Goal: Task Accomplishment & Management: Contribute content

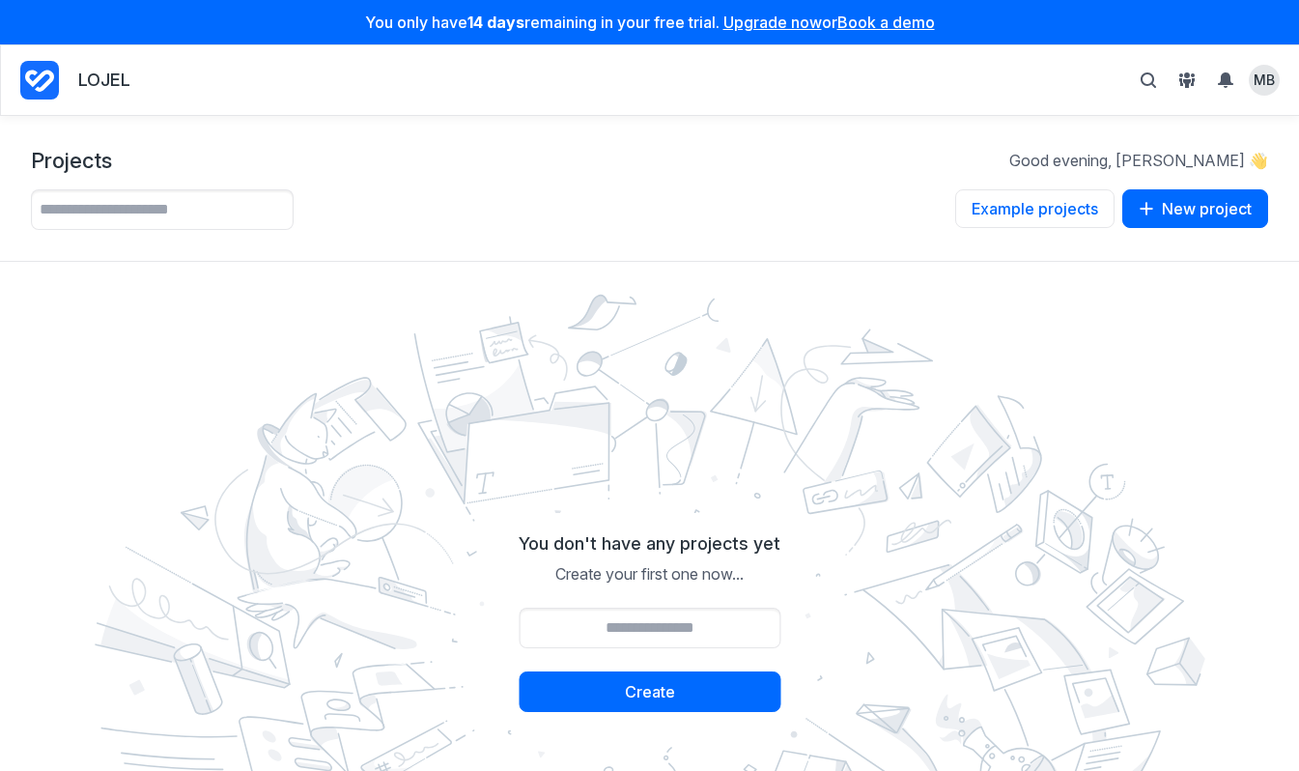
click at [796, 211] on div "Example projects Example projects View one of our example projects to take insp…" at bounding box center [649, 209] width 1237 height 41
click at [770, 25] on link "Upgrade now" at bounding box center [772, 22] width 99 height 19
click at [1046, 206] on button "Example projects" at bounding box center [1034, 208] width 159 height 39
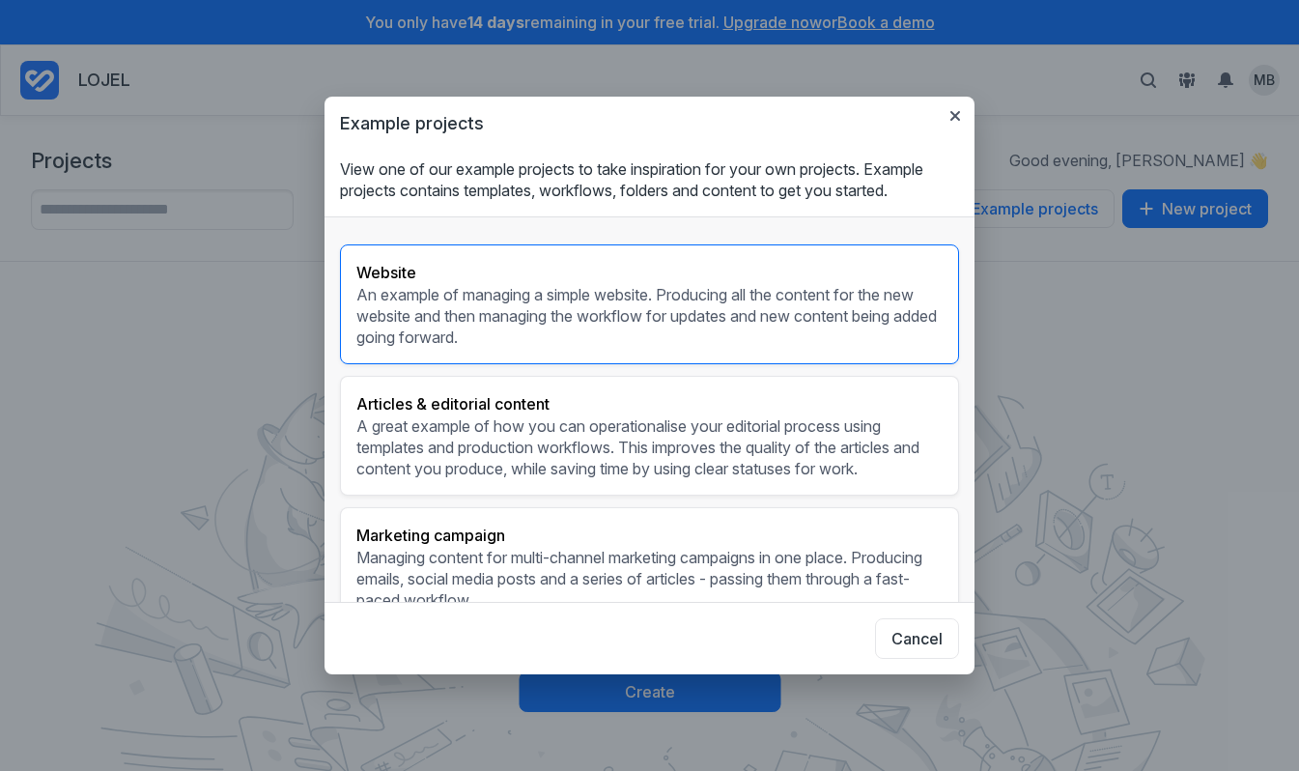
click at [568, 267] on h3 "Website" at bounding box center [649, 272] width 586 height 23
click at [657, 302] on p "An example of managing a simple website. Producing all the content for the new …" at bounding box center [649, 316] width 586 height 64
click at [634, 260] on div "Website An example of managing a simple website. Producing all the content for …" at bounding box center [649, 304] width 619 height 120
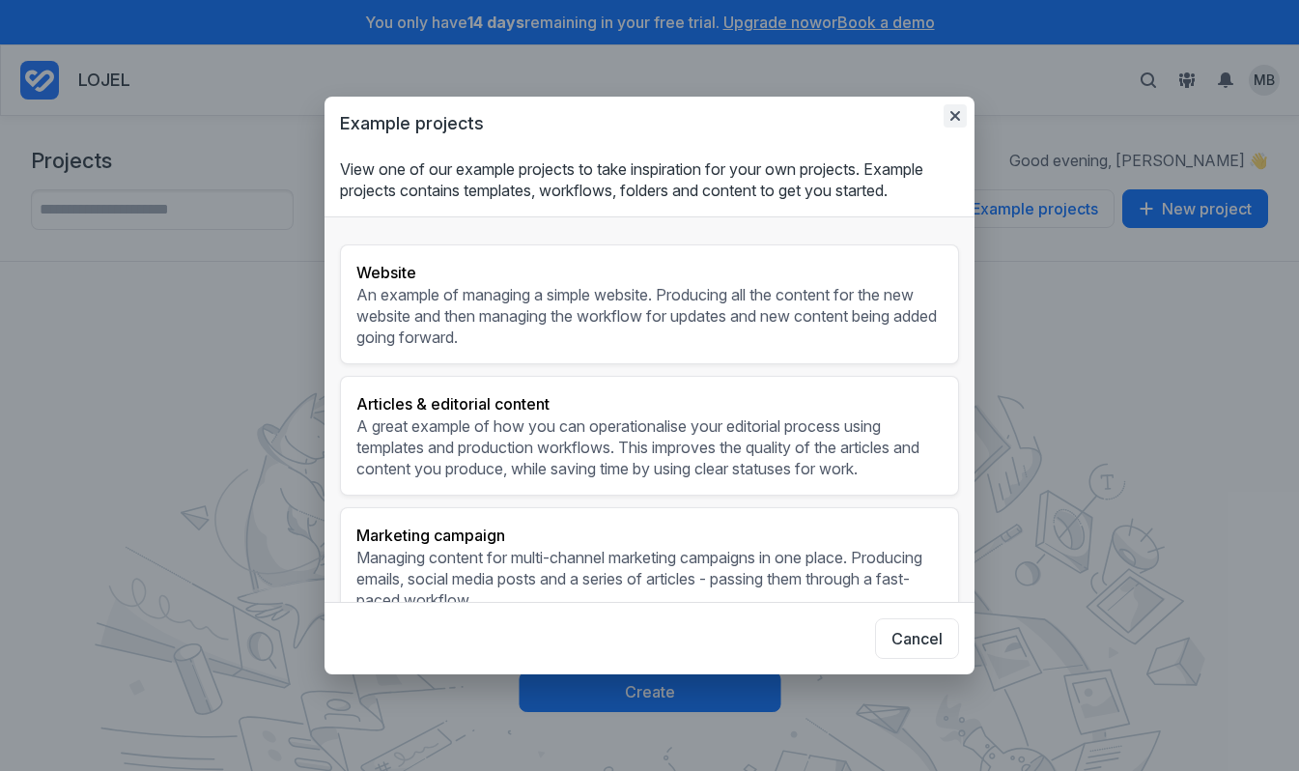
click at [955, 110] on icon "button" at bounding box center [955, 115] width 15 height 15
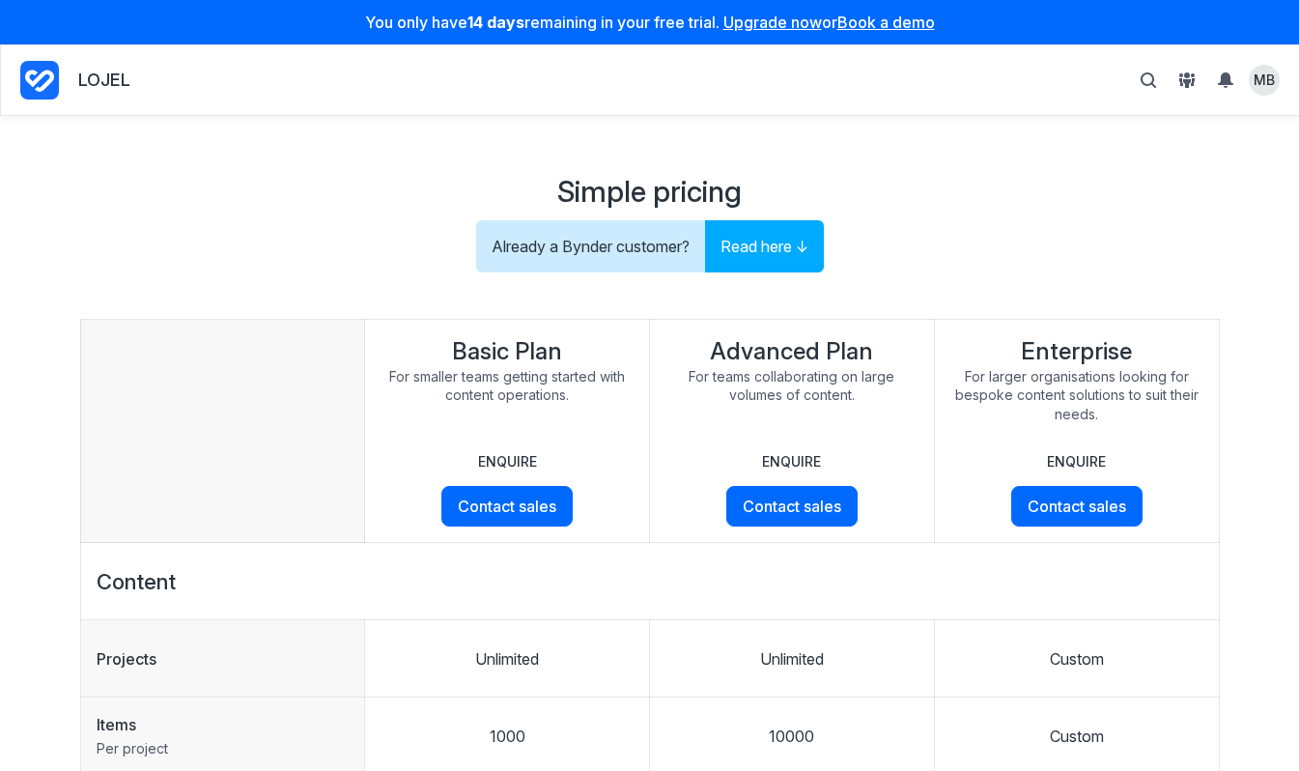
click at [997, 232] on div "Simple pricing Already a Bynder customer? Read here ↓" at bounding box center [649, 225] width 1237 height 95
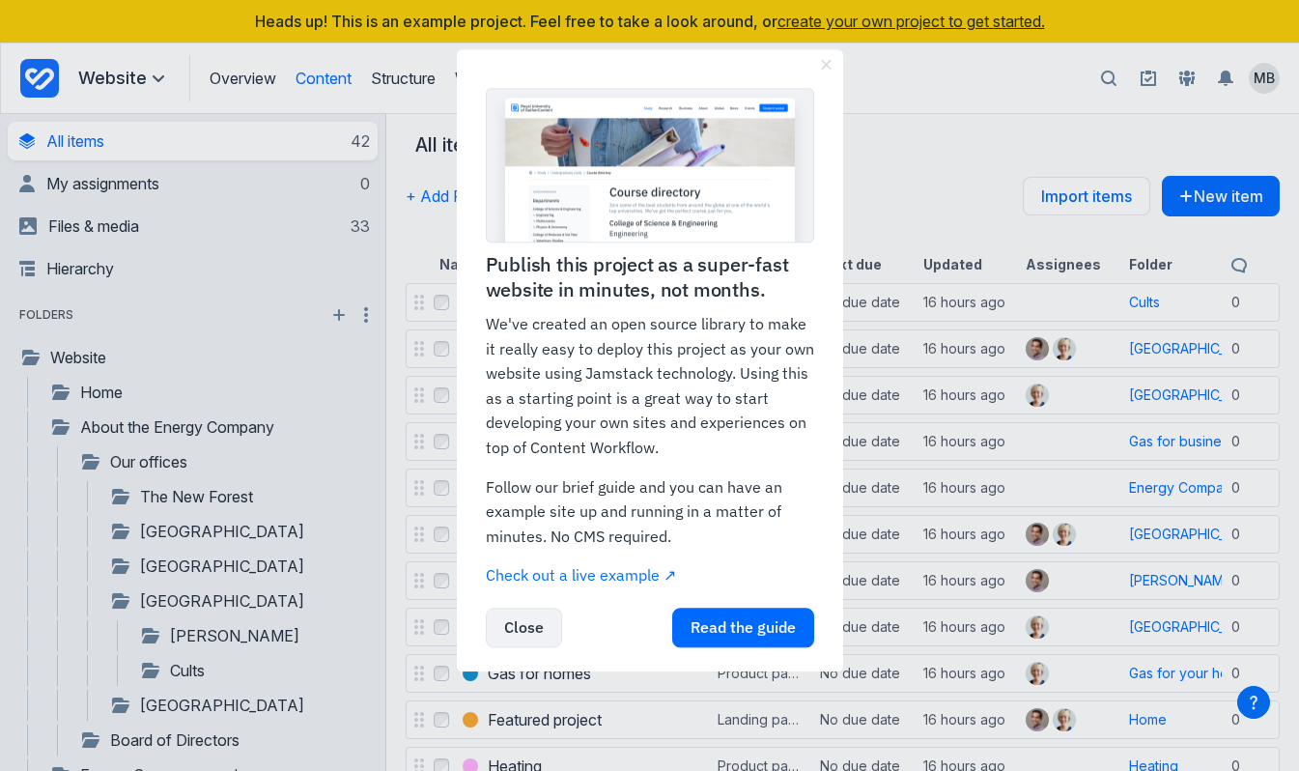
click at [509, 632] on link "Close" at bounding box center [524, 628] width 76 height 40
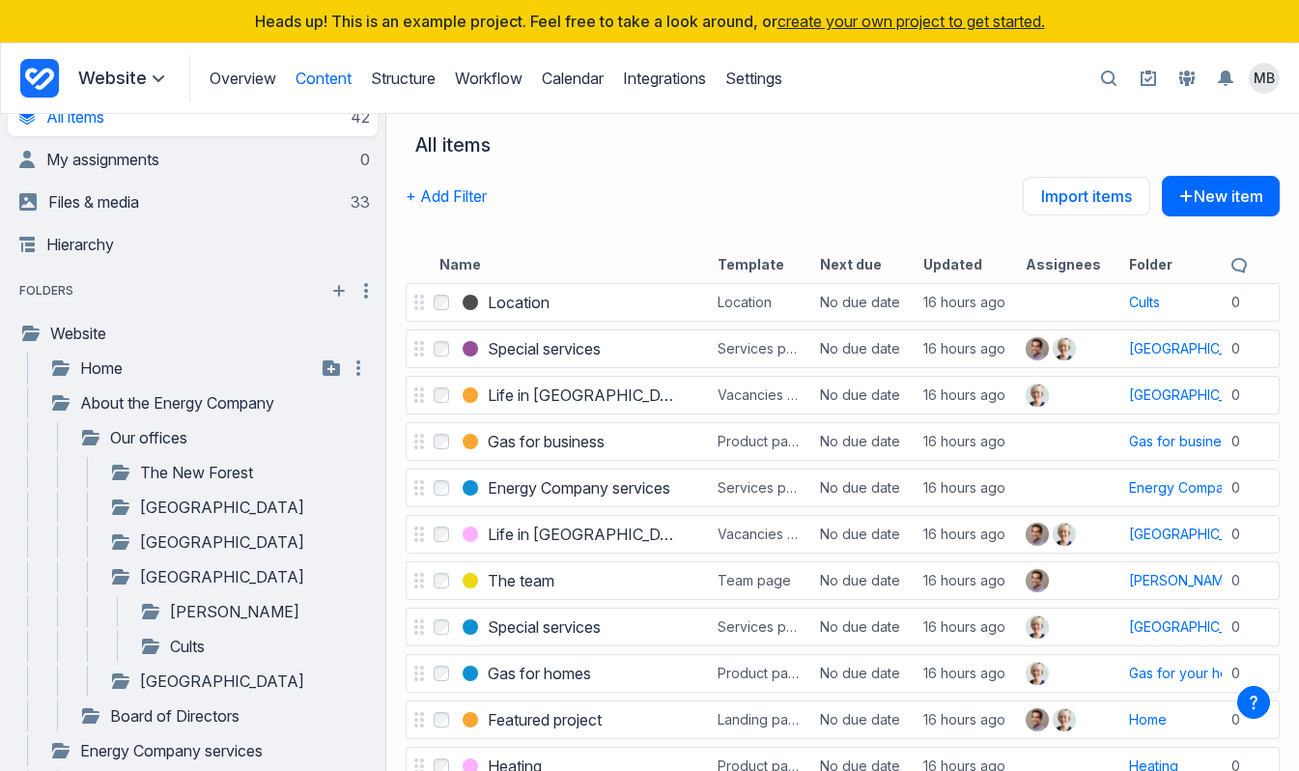
scroll to position [27, 0]
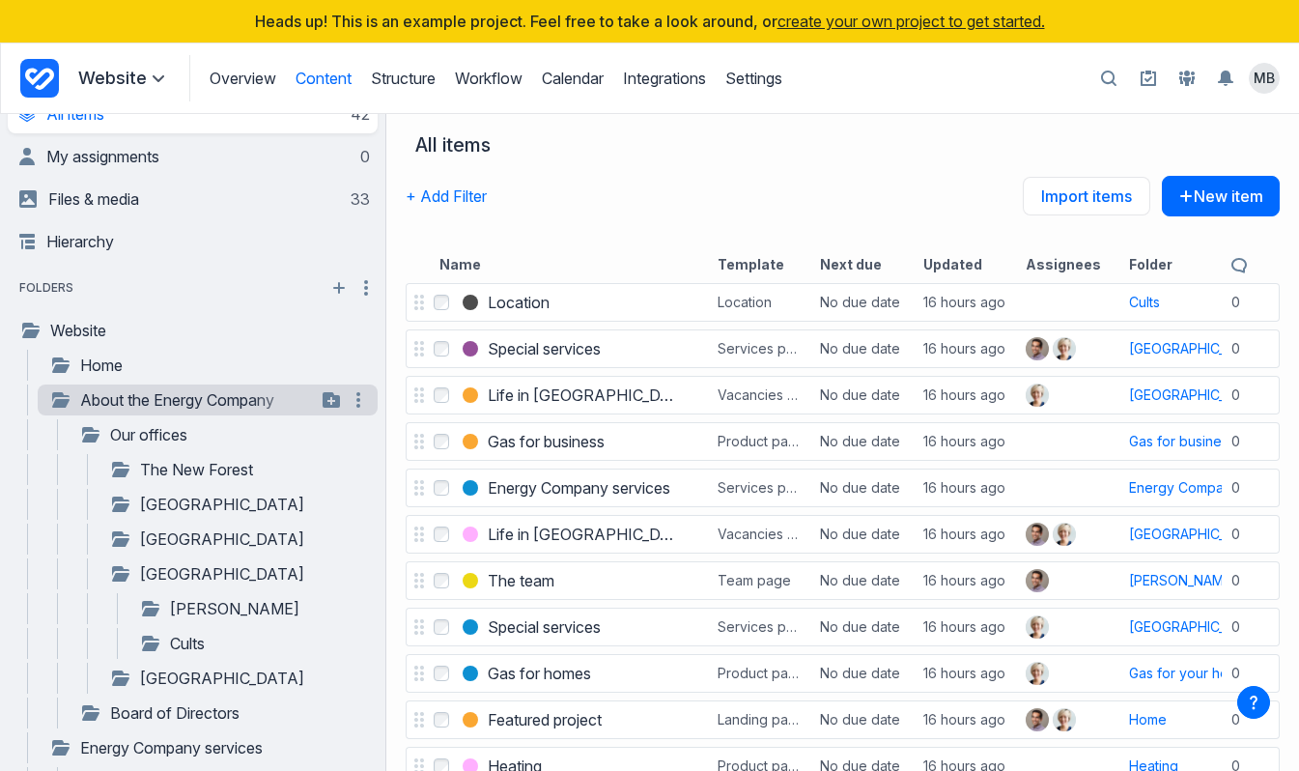
click at [196, 408] on link "About the Energy Company" at bounding box center [182, 399] width 267 height 23
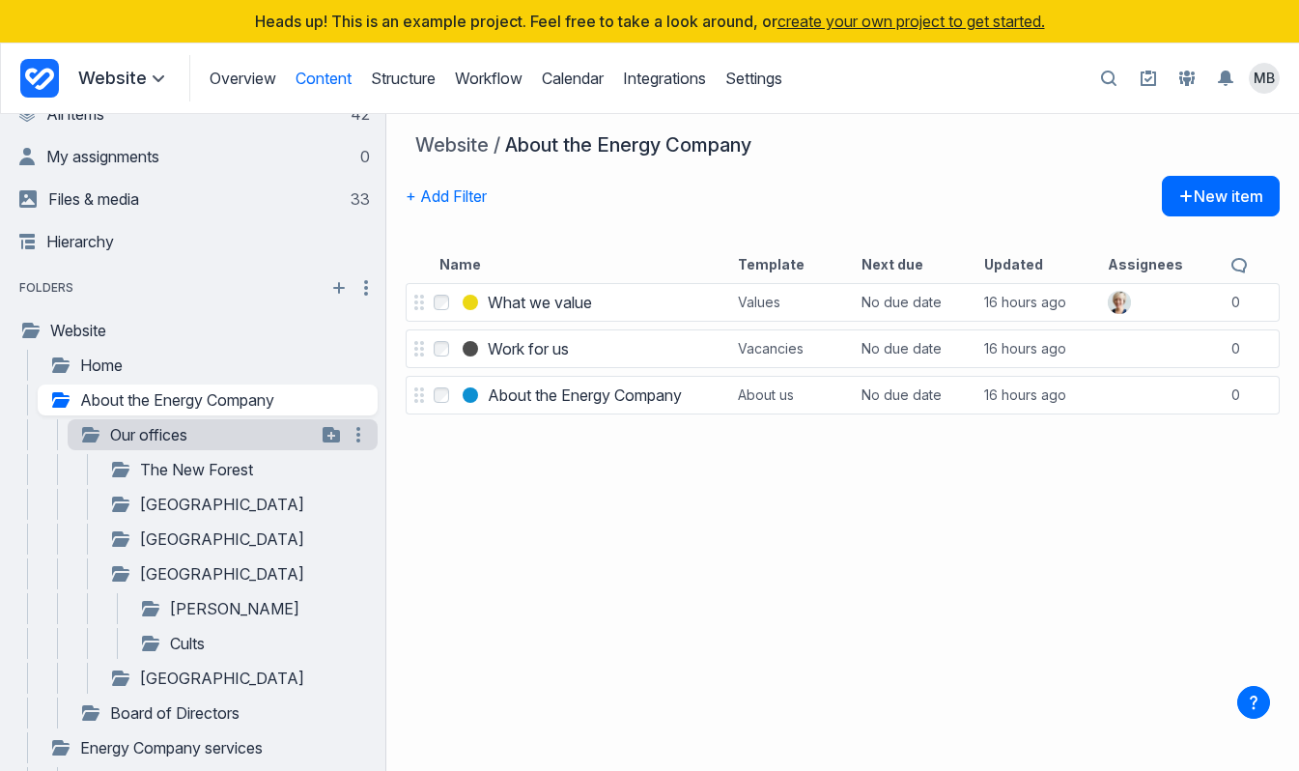
click at [154, 440] on link "Our offices" at bounding box center [197, 434] width 237 height 23
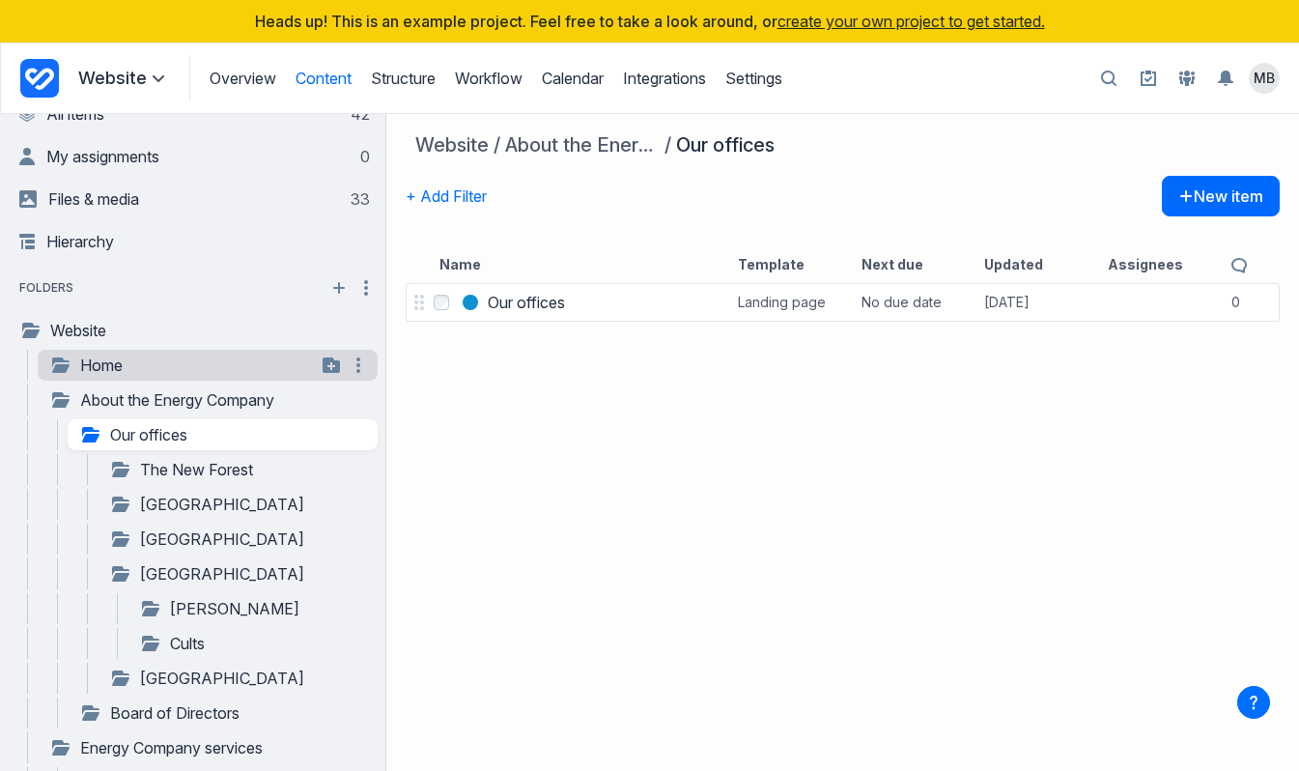
click at [120, 362] on link "Home" at bounding box center [182, 365] width 267 height 23
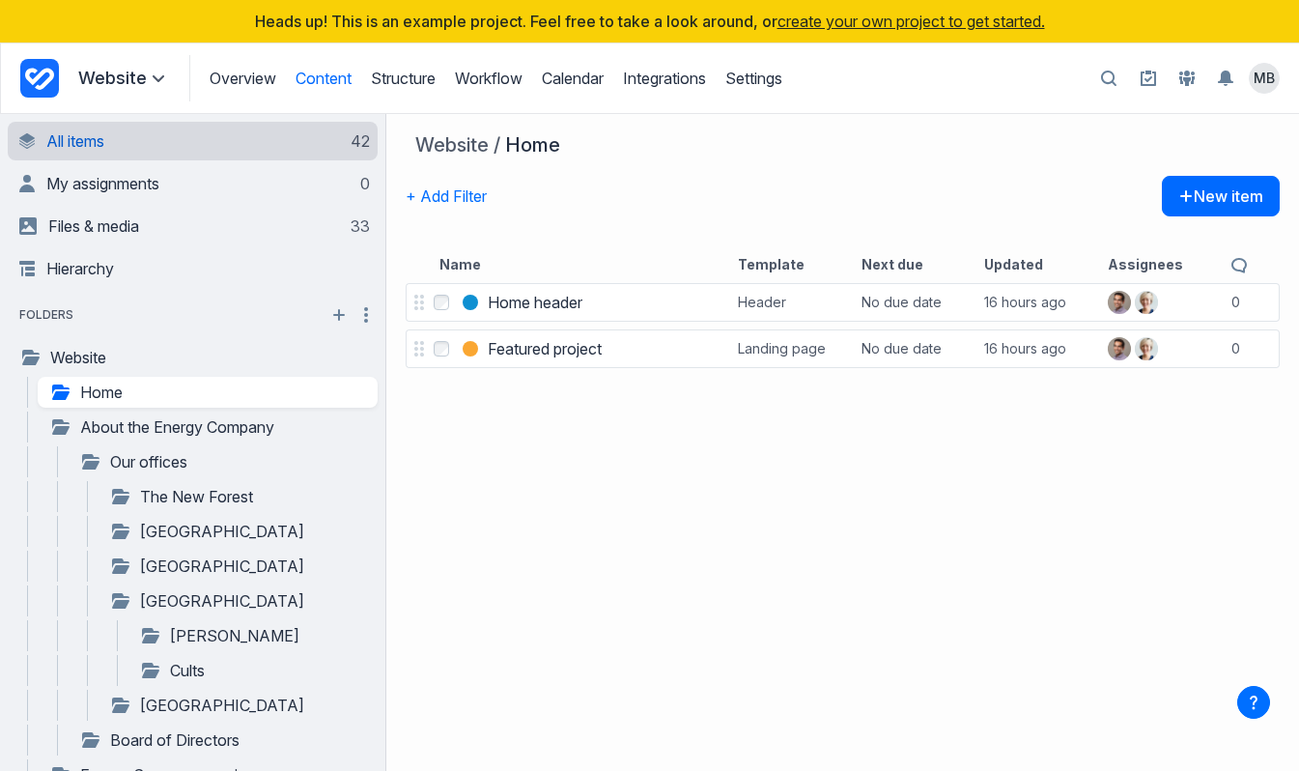
click at [128, 146] on link "All items 42" at bounding box center [194, 141] width 351 height 39
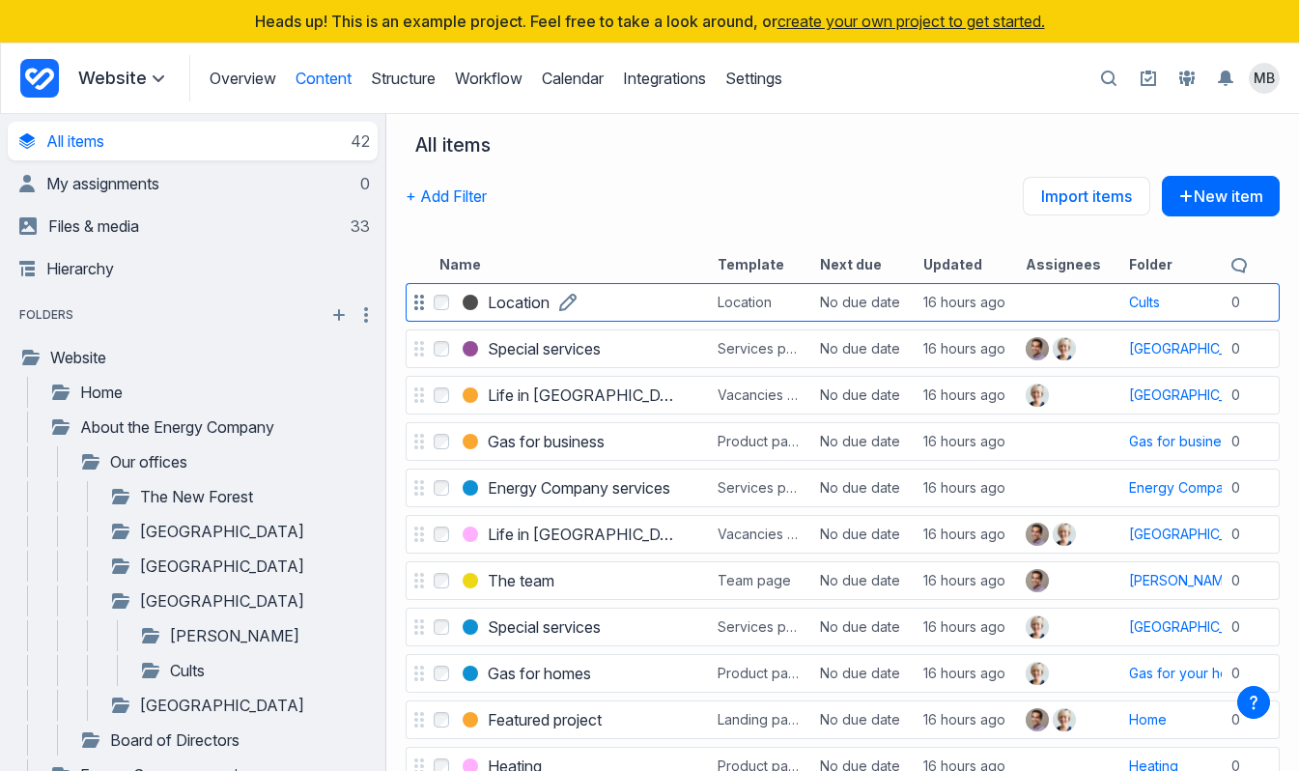
click at [550, 298] on link "Location" at bounding box center [519, 302] width 62 height 23
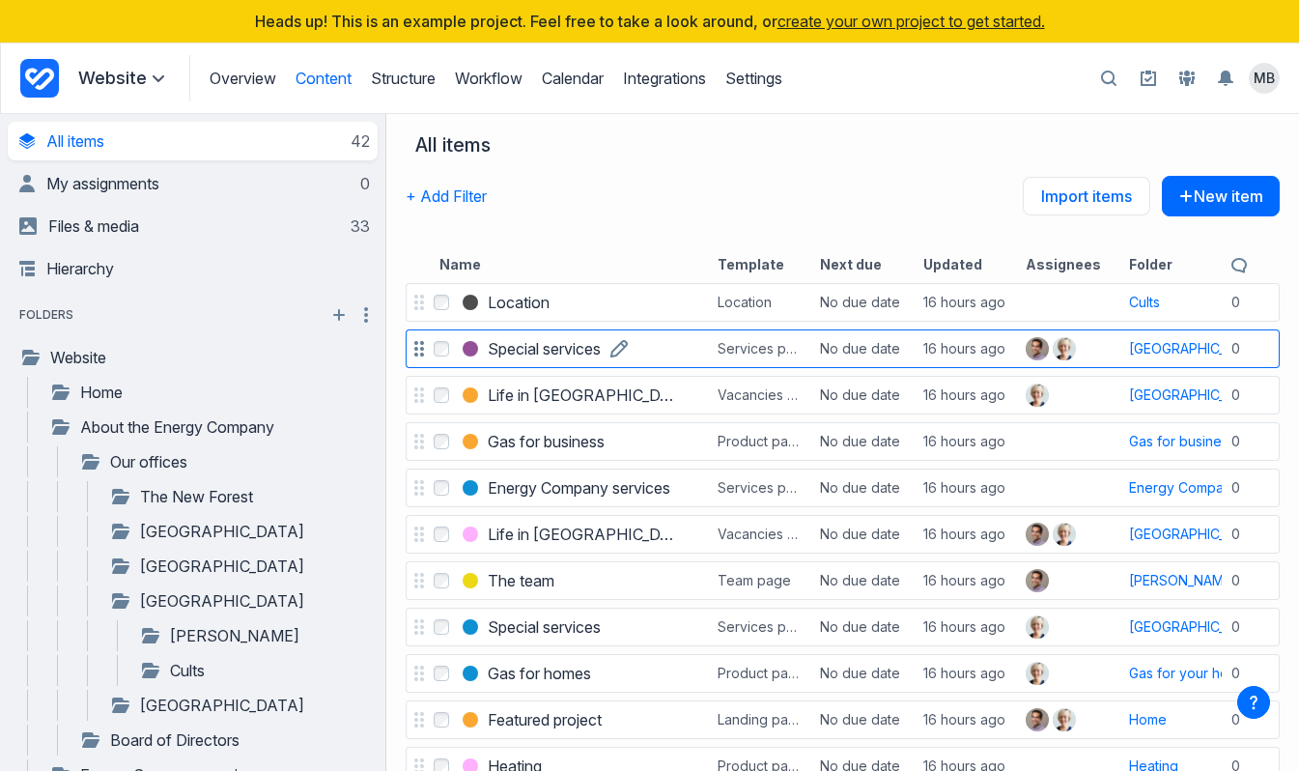
click at [577, 360] on link "Special services" at bounding box center [544, 348] width 113 height 23
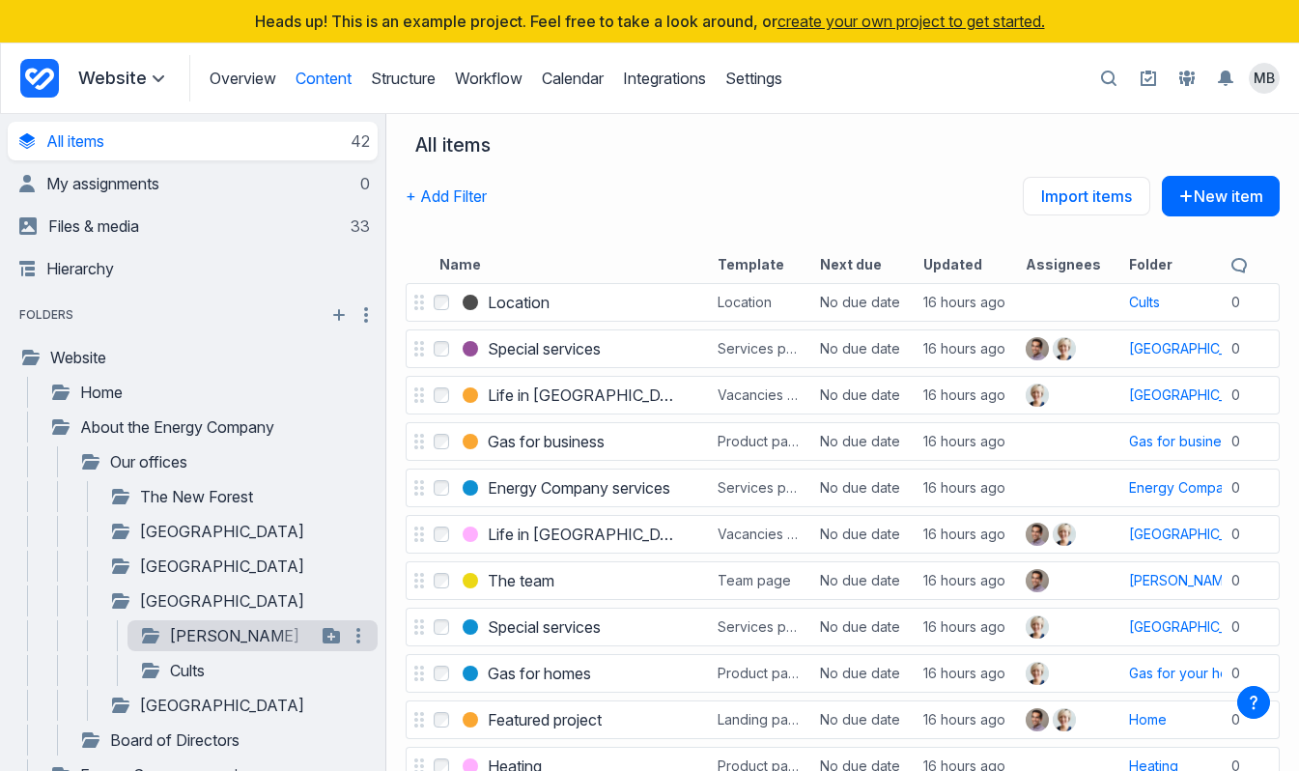
click at [191, 628] on link "Alford" at bounding box center [227, 635] width 177 height 23
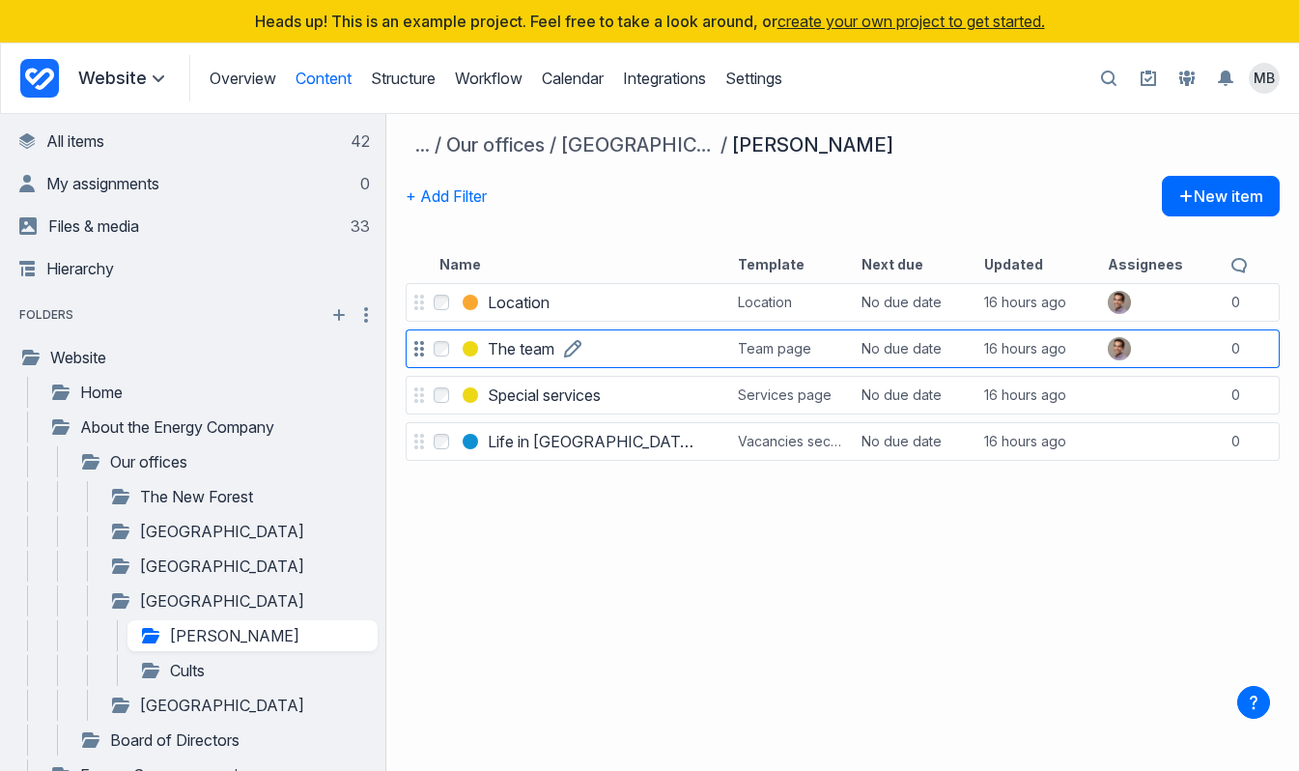
click at [537, 355] on h3 "The team" at bounding box center [521, 348] width 67 height 23
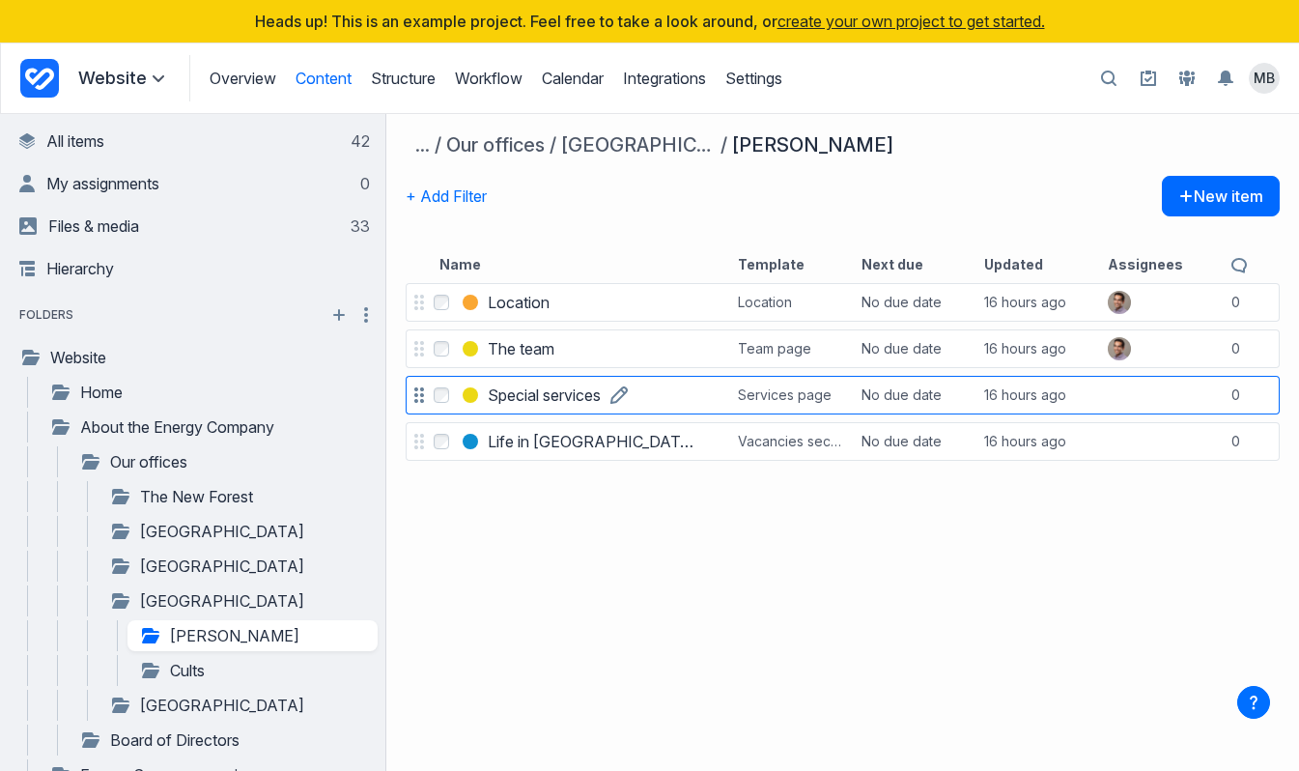
click at [601, 392] on link "Special services" at bounding box center [544, 394] width 113 height 23
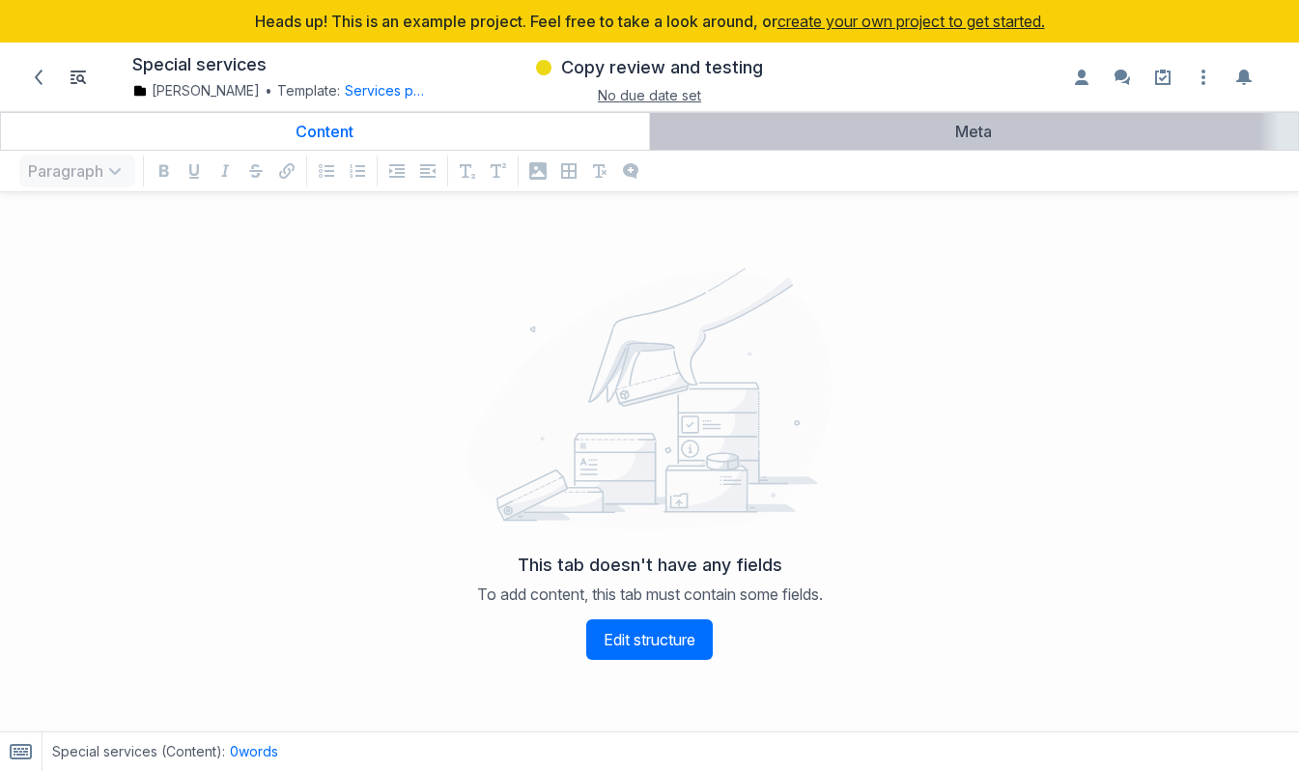
click at [863, 125] on div "Meta" at bounding box center [975, 131] width 634 height 19
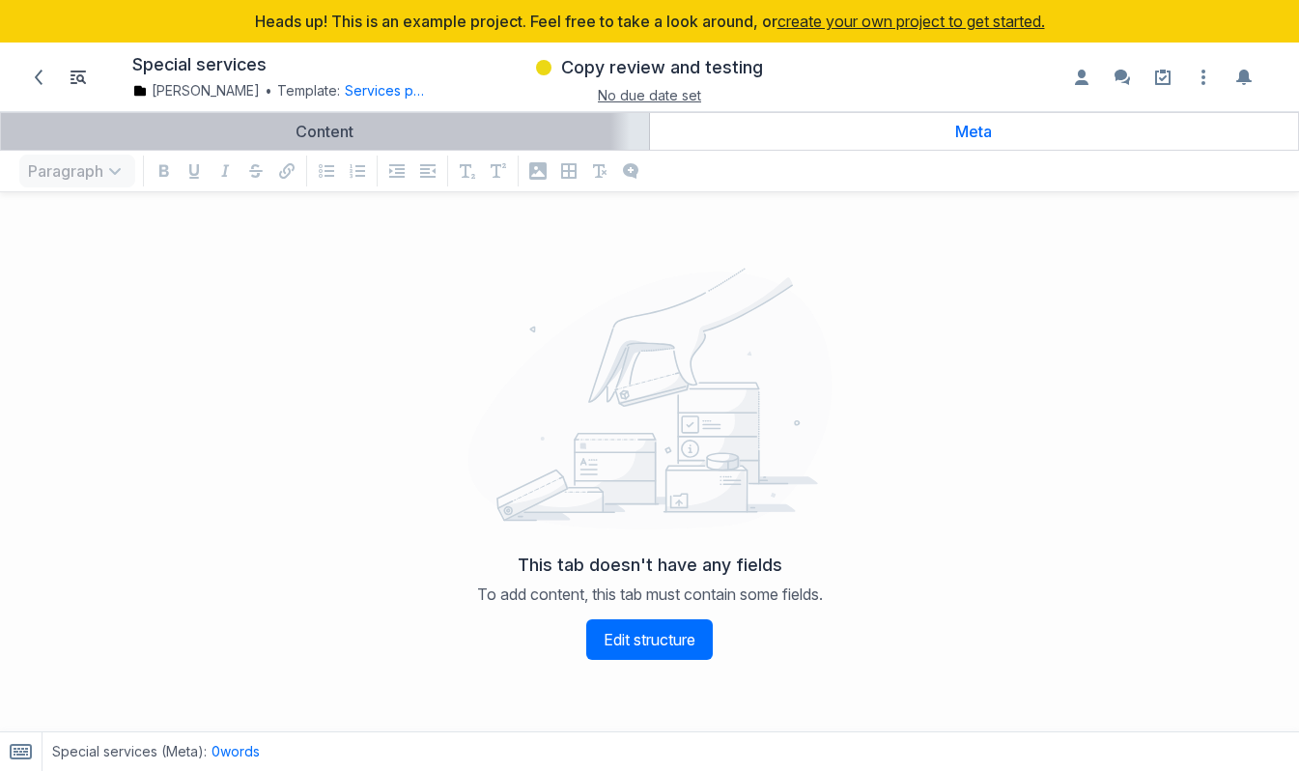
click at [480, 121] on link "Content" at bounding box center [325, 131] width 648 height 37
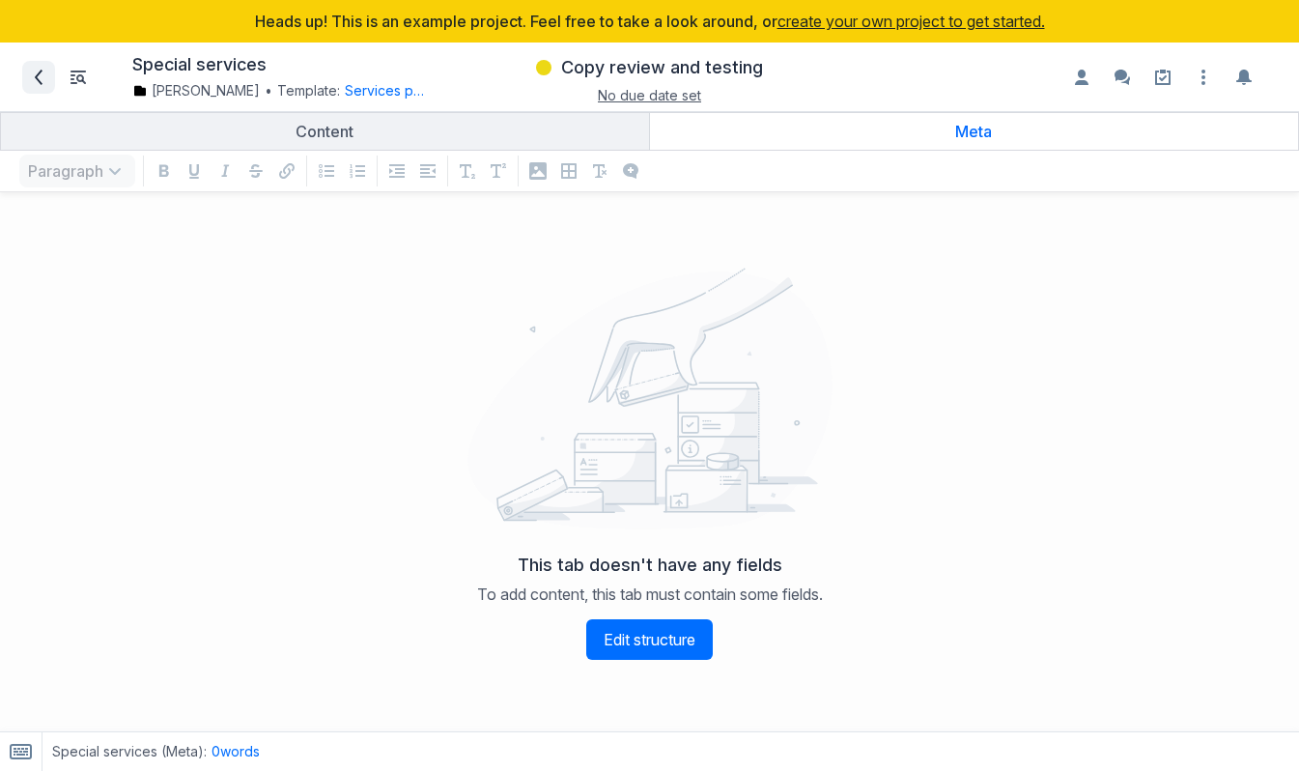
click at [32, 75] on icon at bounding box center [38, 77] width 15 height 15
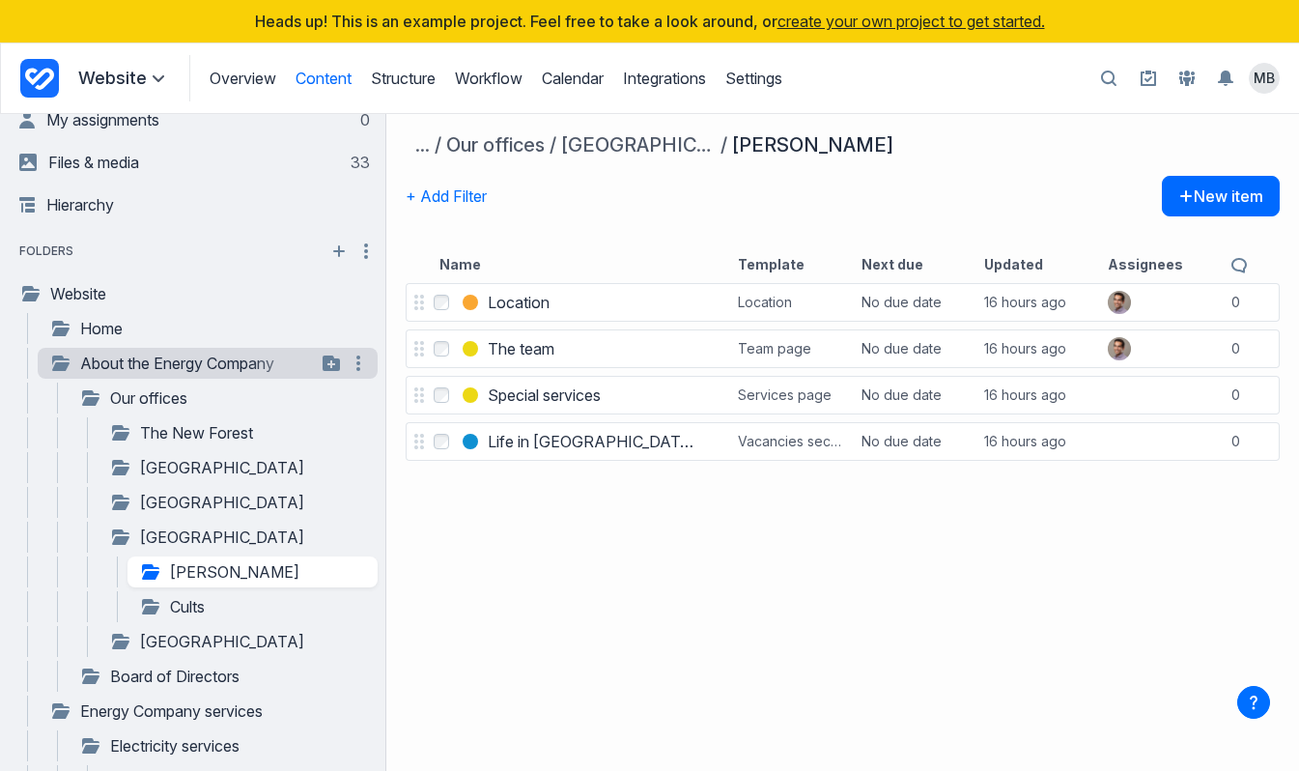
scroll to position [87, 0]
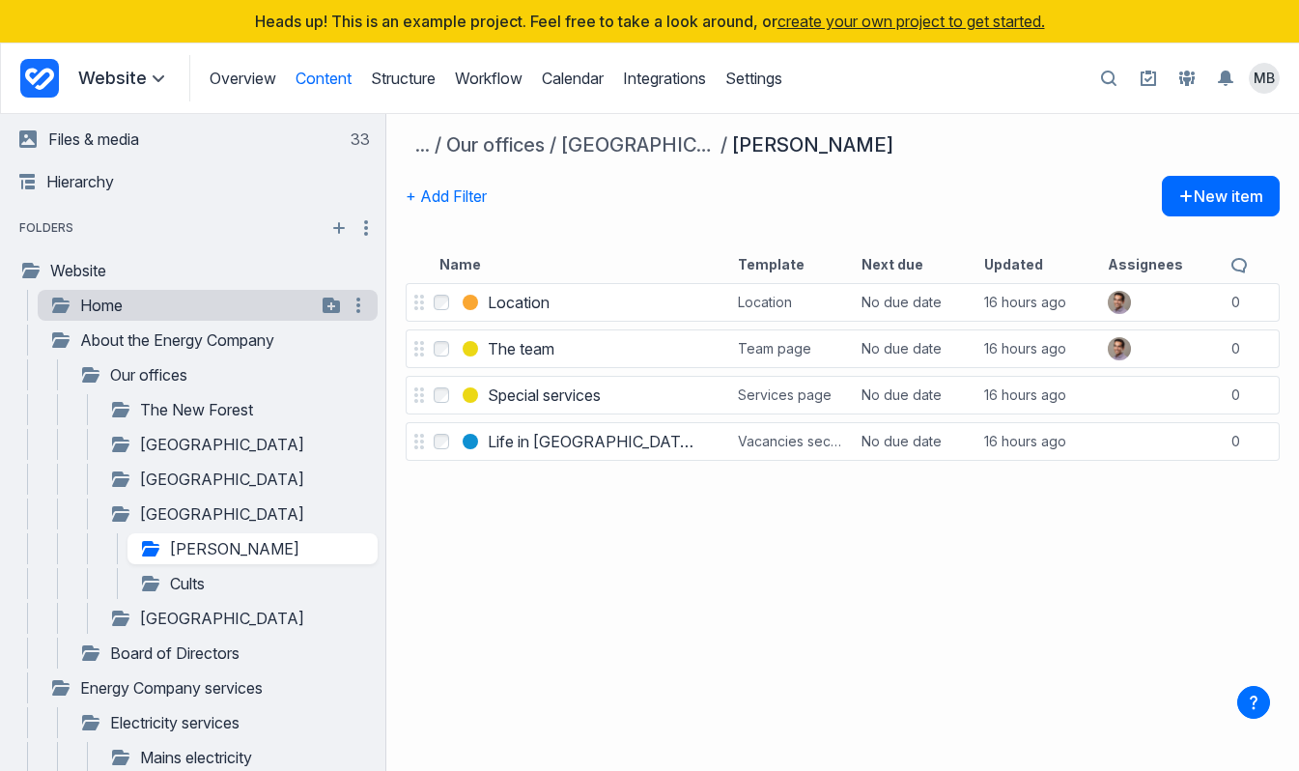
click at [112, 302] on link "Home" at bounding box center [182, 305] width 267 height 23
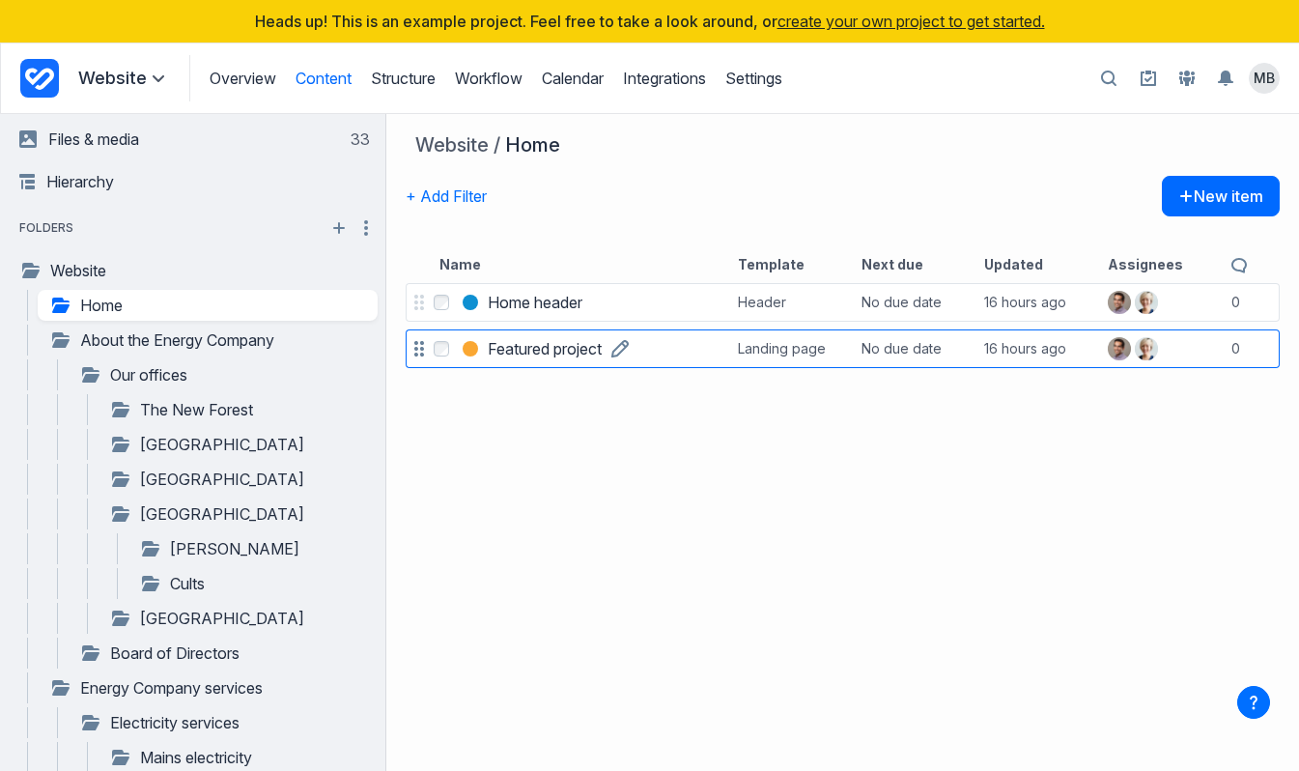
click at [495, 346] on h3 "Featured project" at bounding box center [545, 348] width 114 height 23
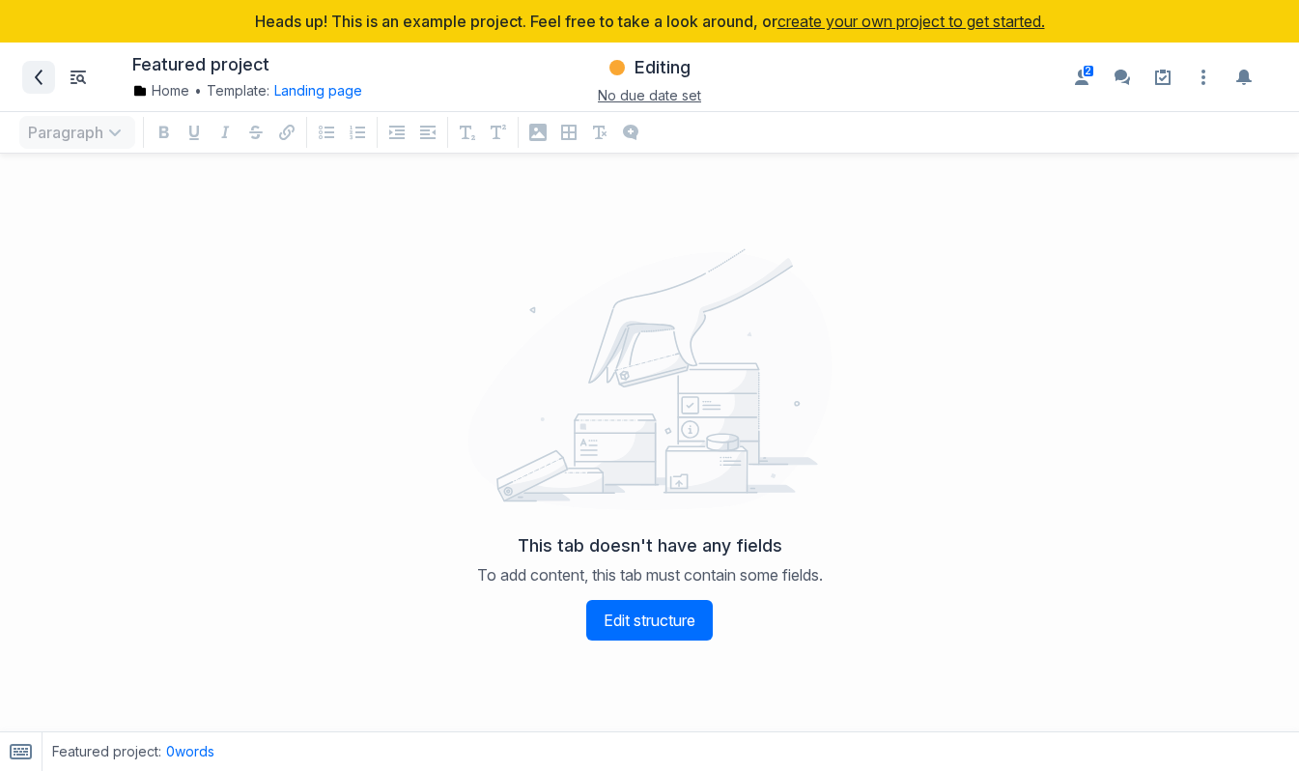
click at [43, 86] on span at bounding box center [38, 77] width 31 height 31
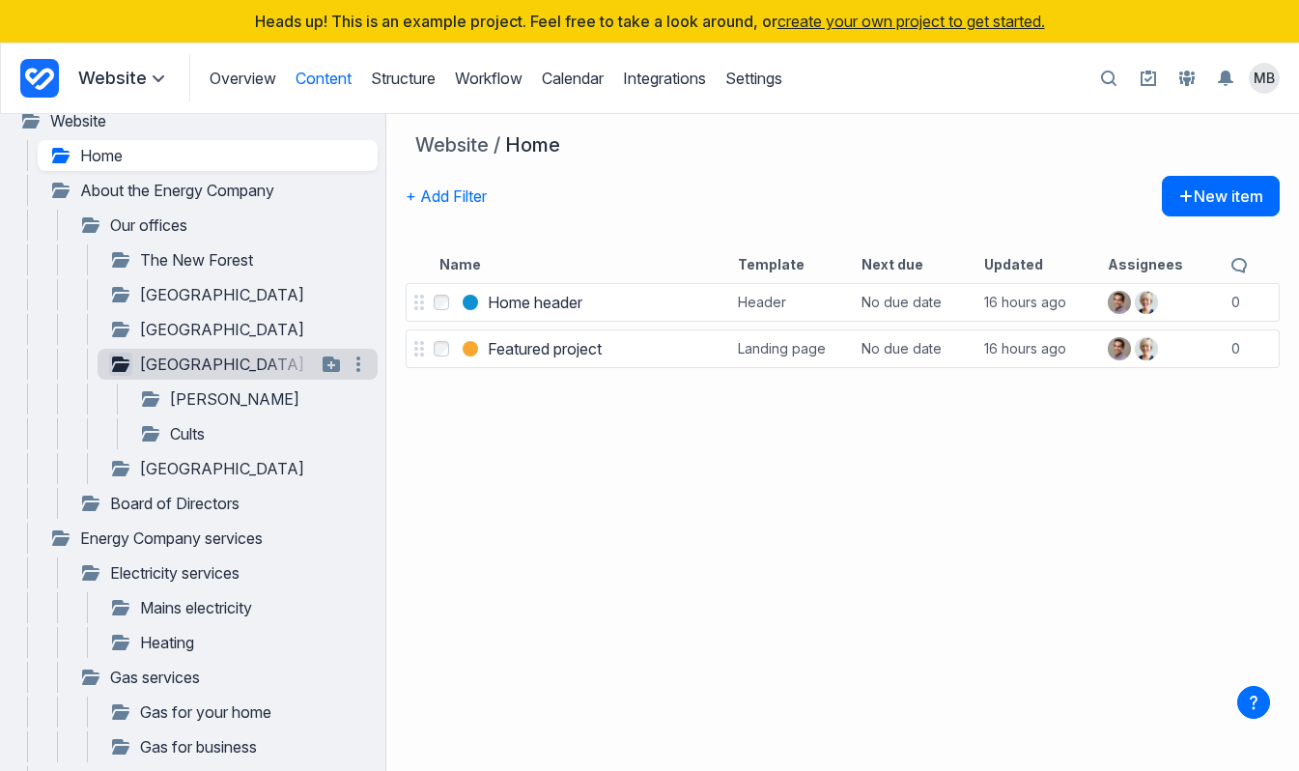
scroll to position [345, 0]
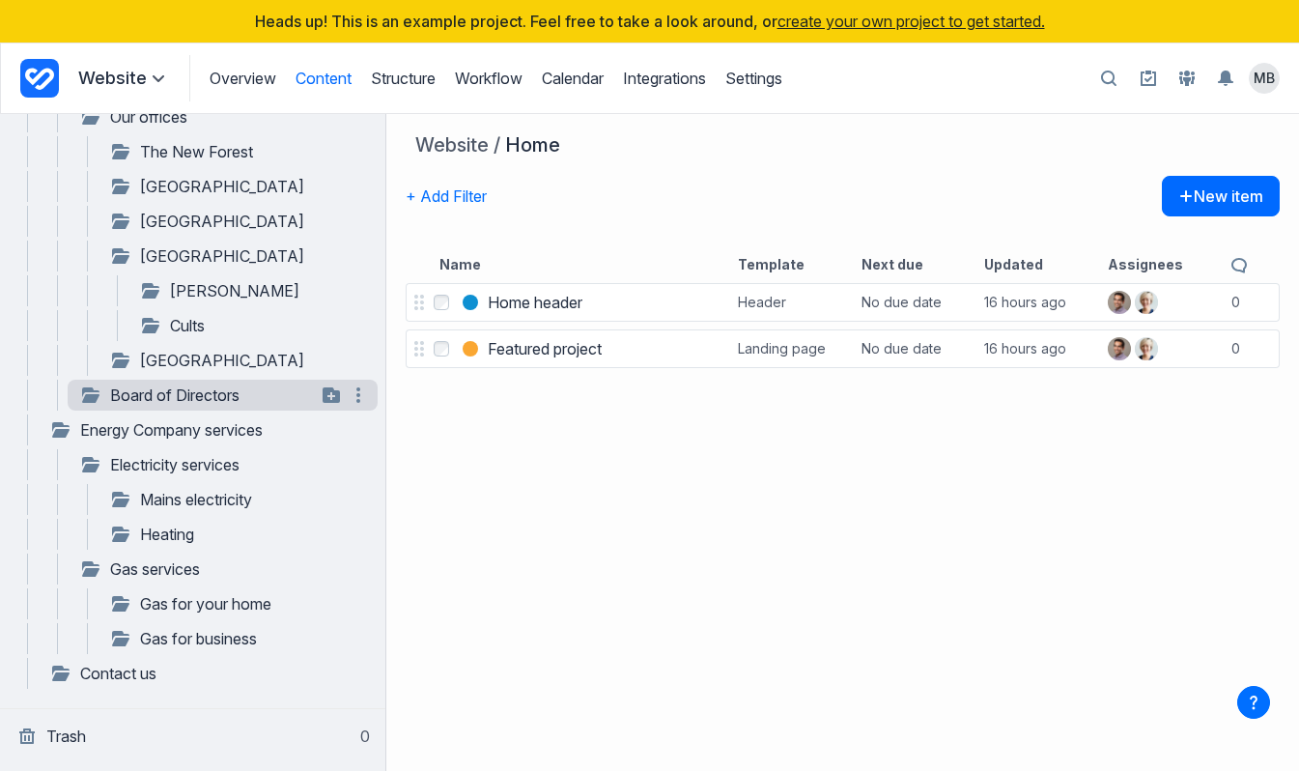
click at [222, 408] on div "**********" at bounding box center [223, 395] width 310 height 31
click at [187, 395] on link "Board of Directors" at bounding box center [197, 394] width 237 height 23
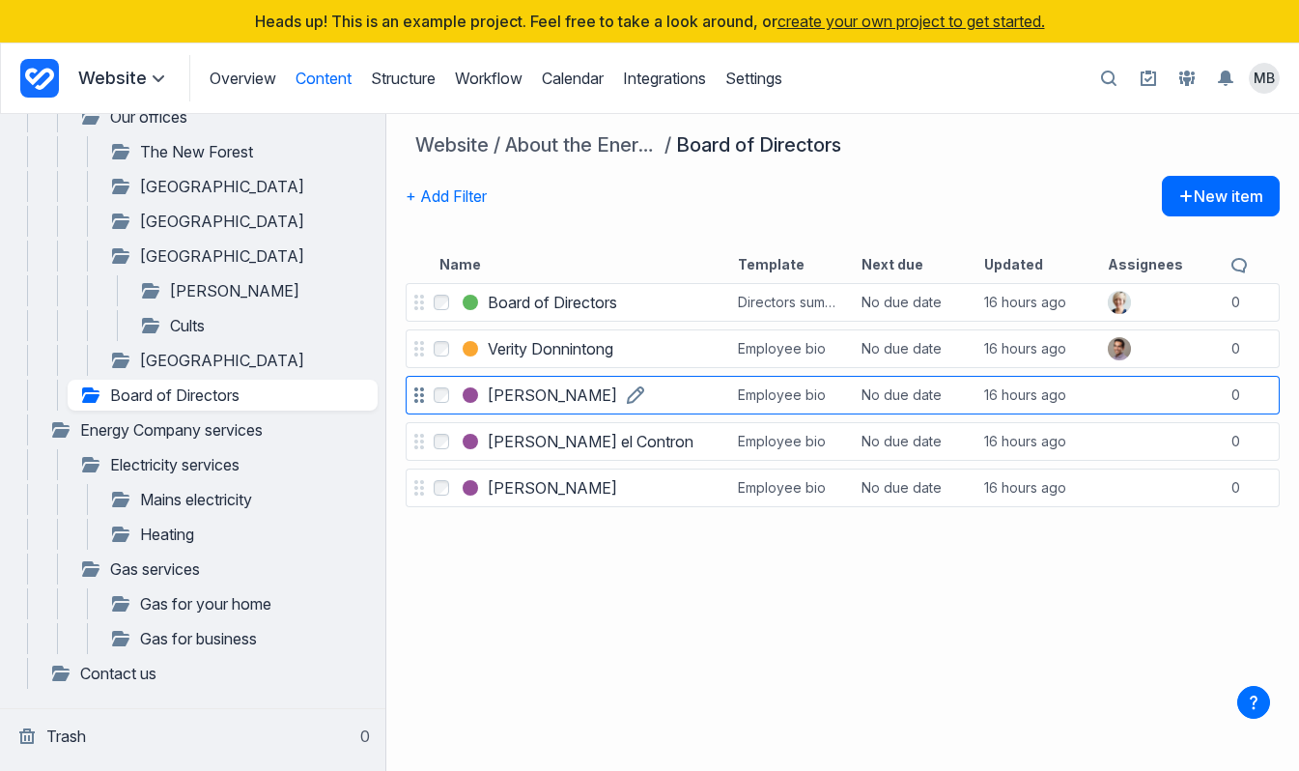
click at [531, 403] on h3 "Morag Silling" at bounding box center [552, 394] width 129 height 23
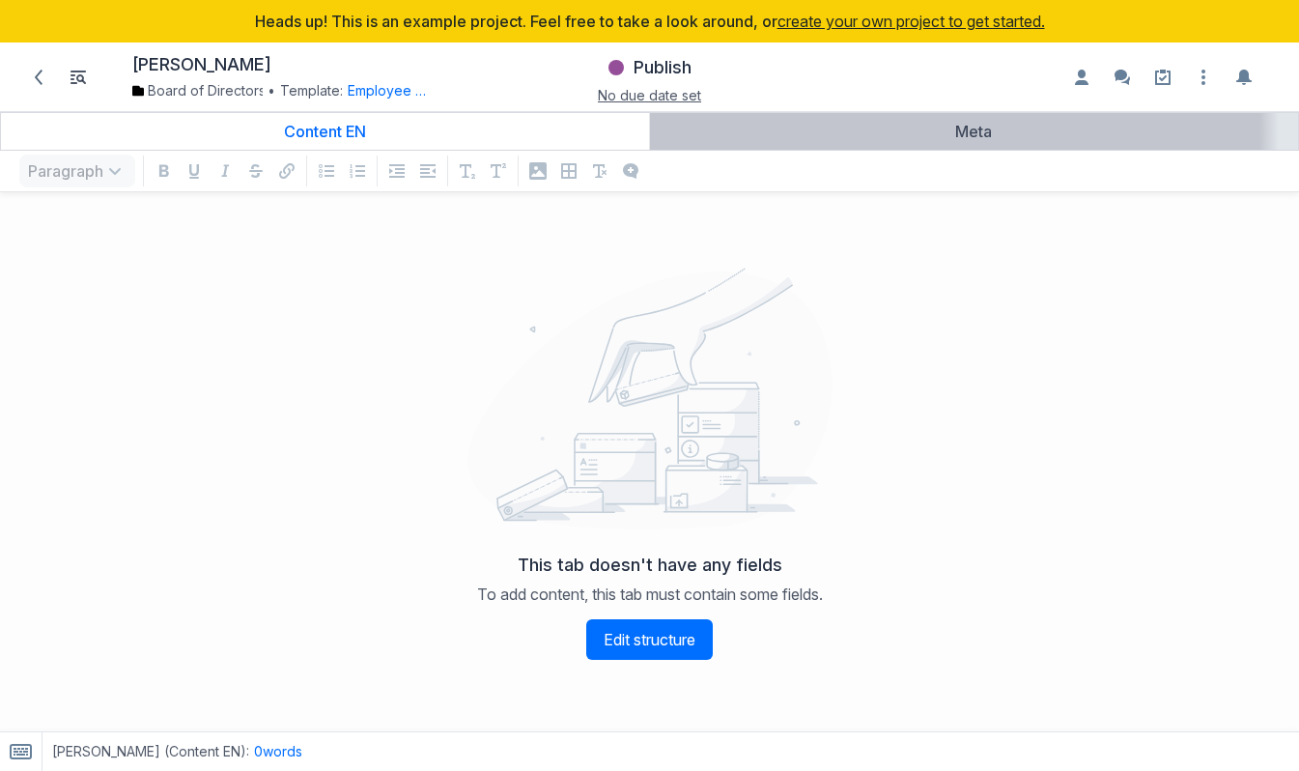
click at [865, 139] on div "Meta" at bounding box center [975, 131] width 634 height 19
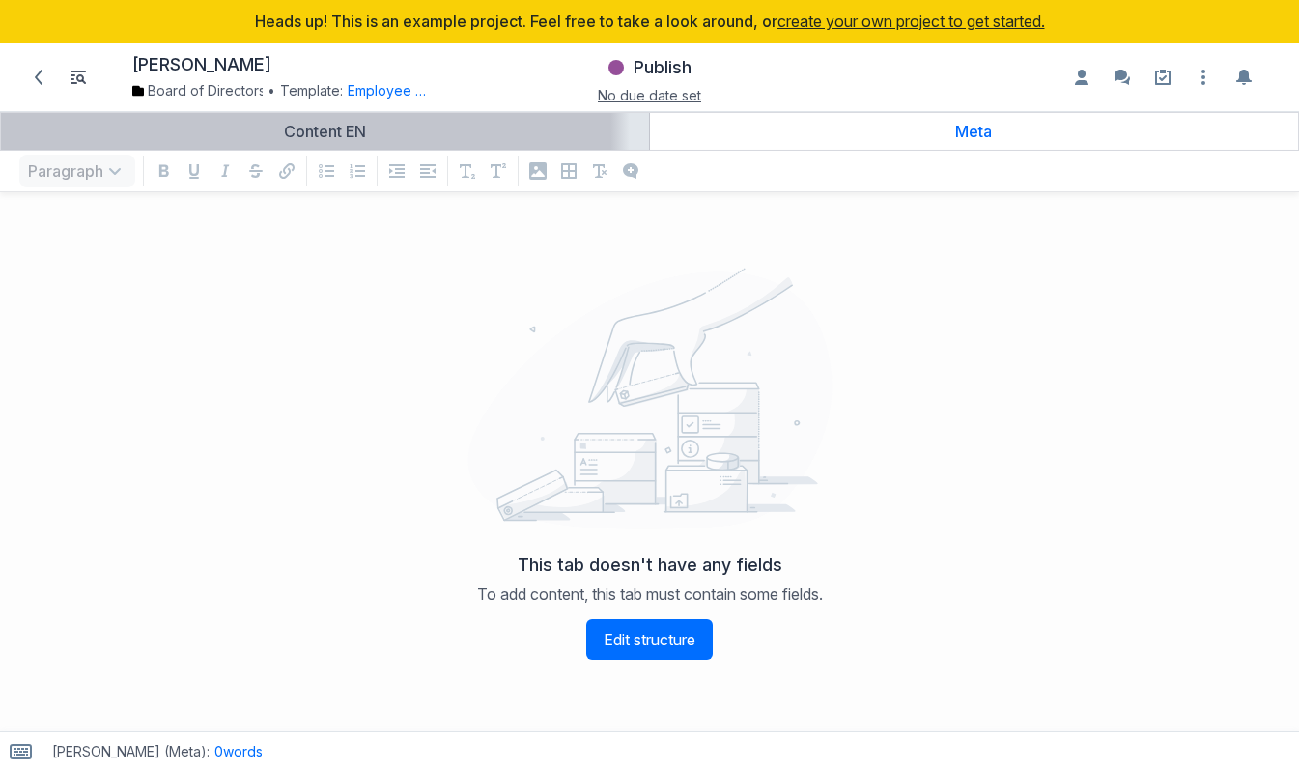
click at [479, 137] on div "Content EN" at bounding box center [325, 131] width 633 height 19
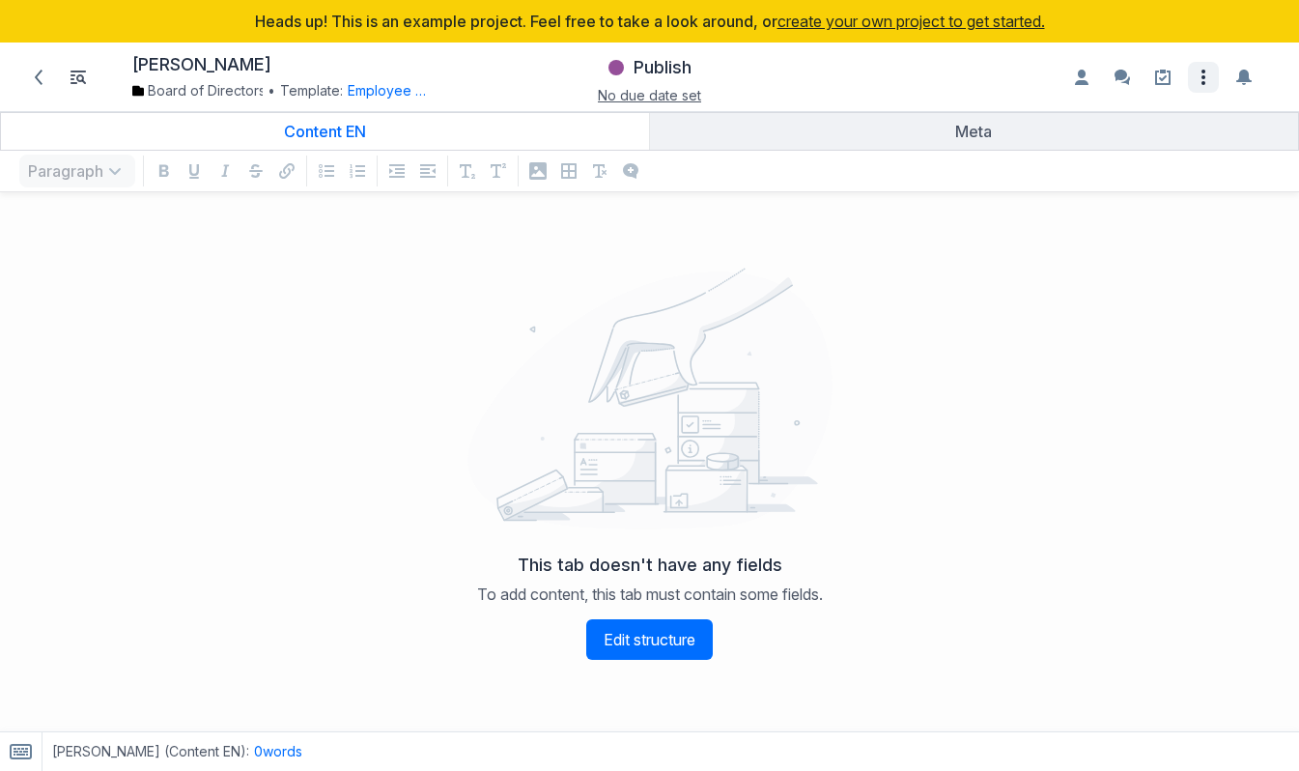
click at [1209, 74] on icon "Open item settings" at bounding box center [1203, 77] width 23 height 23
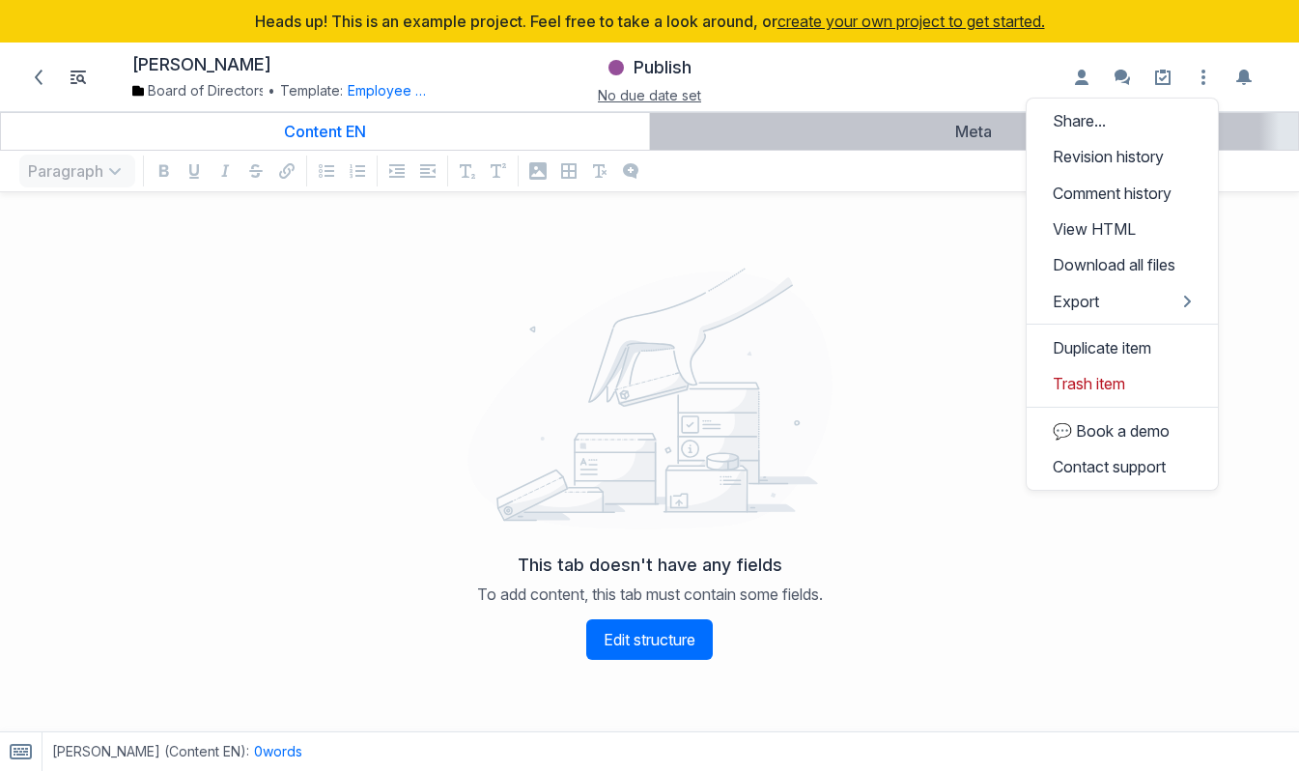
click at [716, 122] on div "Meta" at bounding box center [975, 131] width 634 height 19
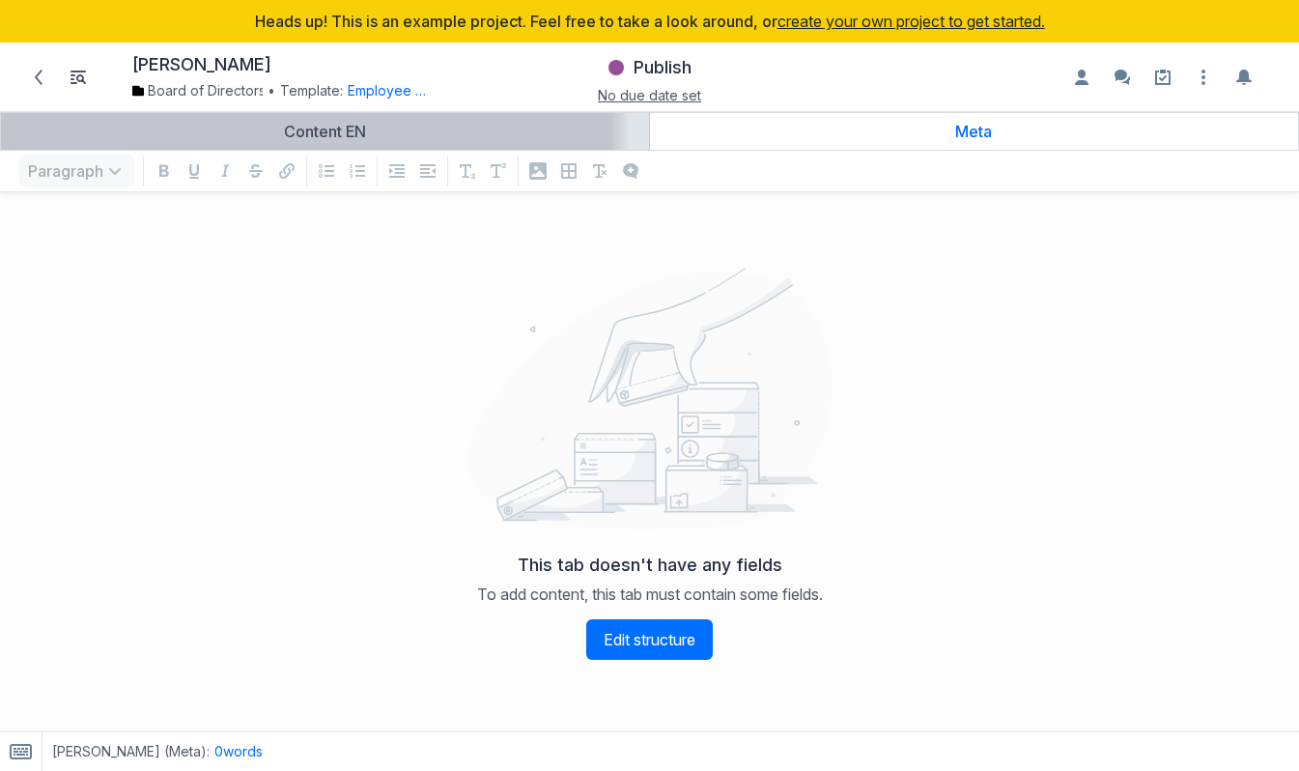
click at [504, 119] on link "Content EN" at bounding box center [325, 131] width 648 height 37
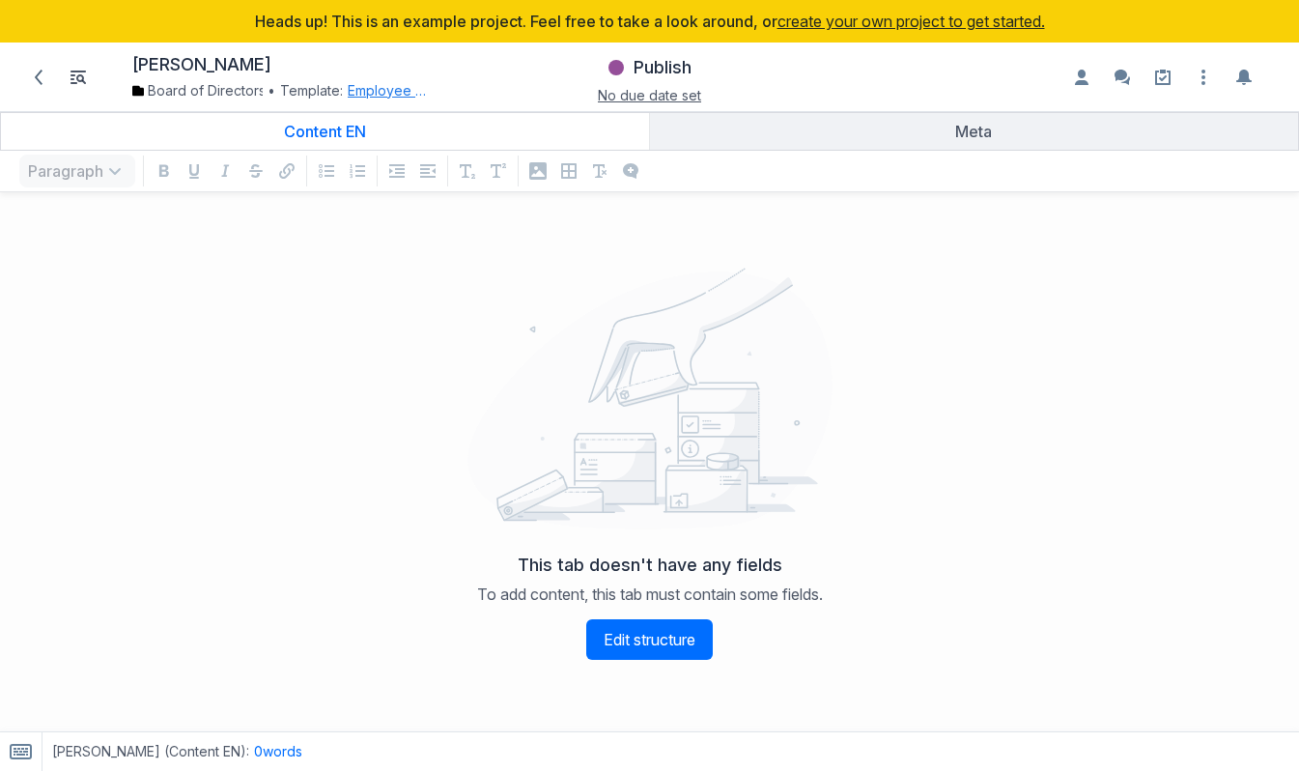
click at [375, 93] on button "Employee bio" at bounding box center [388, 90] width 80 height 19
click at [417, 208] on link "Edit template" at bounding box center [403, 215] width 90 height 19
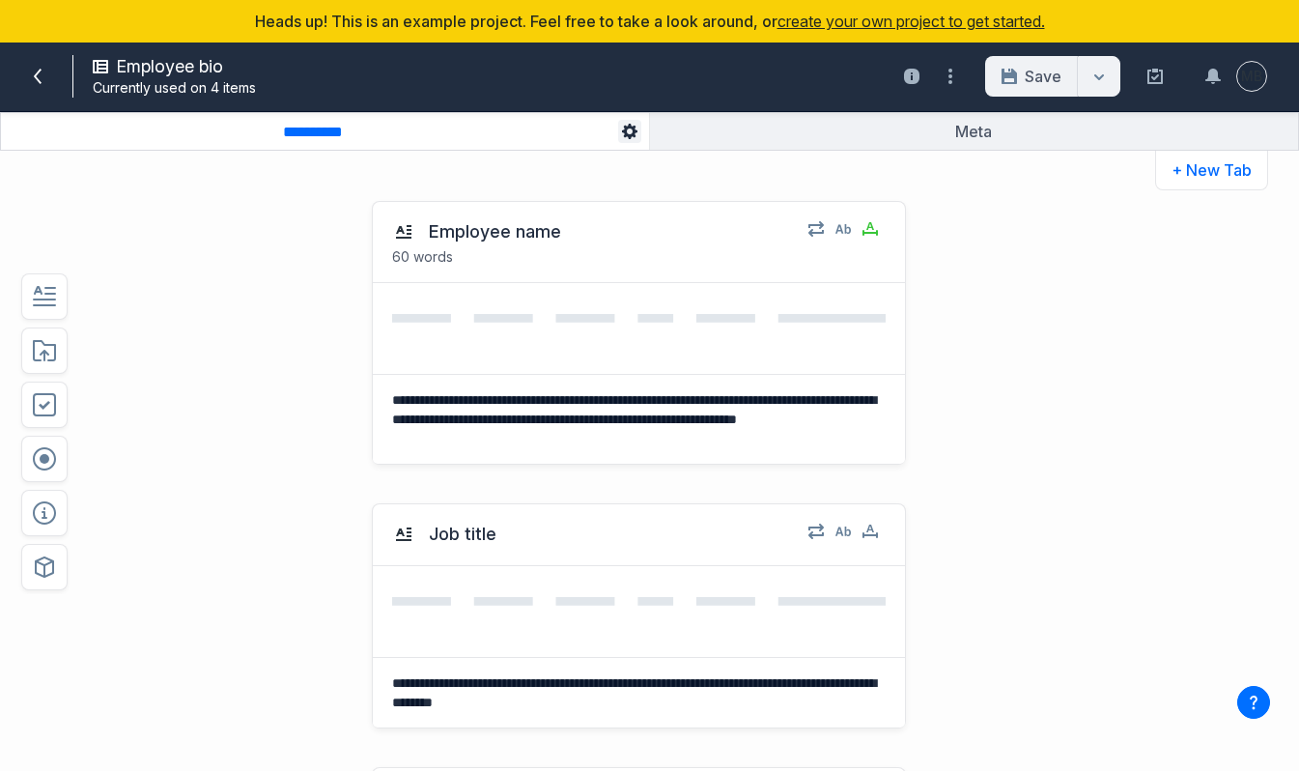
click at [638, 142] on button "button" at bounding box center [629, 131] width 23 height 23
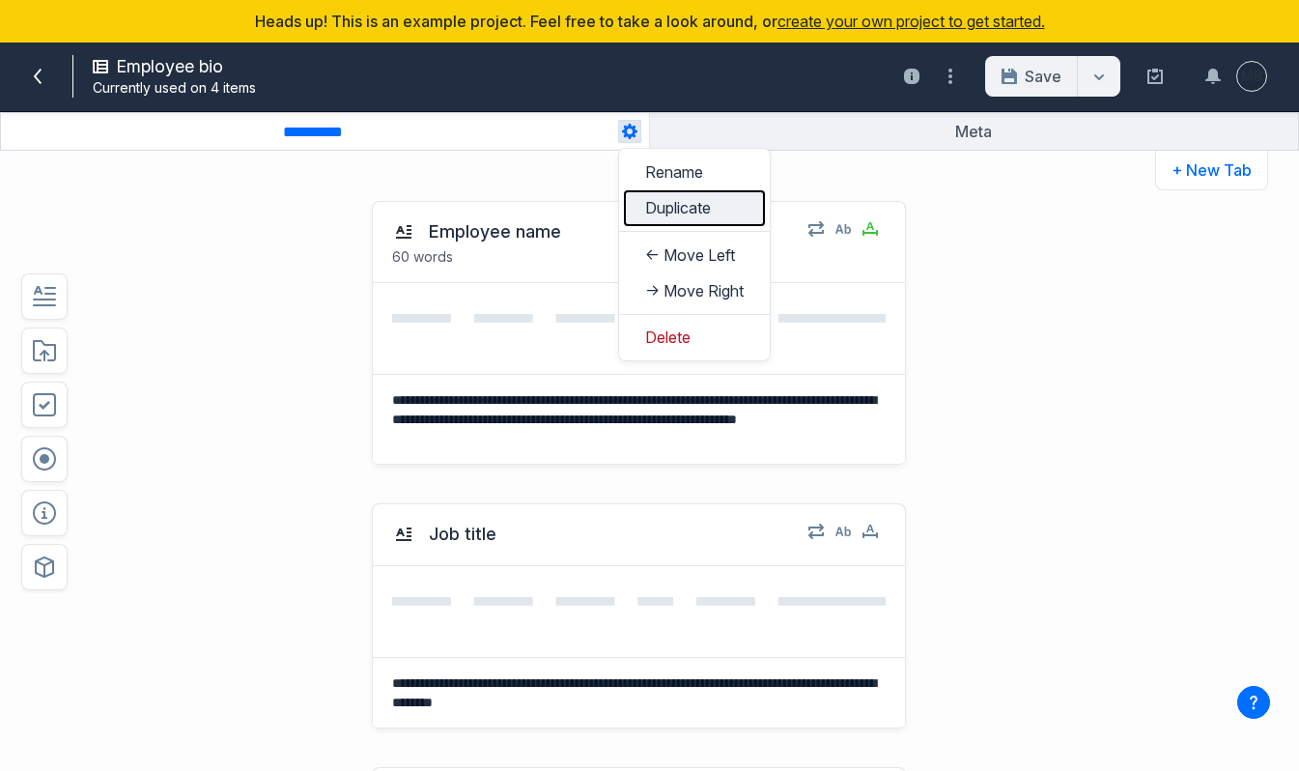
click at [658, 214] on button "Duplicate" at bounding box center [694, 208] width 141 height 36
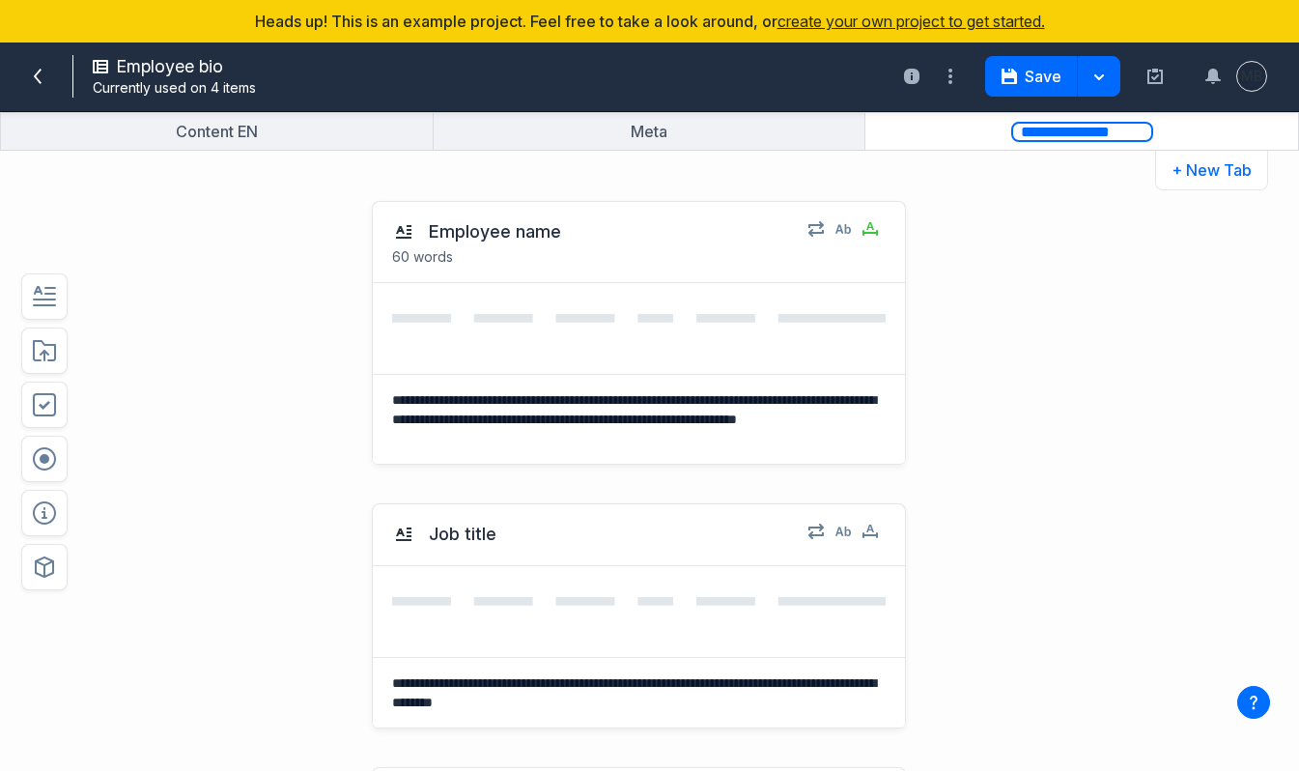
click at [1039, 133] on input "**********" at bounding box center [1082, 132] width 142 height 20
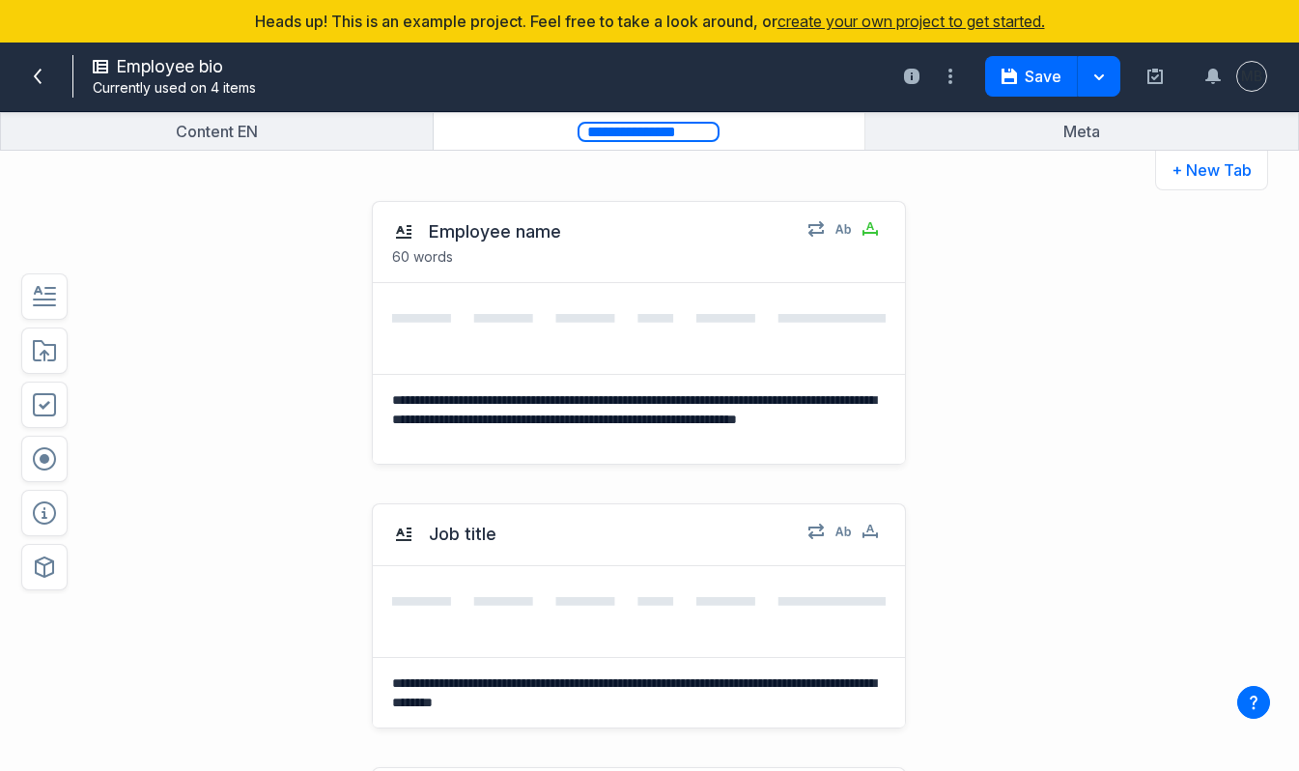
click at [678, 139] on input "**********" at bounding box center [649, 132] width 142 height 20
click at [665, 135] on input "**********" at bounding box center [649, 132] width 142 height 20
click at [691, 128] on input "**********" at bounding box center [649, 132] width 142 height 20
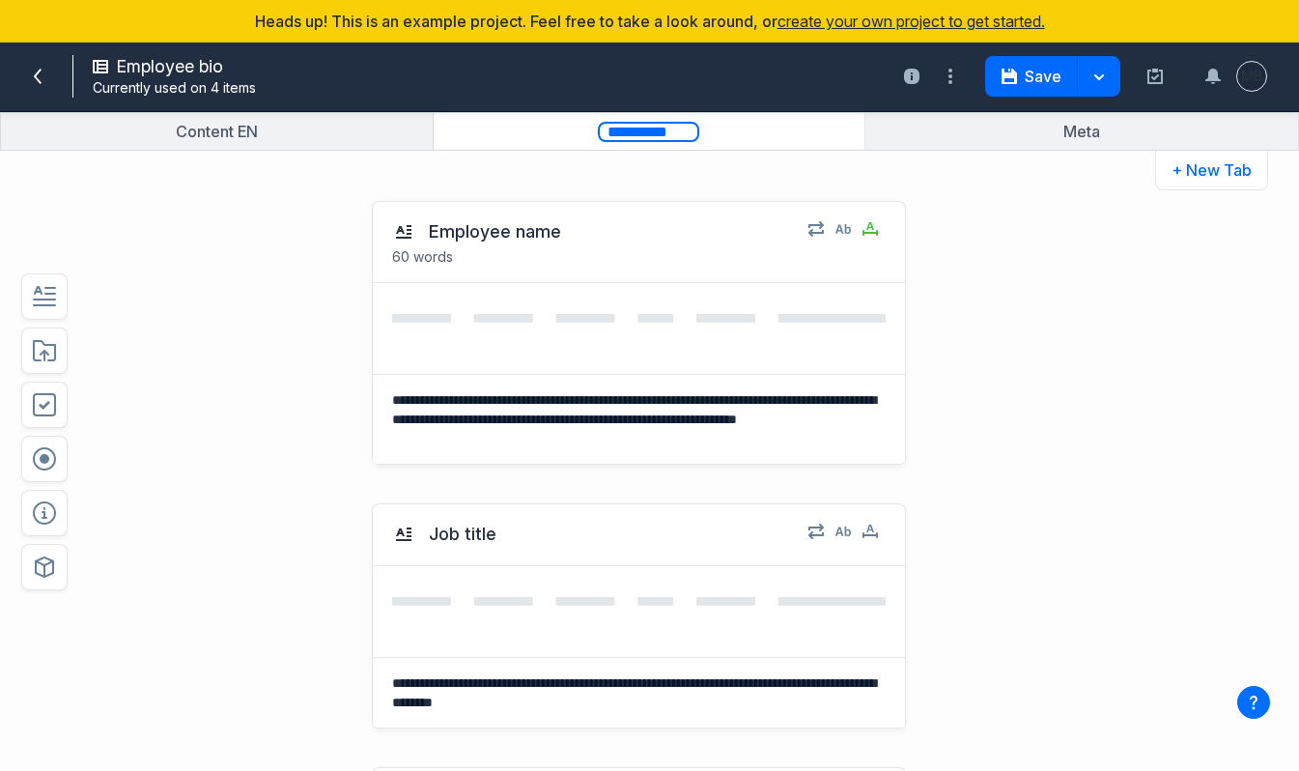
type input "**********"
click at [1074, 331] on div "**********" at bounding box center [599, 476] width 969 height 589
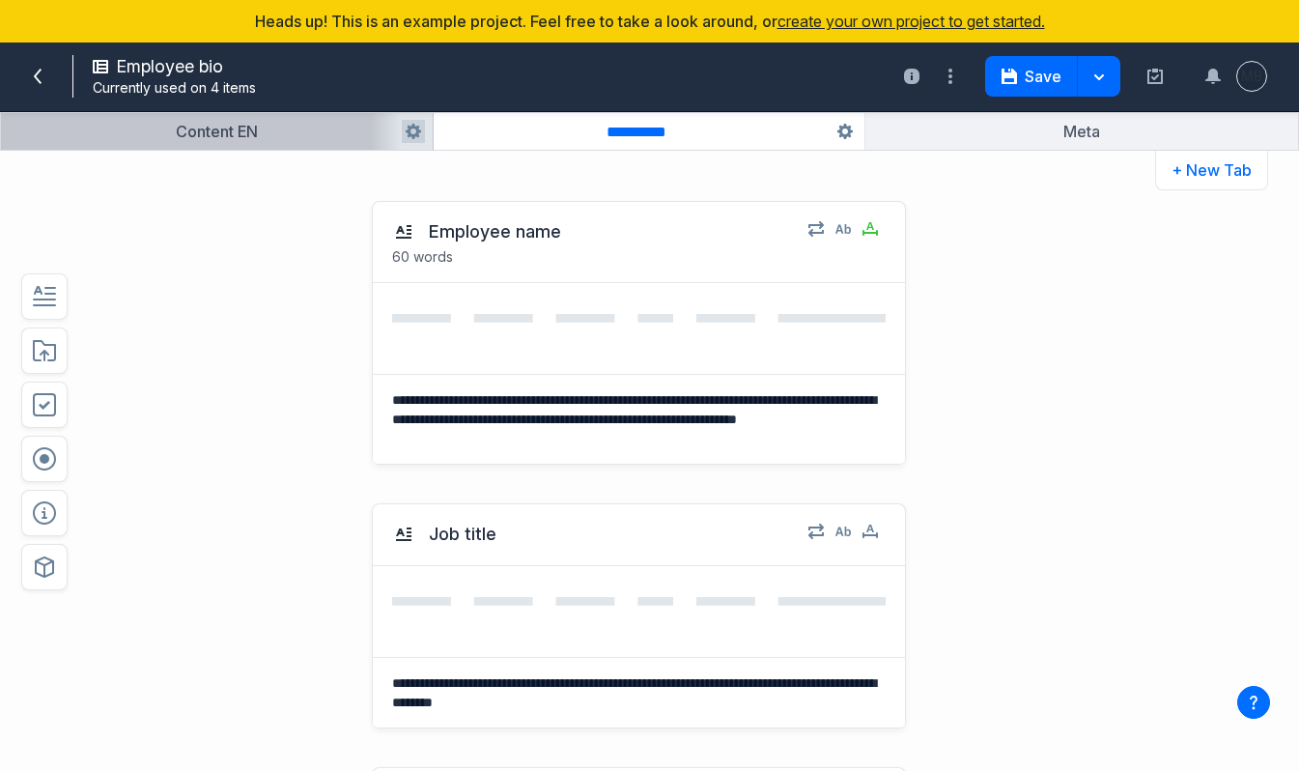
click at [300, 137] on button "button" at bounding box center [217, 131] width 432 height 37
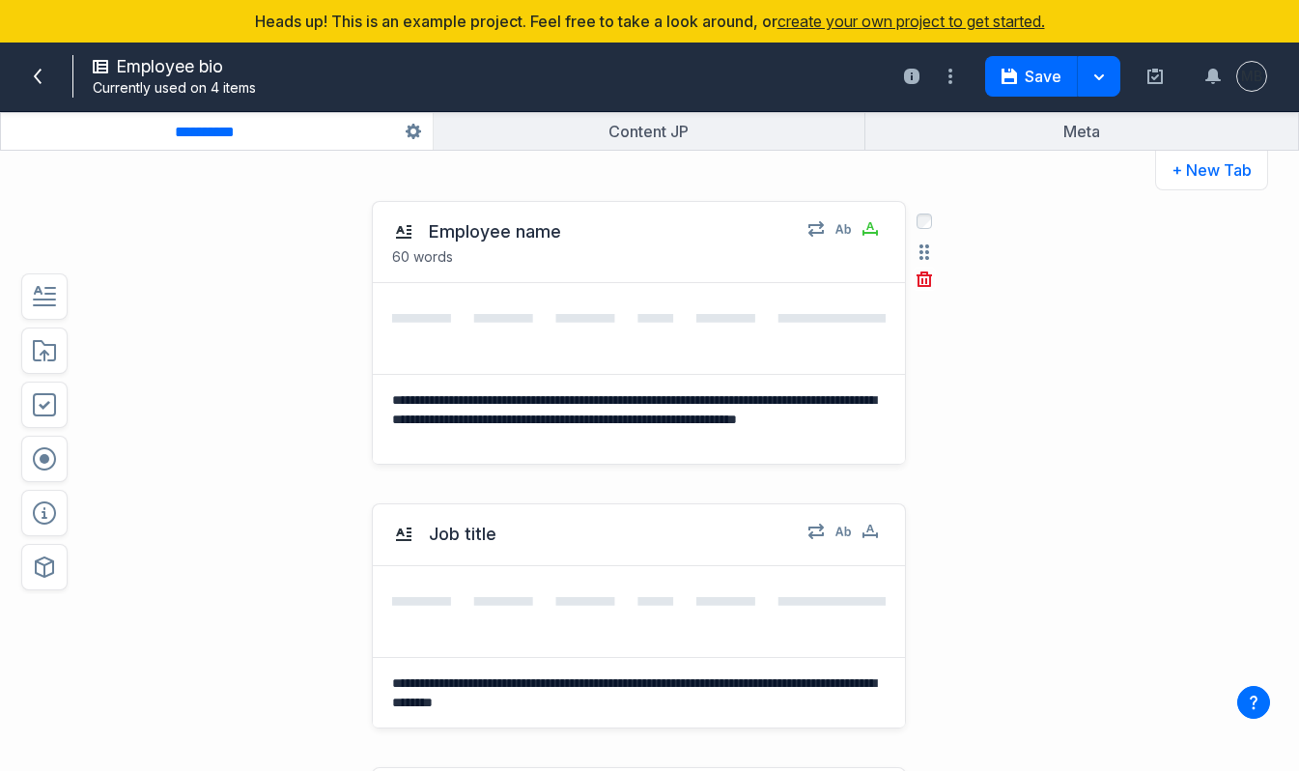
click at [652, 306] on div at bounding box center [639, 328] width 532 height 91
click at [524, 310] on div at bounding box center [639, 328] width 532 height 91
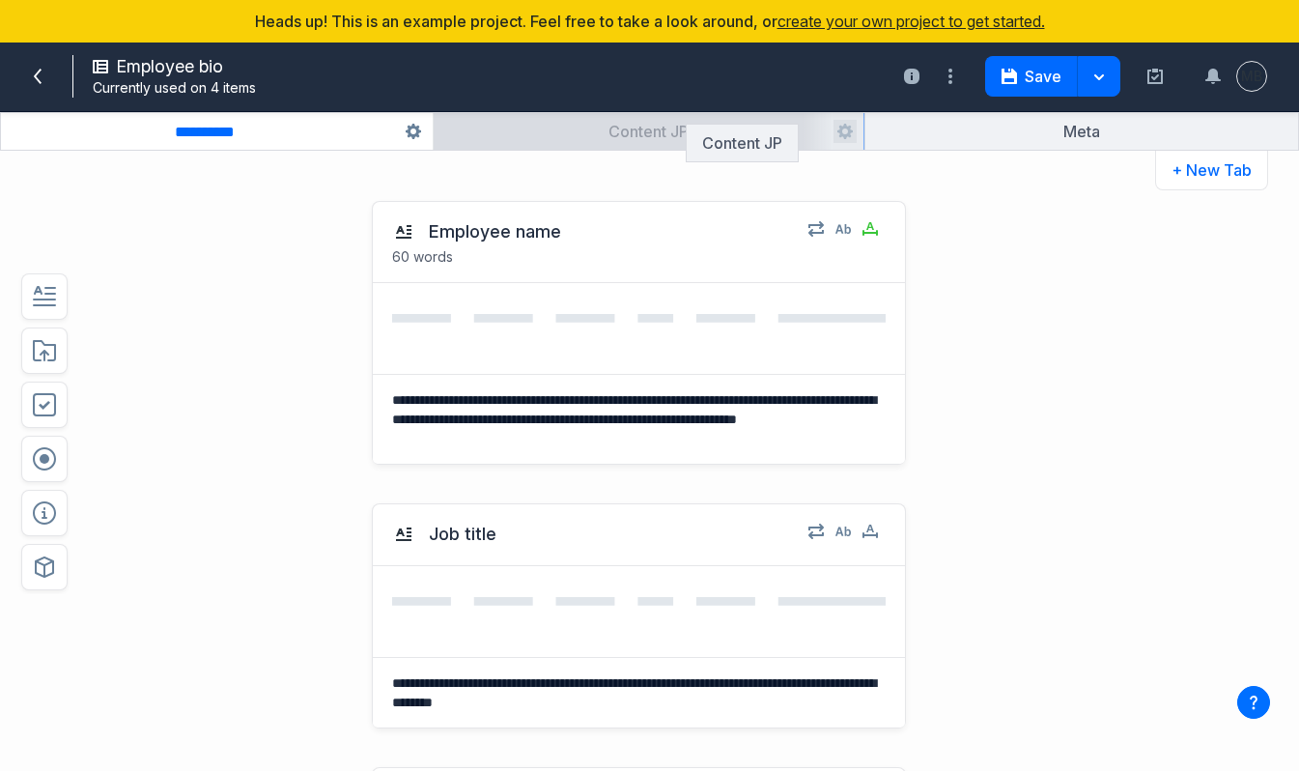
click at [714, 125] on button "button" at bounding box center [650, 131] width 432 height 37
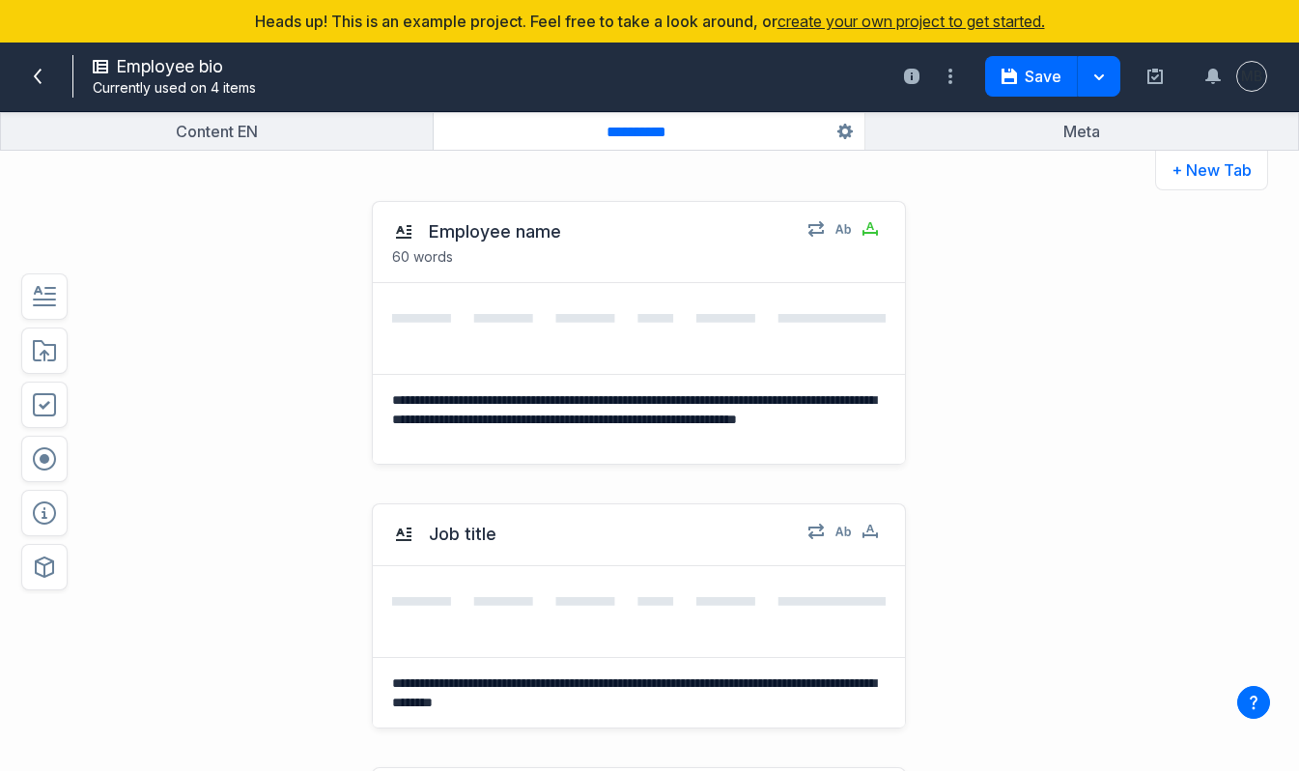
click at [988, 193] on div "**********" at bounding box center [600, 333] width 950 height 302
click at [1193, 180] on button "+ New Tab" at bounding box center [1211, 171] width 113 height 40
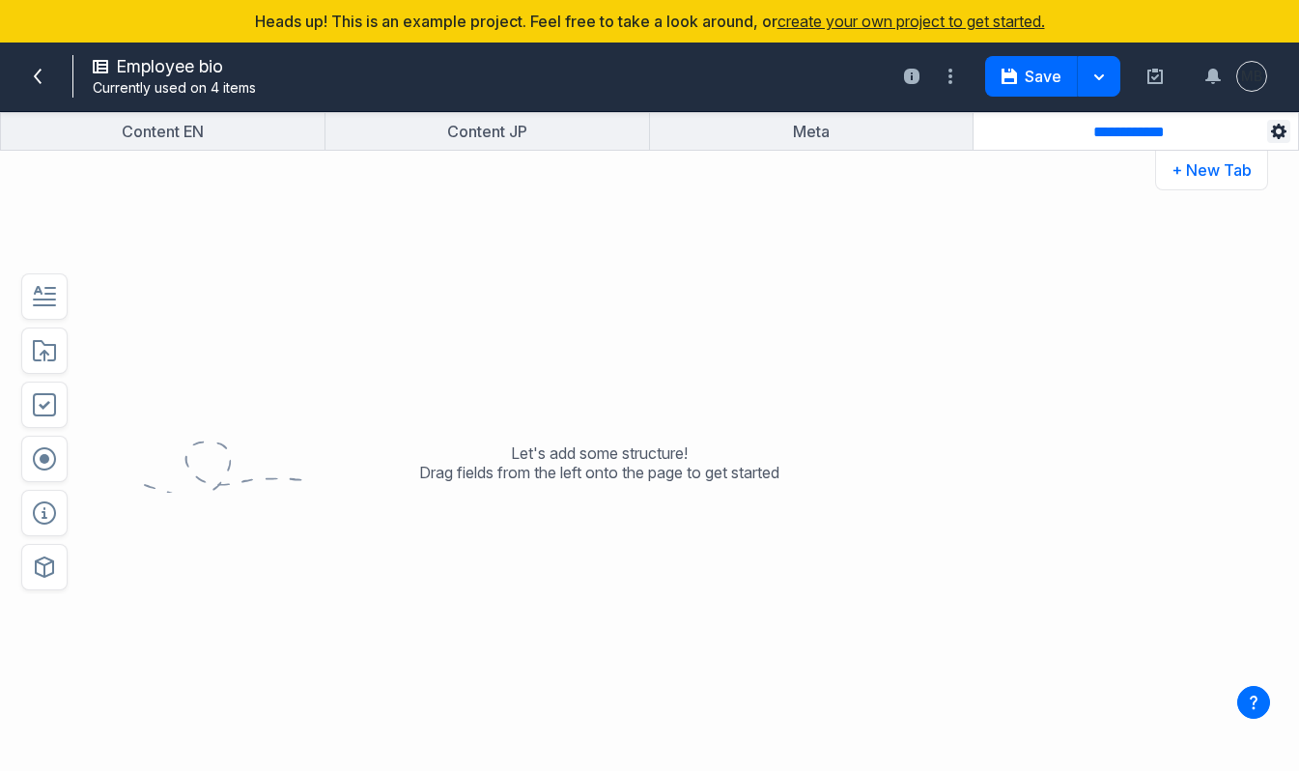
click at [1279, 132] on icon "button" at bounding box center [1278, 131] width 15 height 15
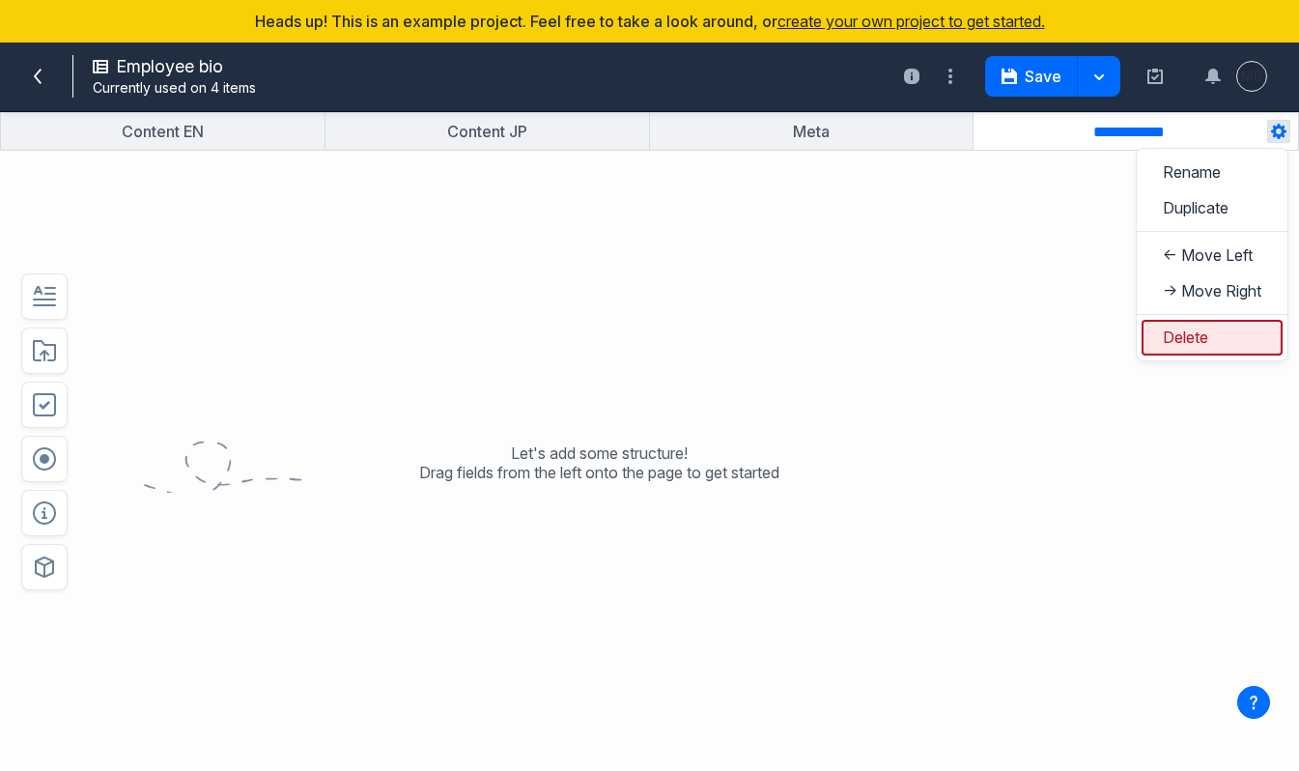
click at [1167, 327] on button "Delete" at bounding box center [1212, 338] width 141 height 36
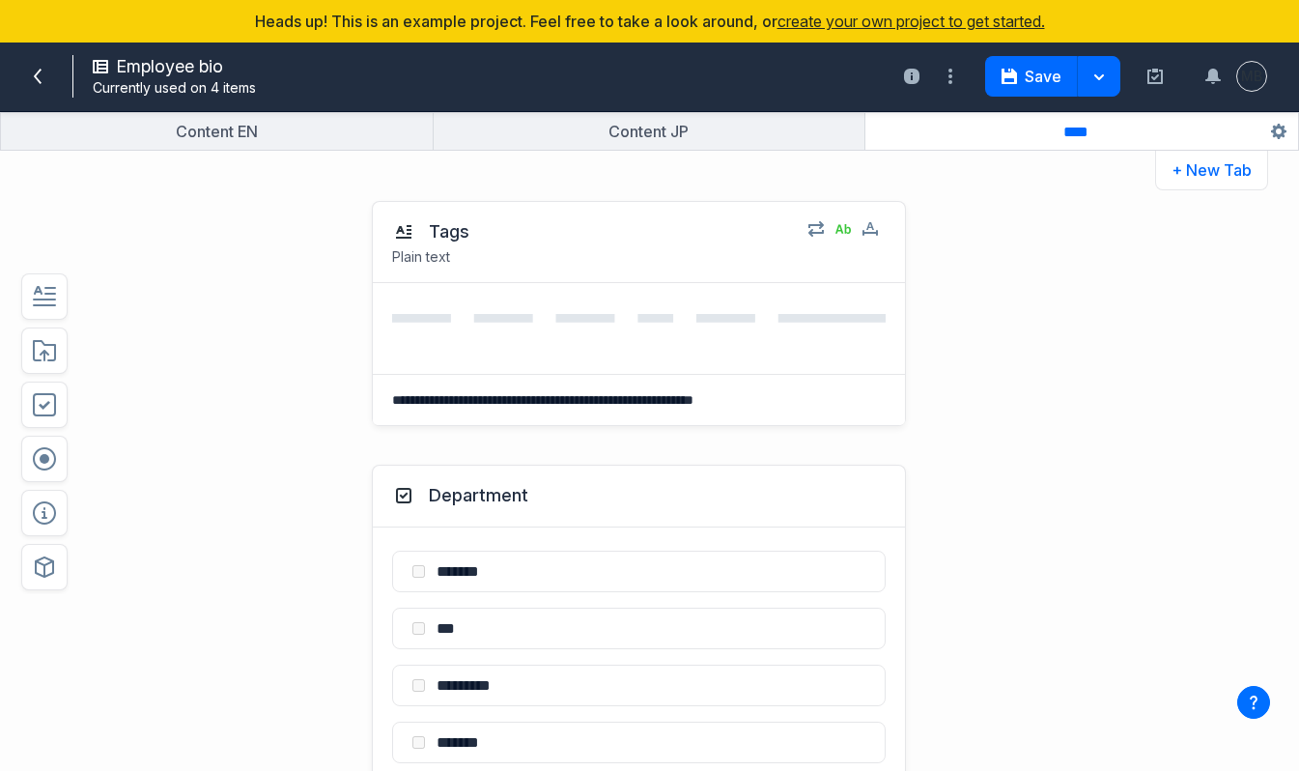
click at [1146, 440] on div "**********" at bounding box center [649, 476] width 1299 height 589
click at [1033, 78] on button "Save" at bounding box center [1031, 76] width 93 height 41
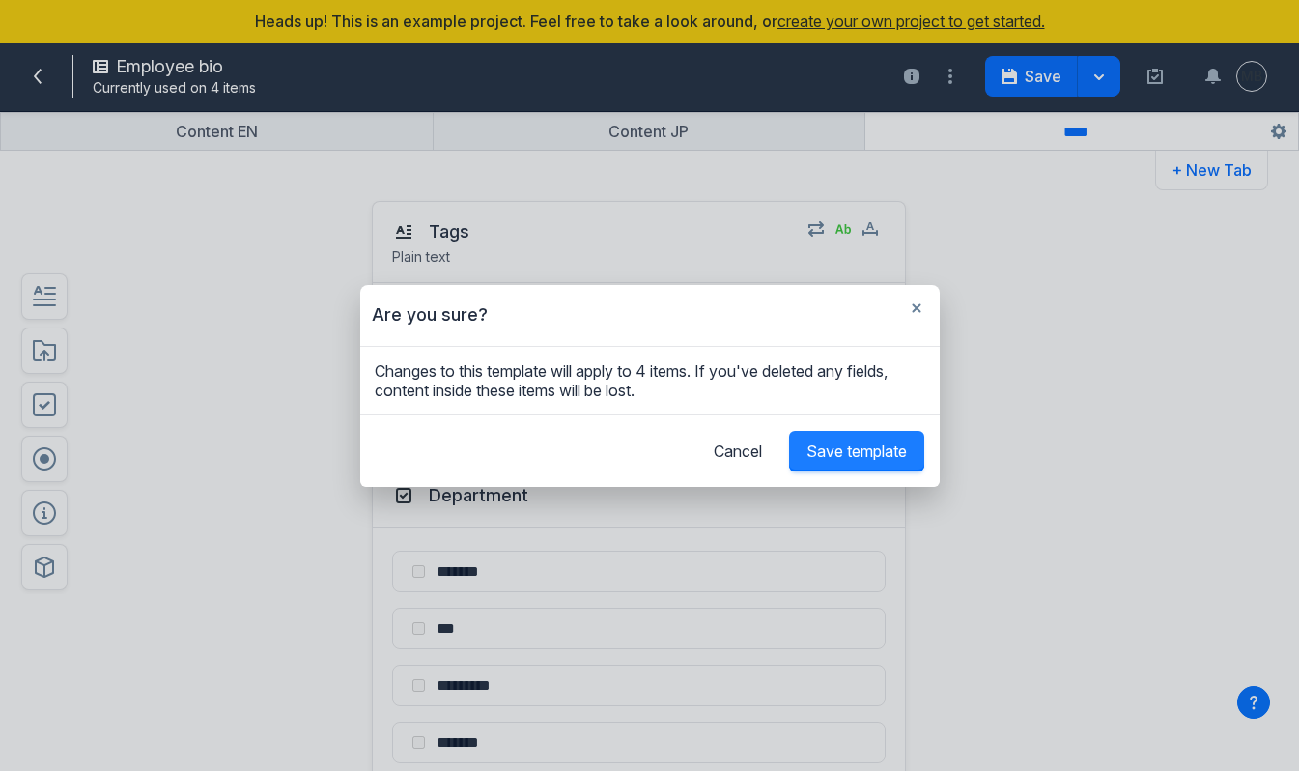
click at [841, 449] on span "Save template" at bounding box center [857, 450] width 100 height 19
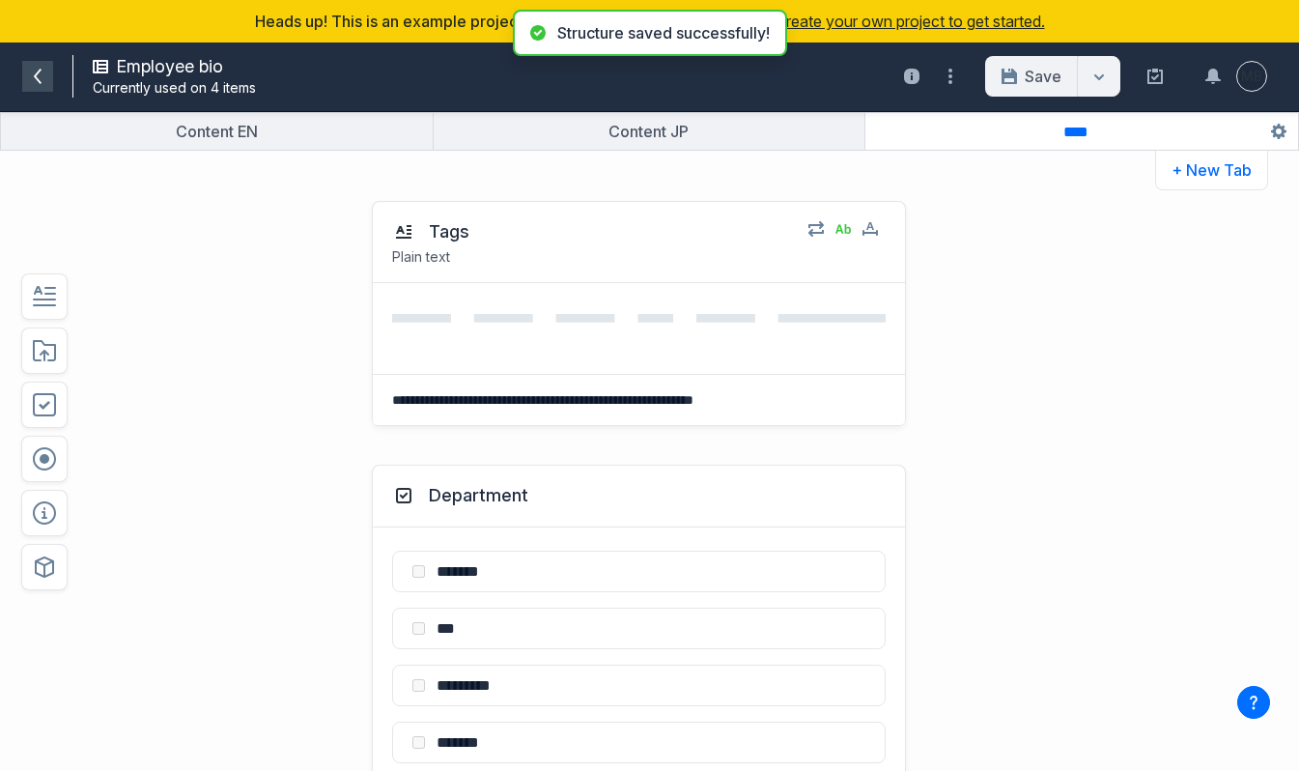
click at [40, 61] on span at bounding box center [37, 76] width 31 height 31
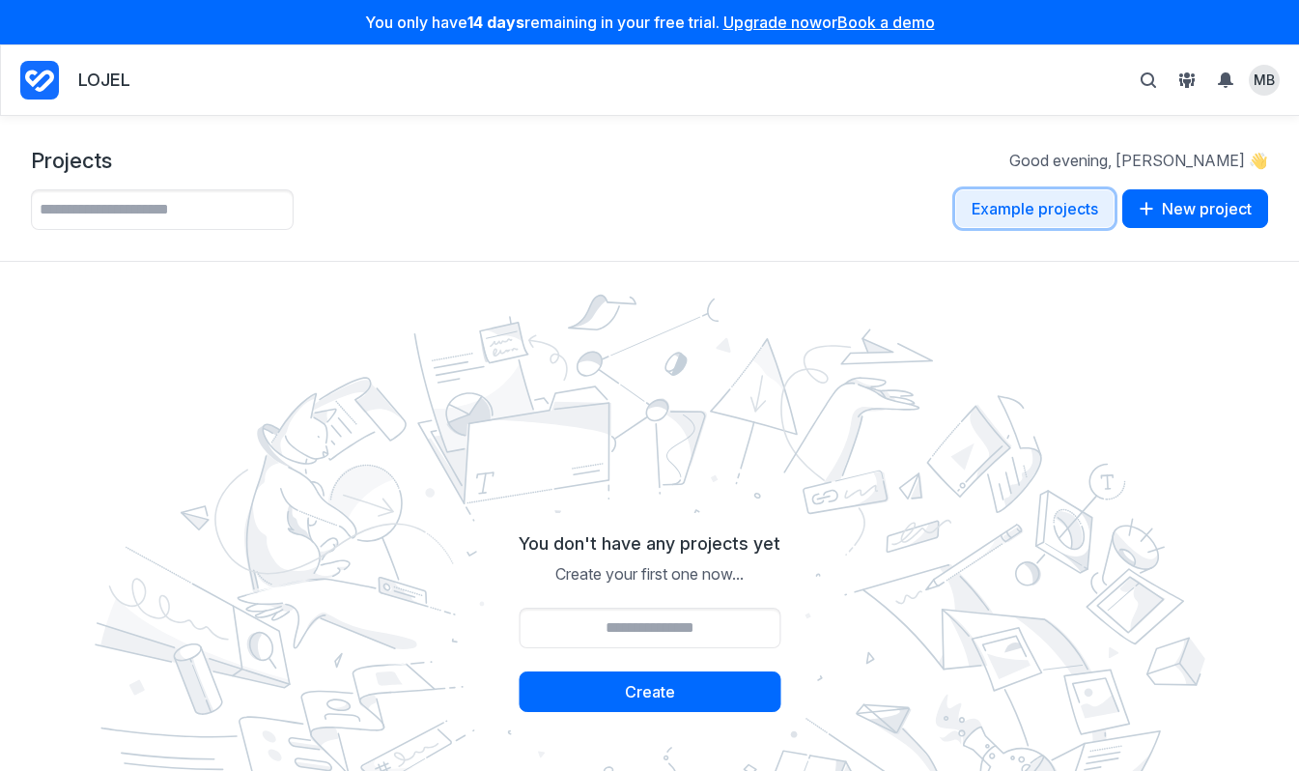
click at [1019, 202] on button "Example projects" at bounding box center [1034, 208] width 159 height 39
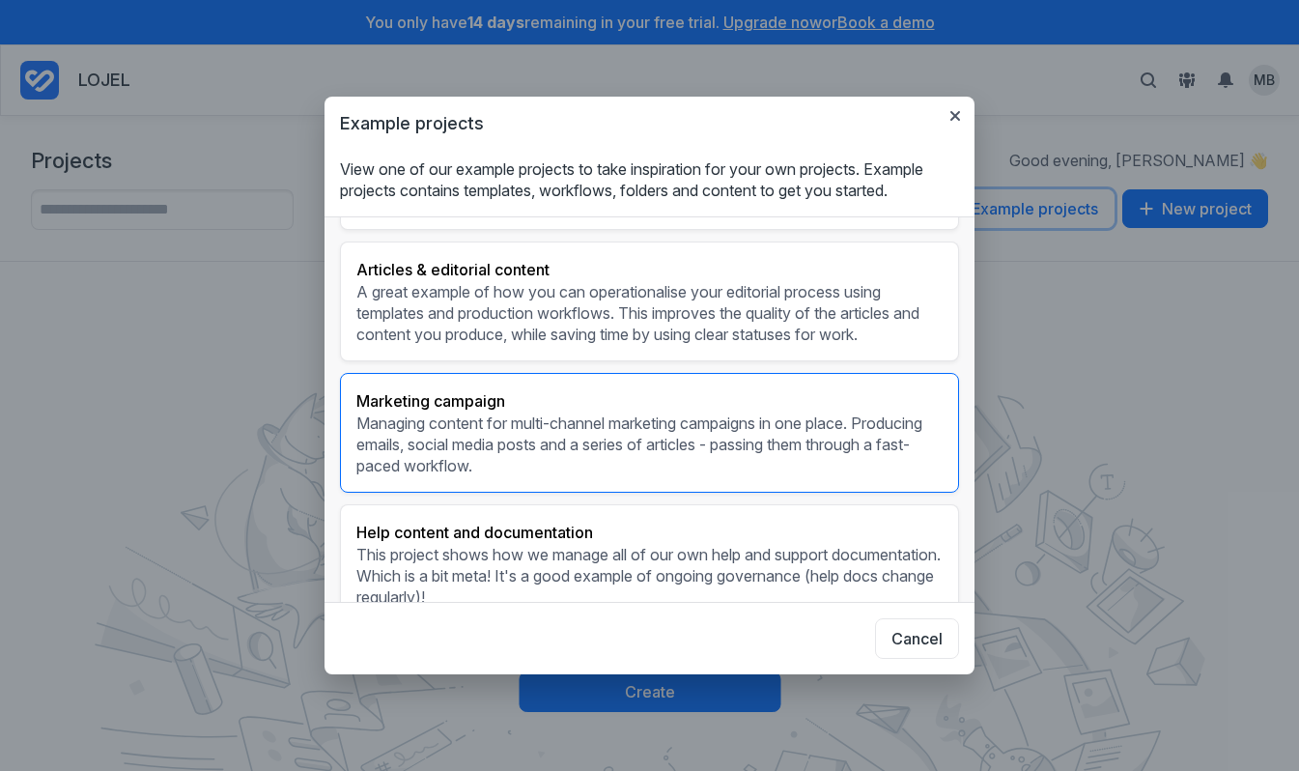
scroll to position [468, 0]
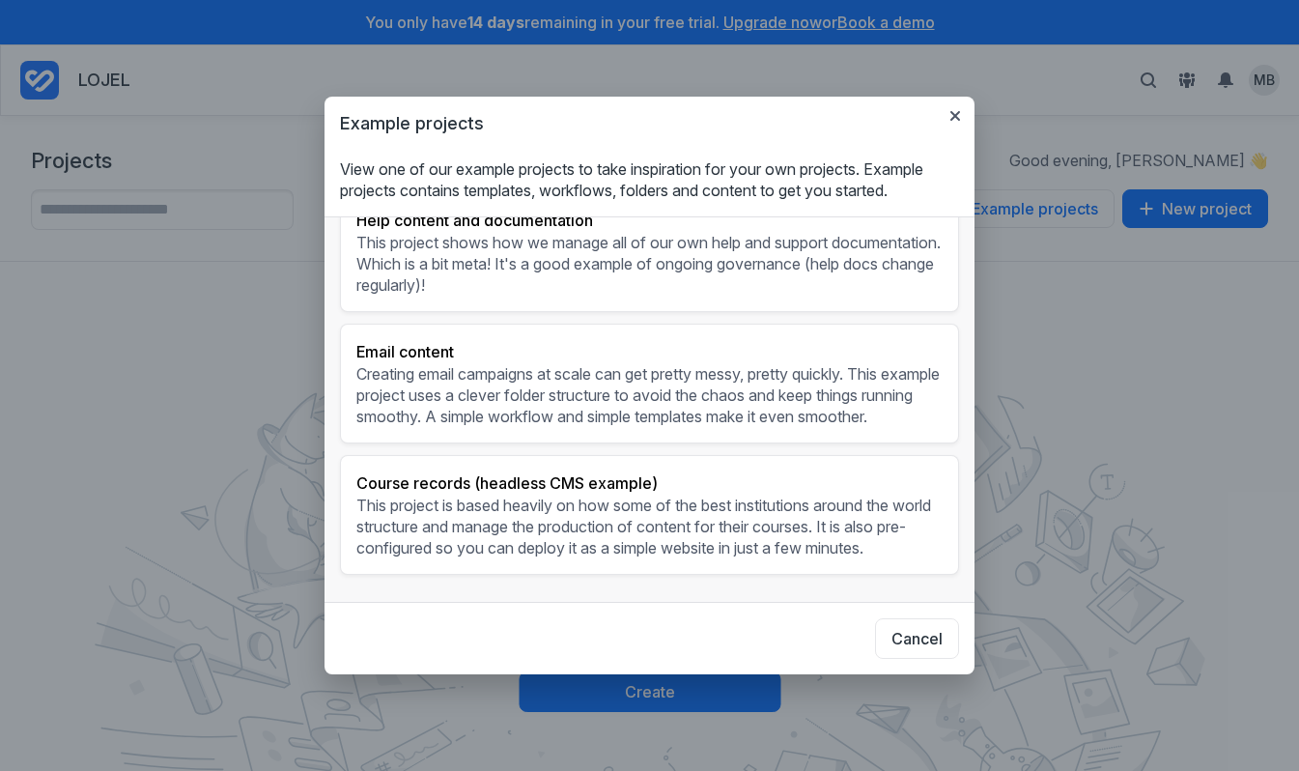
click at [568, 581] on div "Website An example of managing a simple website. Producing all the content for …" at bounding box center [650, 409] width 650 height 386
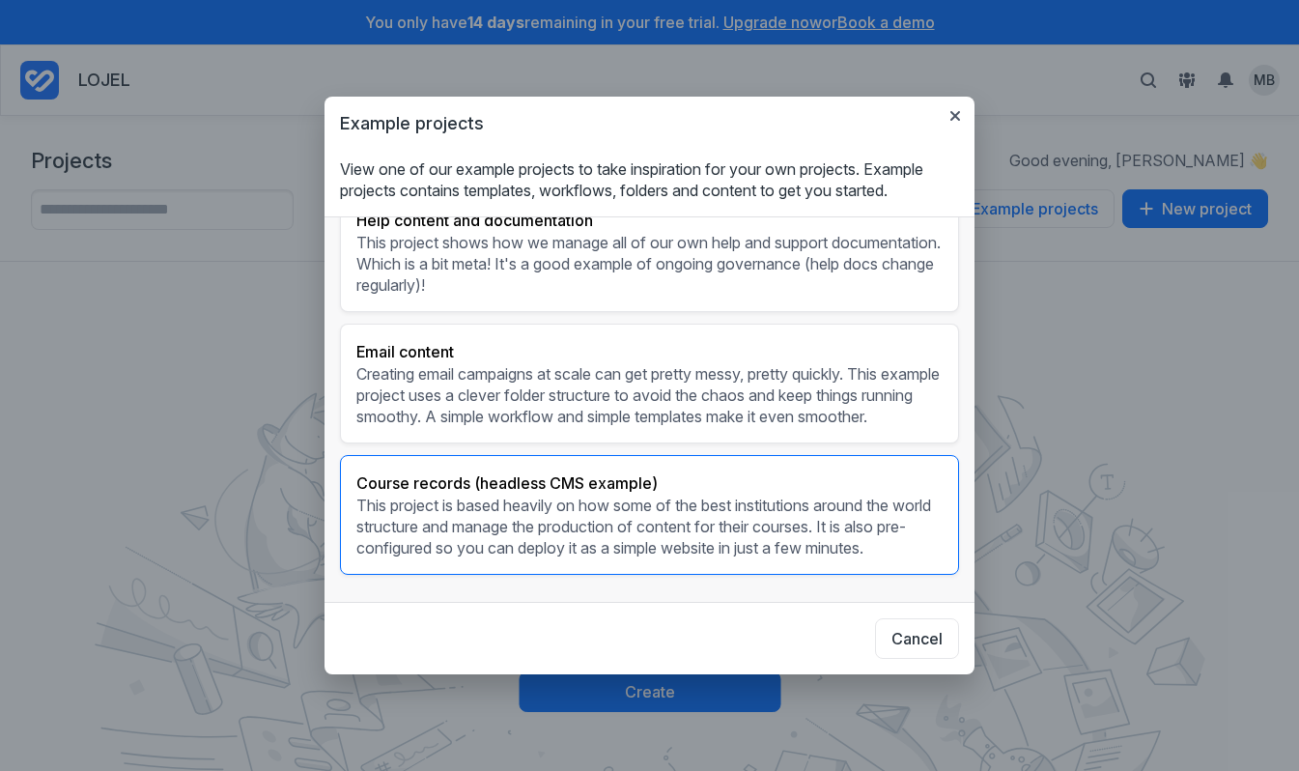
click at [568, 538] on p "This project is based heavily on how some of the best institutions around the w…" at bounding box center [649, 527] width 586 height 64
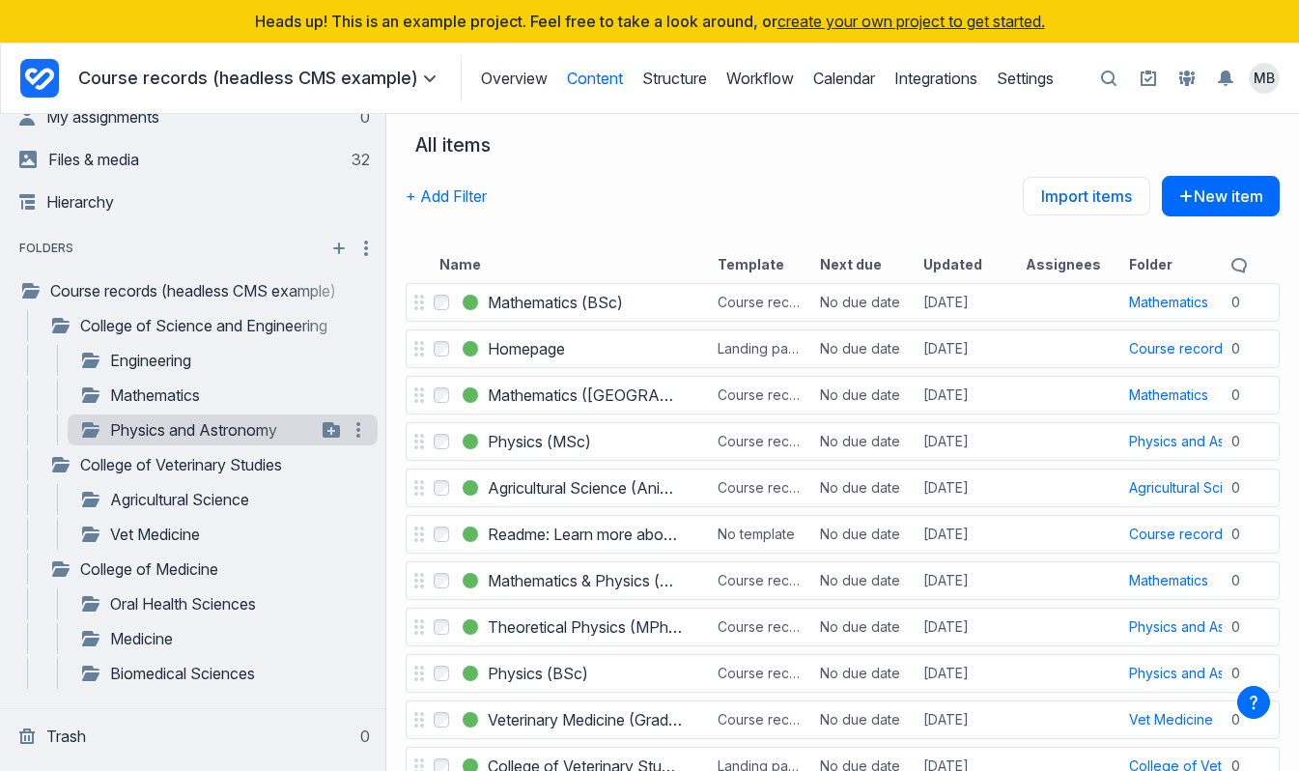
scroll to position [65, 0]
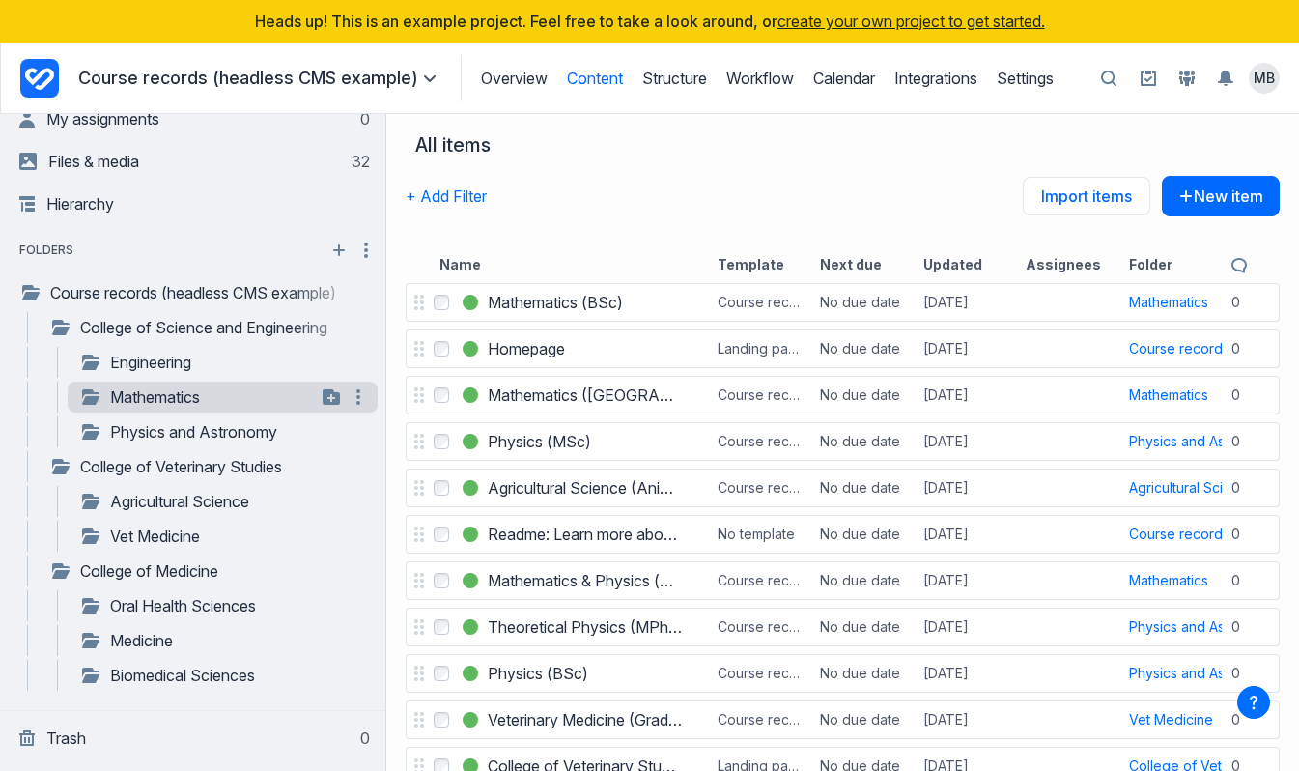
click at [153, 411] on div "**********" at bounding box center [223, 397] width 310 height 31
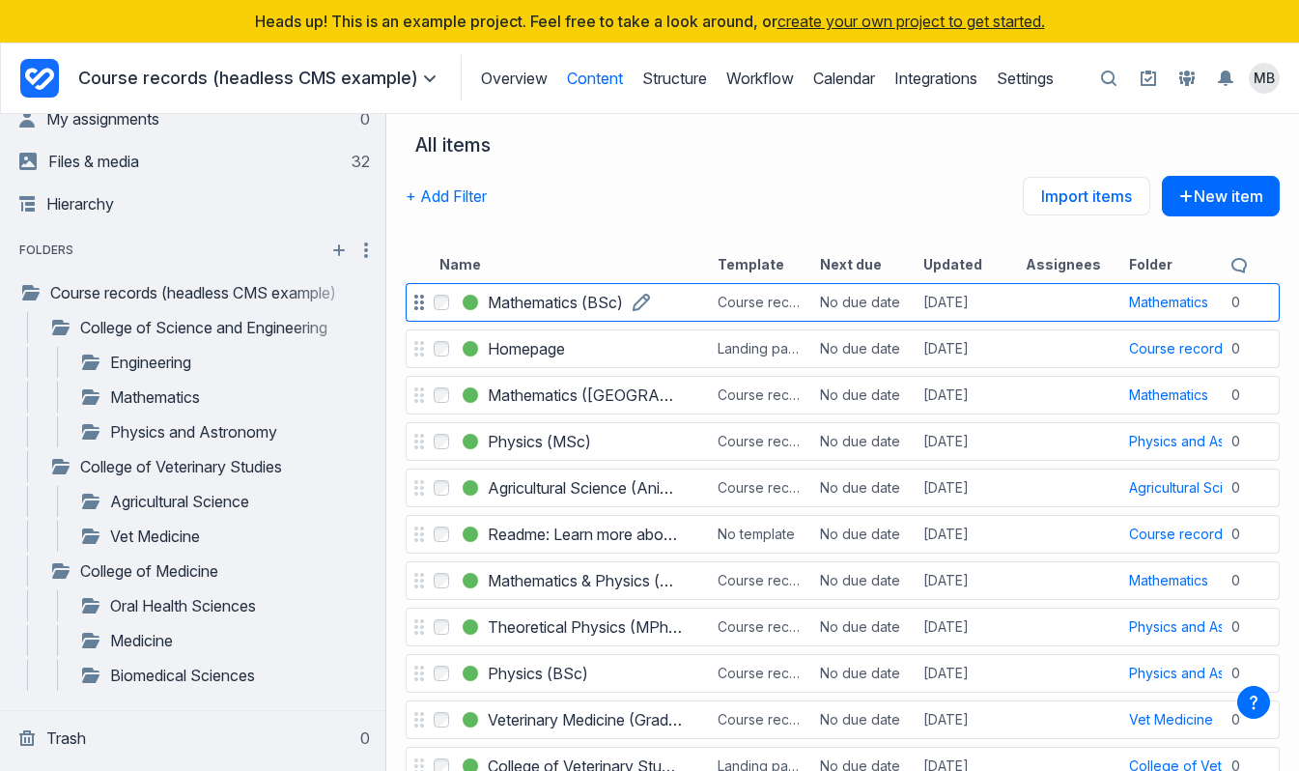
click at [623, 303] on link "Mathematics (BSc)" at bounding box center [555, 302] width 135 height 23
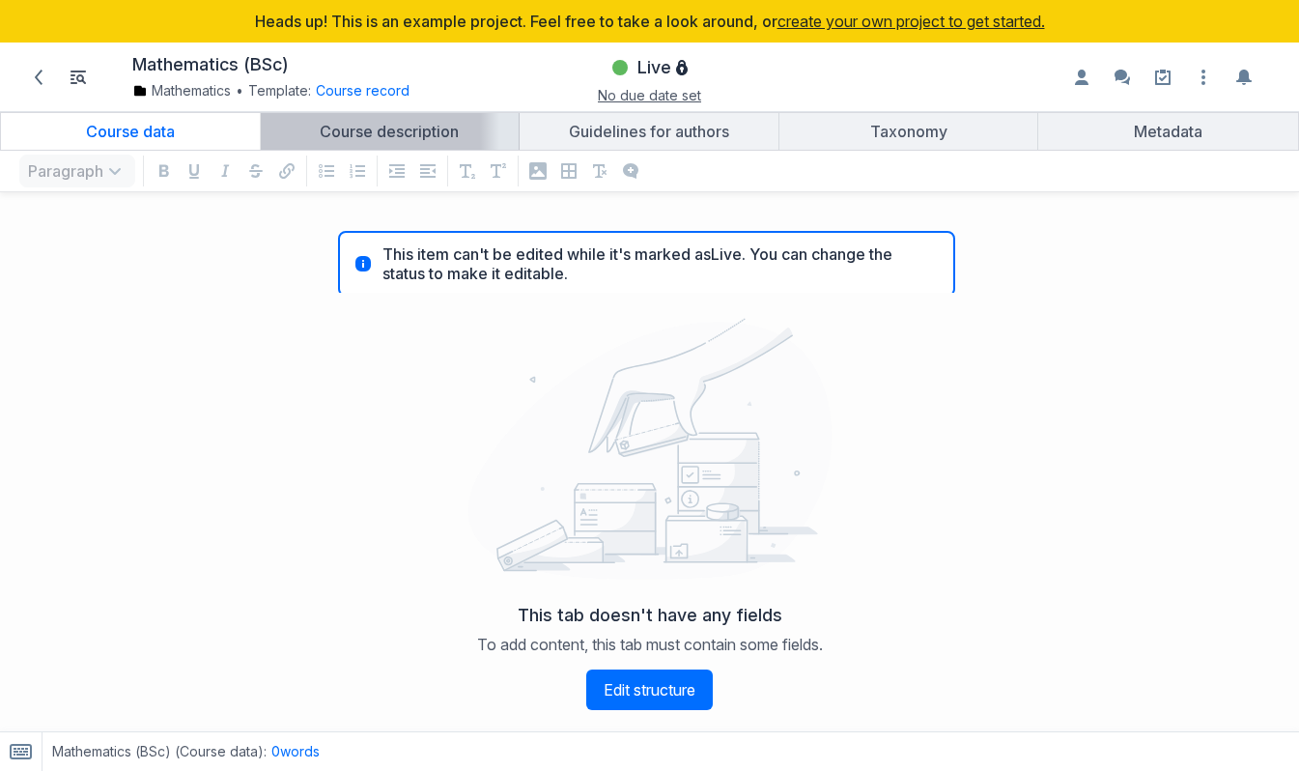
click at [393, 139] on div "Course description" at bounding box center [390, 131] width 243 height 19
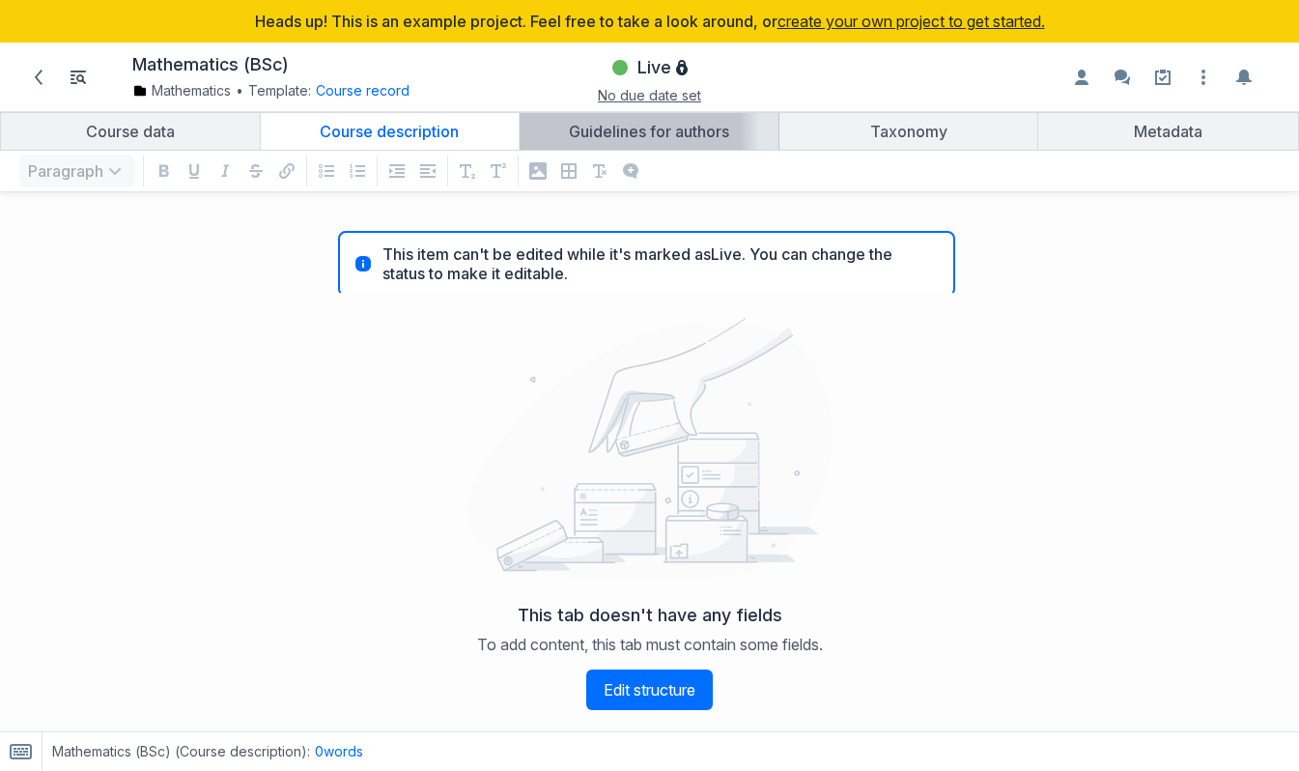
click at [642, 145] on link "Guidelines for authors" at bounding box center [649, 131] width 259 height 37
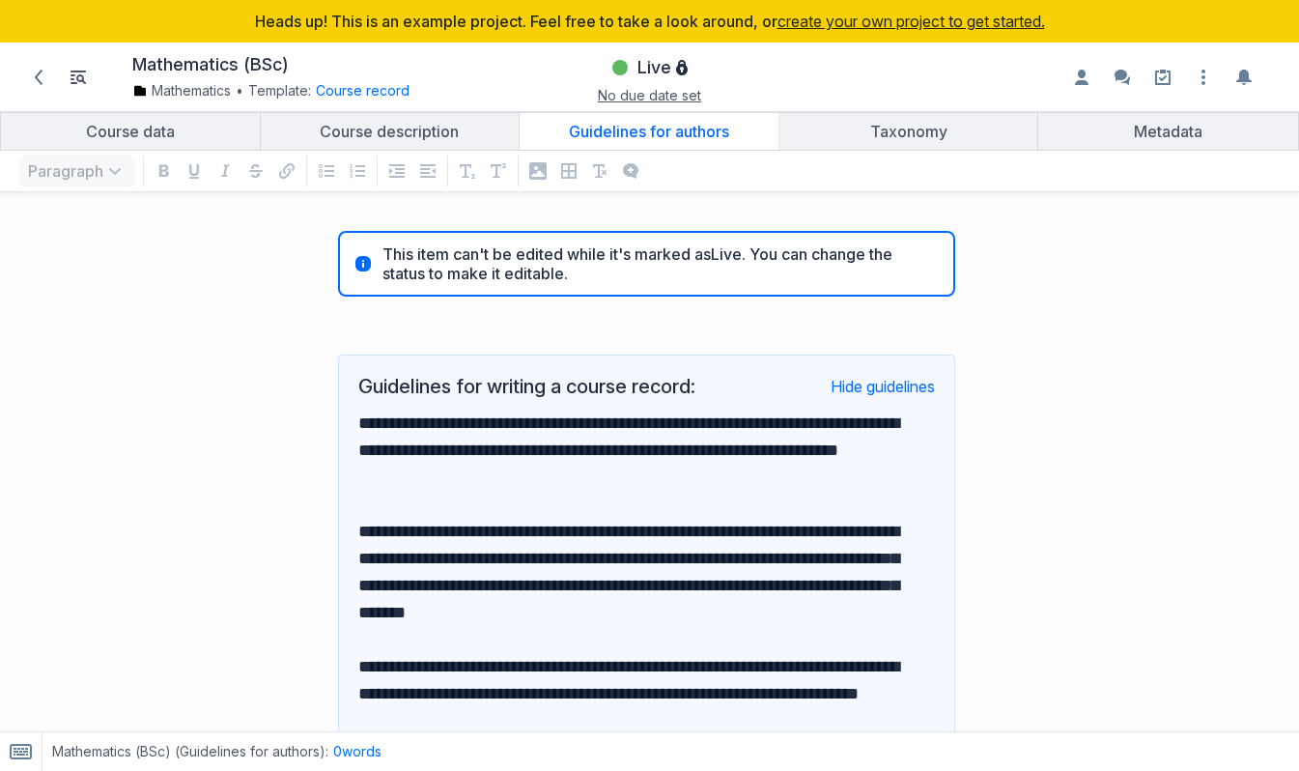
click at [878, 109] on div "Heads up! This is an example project. Feel free to take a look around, or creat…" at bounding box center [649, 56] width 1299 height 112
click at [894, 135] on div "Taxonomy" at bounding box center [908, 131] width 243 height 19
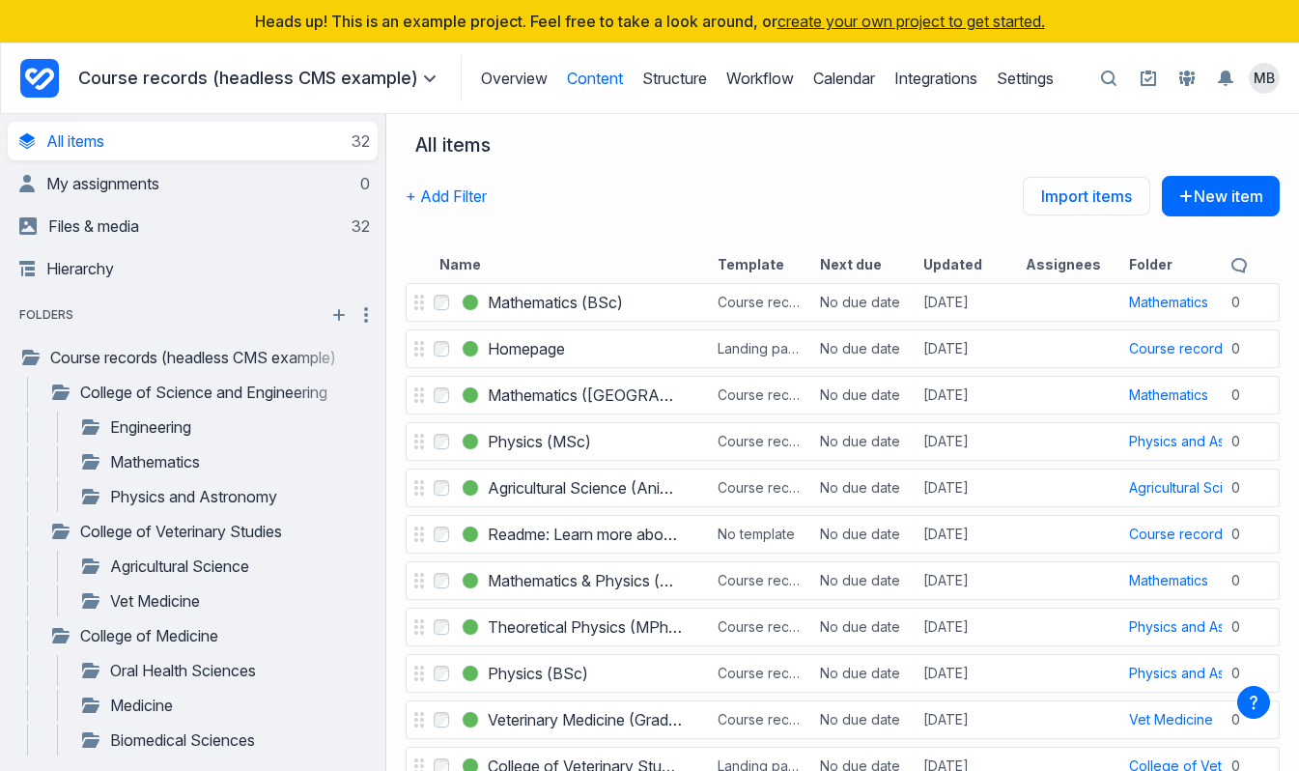
click at [397, 69] on p "Course records (headless CMS example)" at bounding box center [259, 78] width 363 height 23
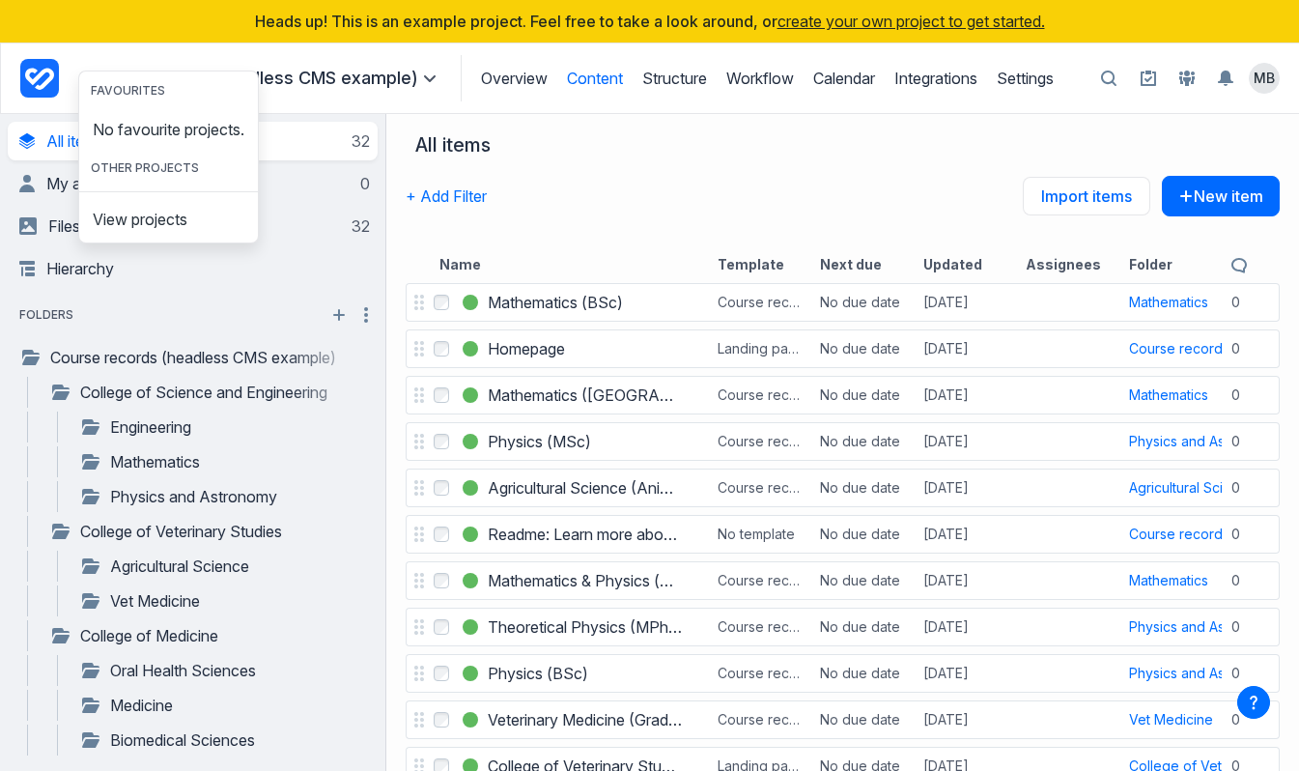
click at [397, 69] on p "Course records (headless CMS example)" at bounding box center [259, 78] width 363 height 23
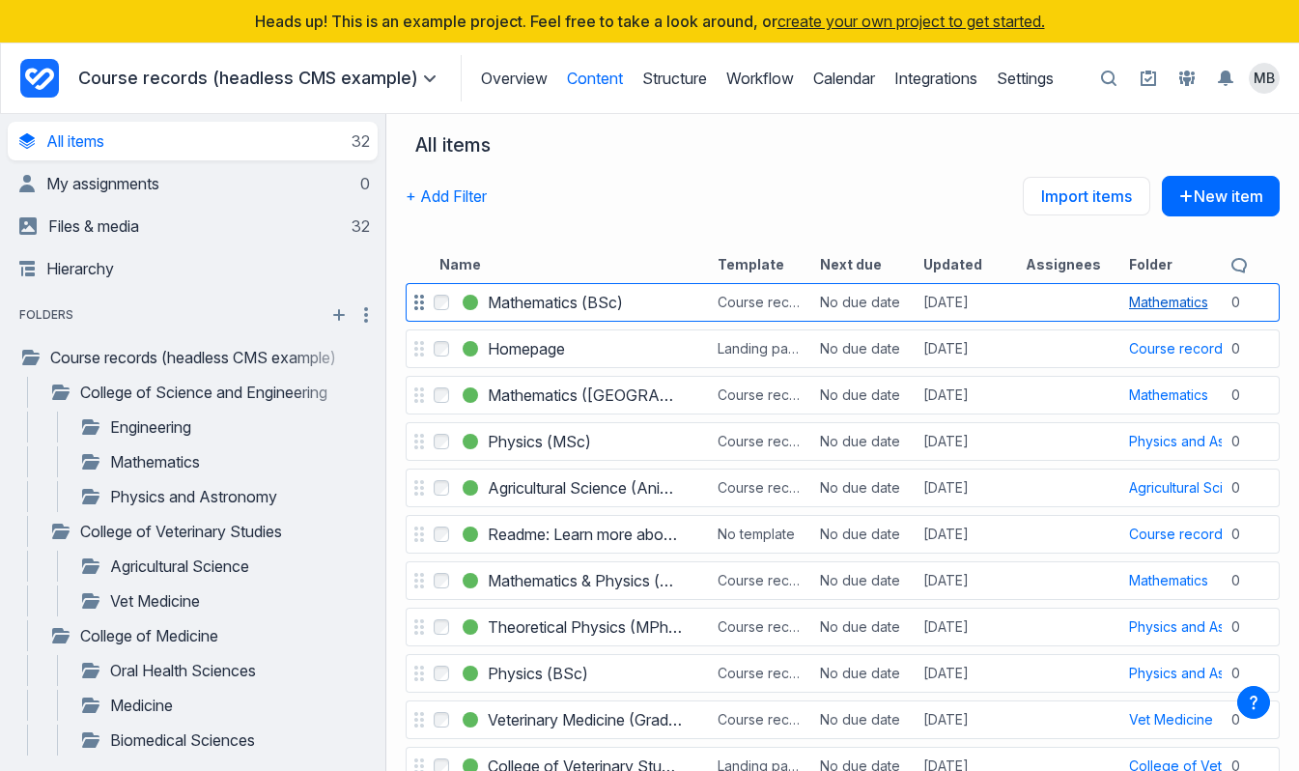
click at [1182, 299] on div "Mathematics" at bounding box center [1168, 302] width 79 height 19
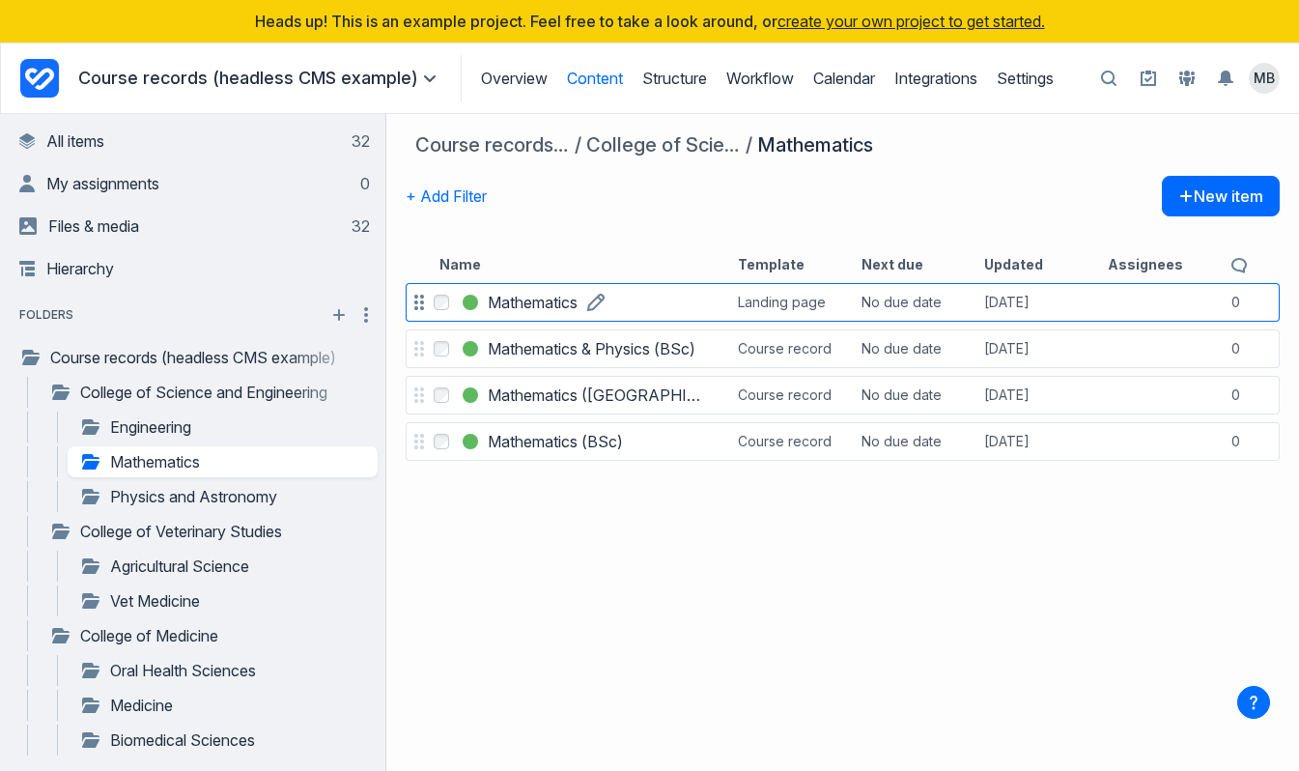
click at [578, 305] on link "Mathematics" at bounding box center [533, 302] width 90 height 23
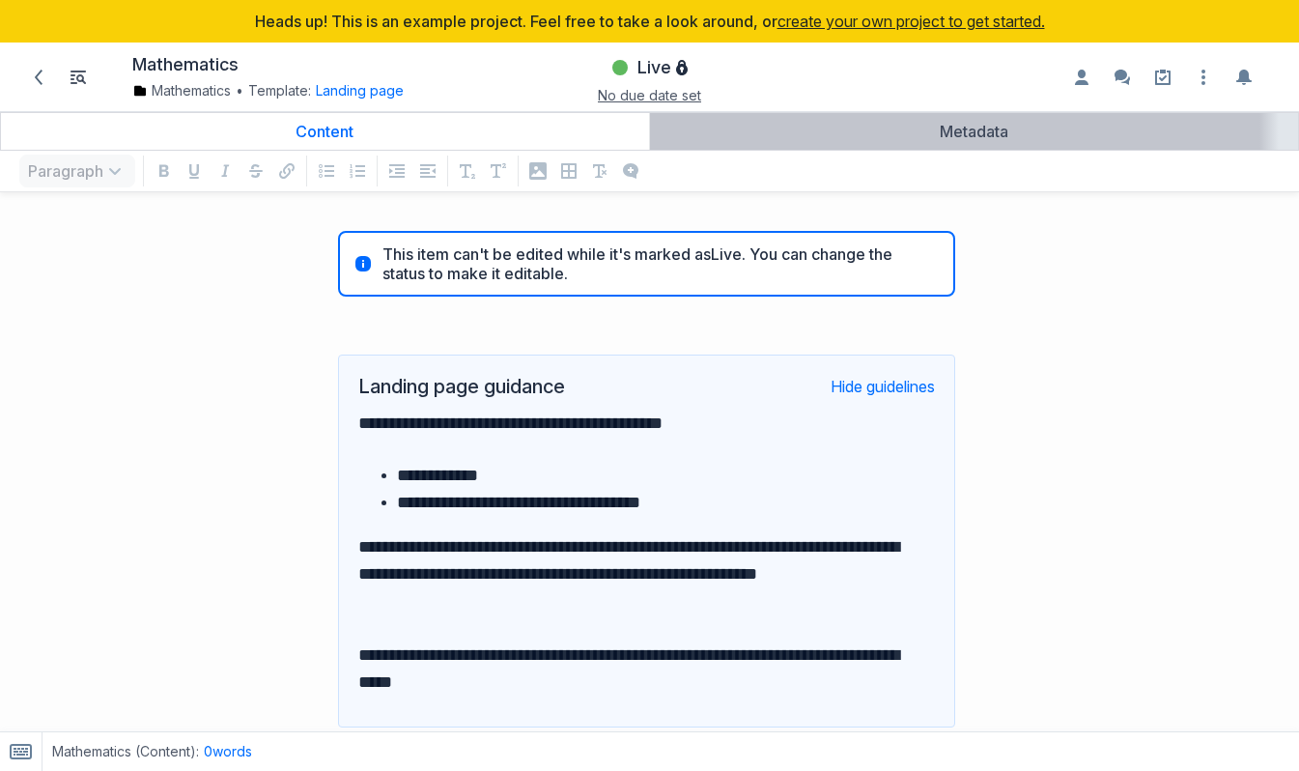
click at [918, 143] on link "Metadata" at bounding box center [974, 131] width 649 height 37
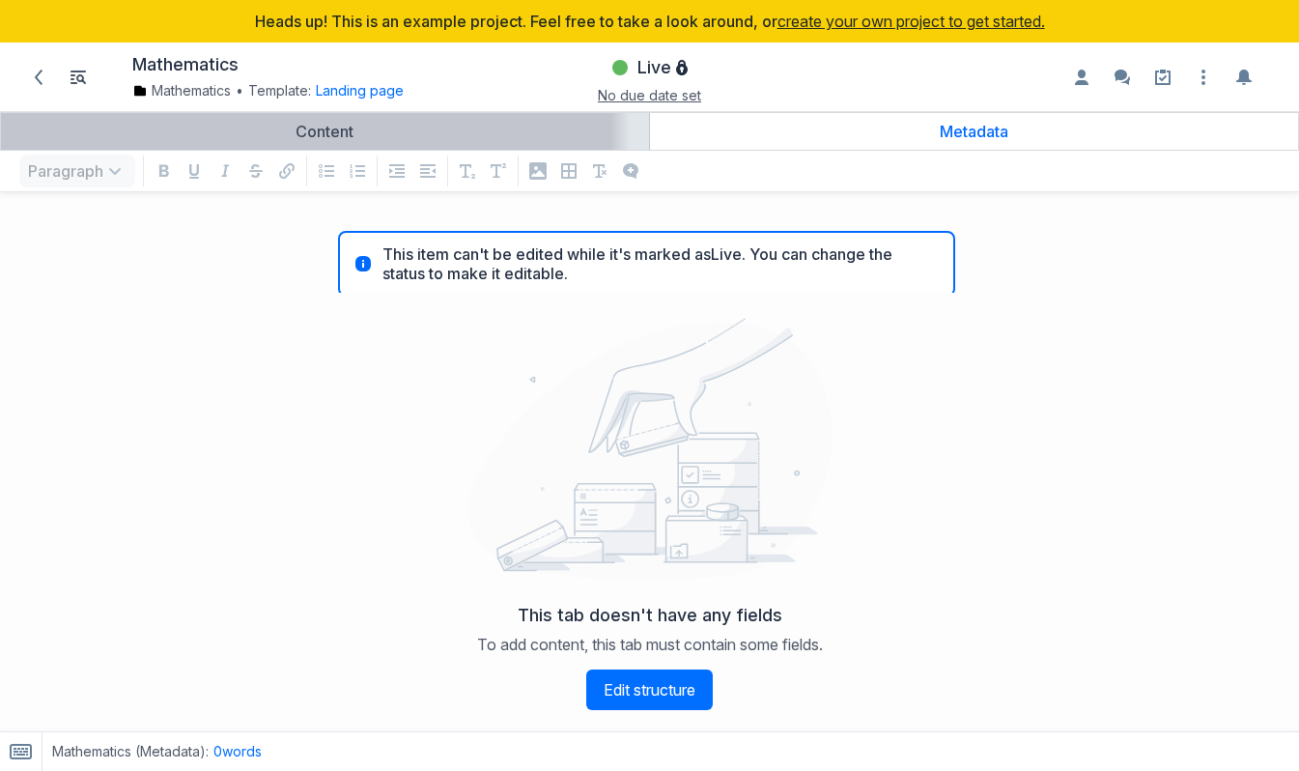
click at [412, 141] on link "Content" at bounding box center [325, 131] width 648 height 37
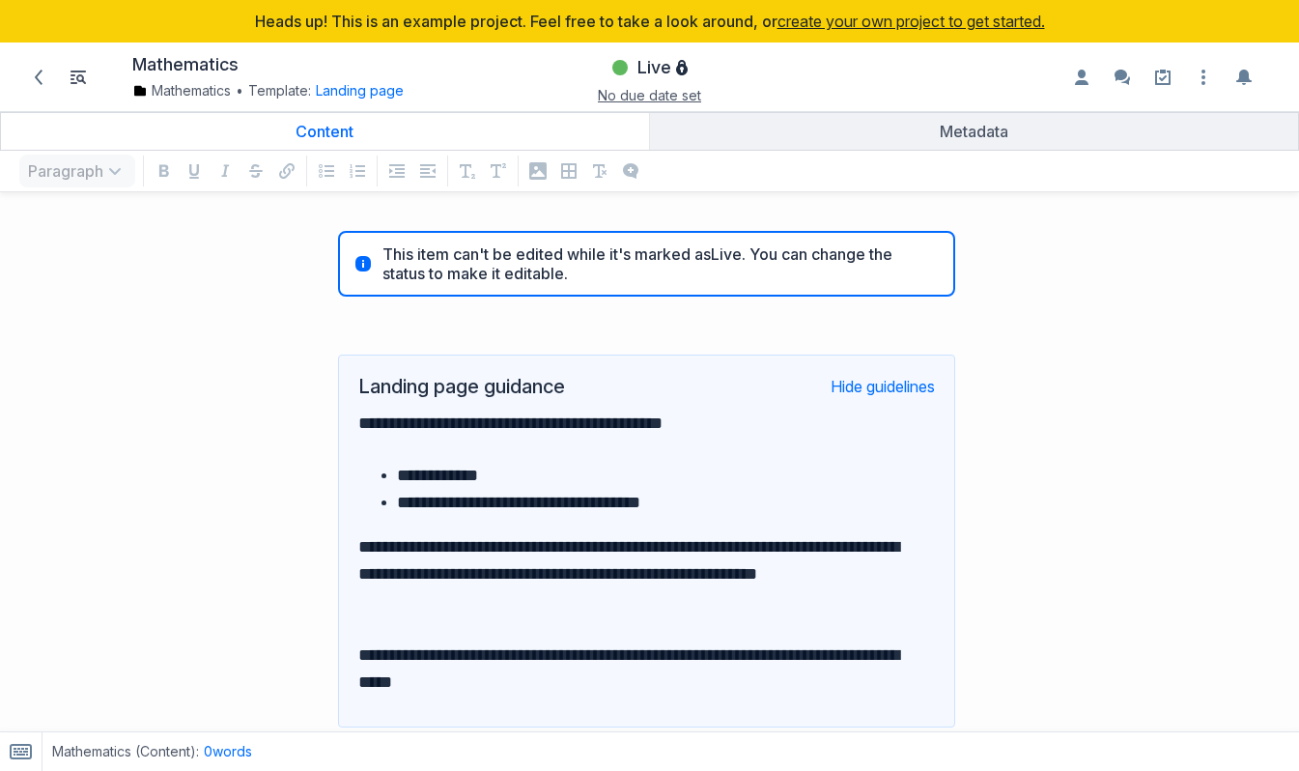
click at [41, 103] on div "Heads up! This is an example project. Feel free to take a look around, or creat…" at bounding box center [649, 56] width 1299 height 112
click at [26, 61] on div at bounding box center [38, 77] width 33 height 33
click at [42, 68] on span at bounding box center [38, 77] width 31 height 31
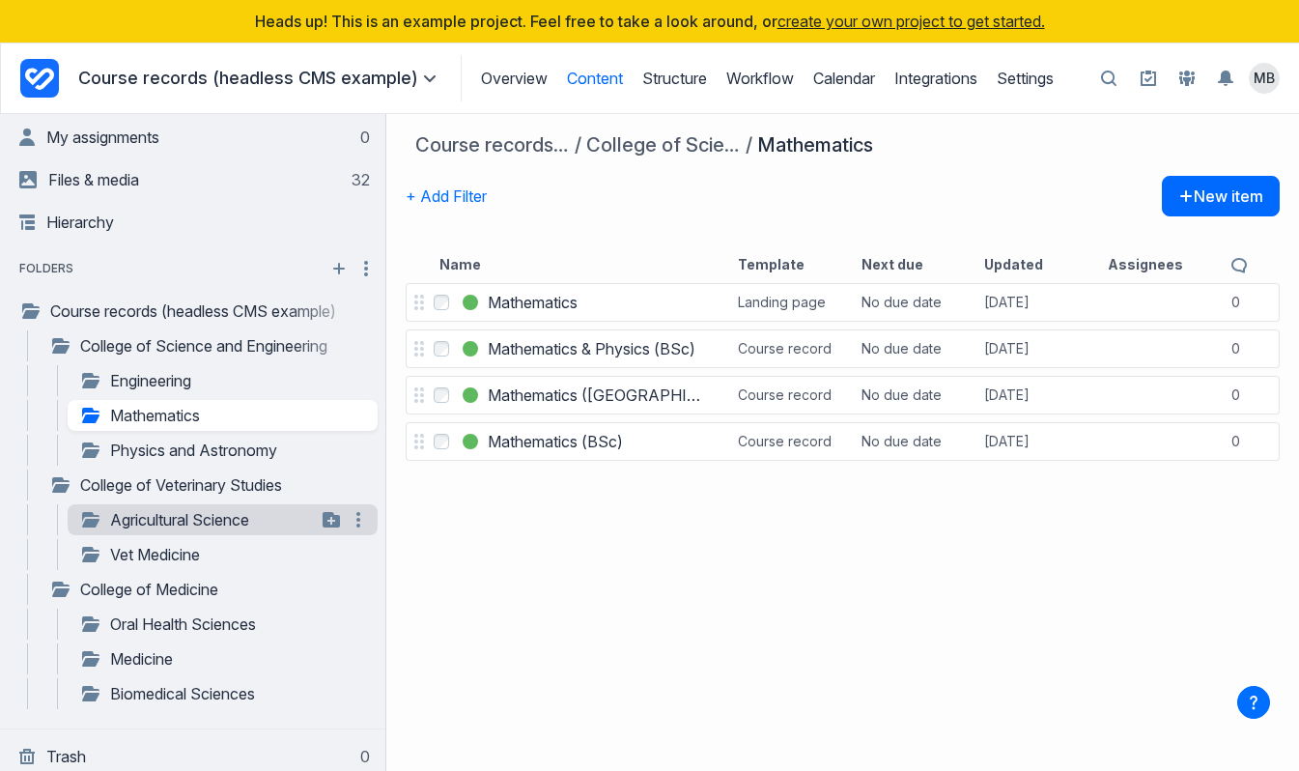
scroll to position [42, 0]
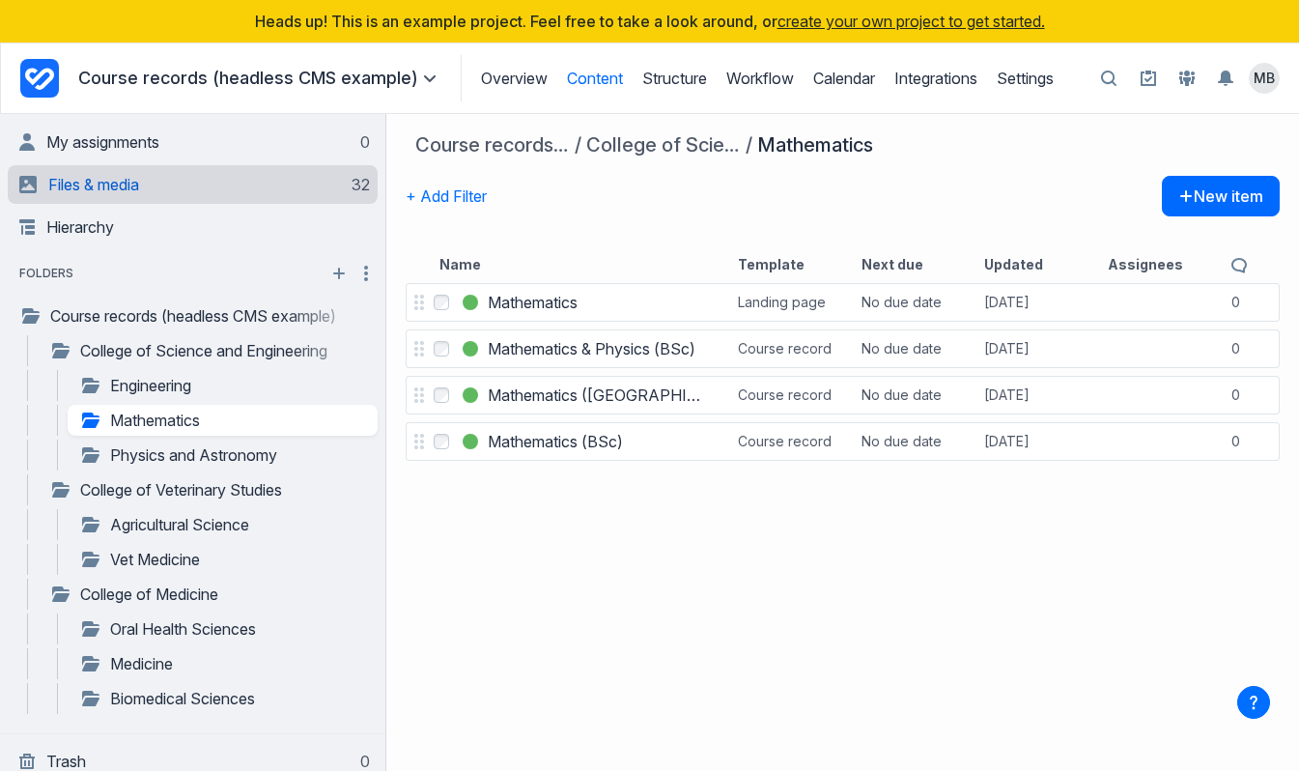
click at [195, 188] on link "Files & media 32" at bounding box center [194, 184] width 351 height 39
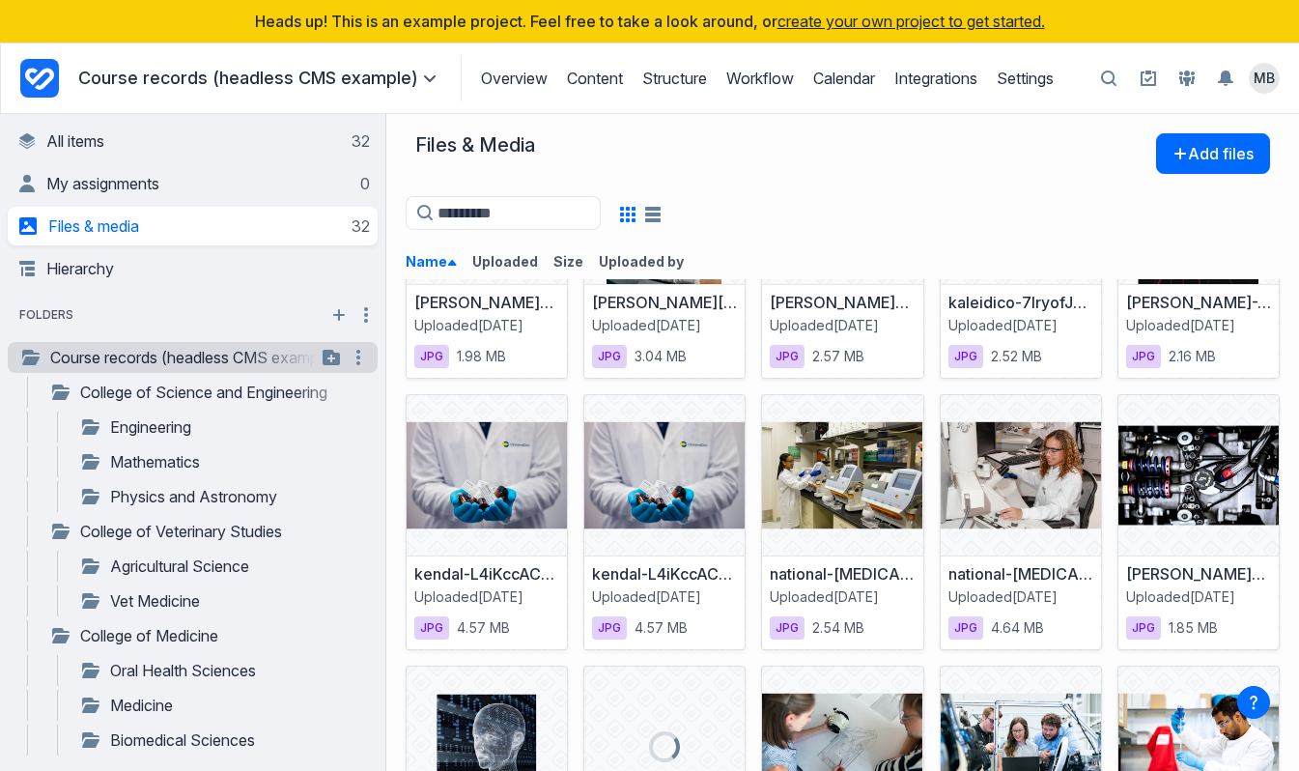
click at [186, 351] on link "Course records (headless CMS example)" at bounding box center [167, 357] width 297 height 23
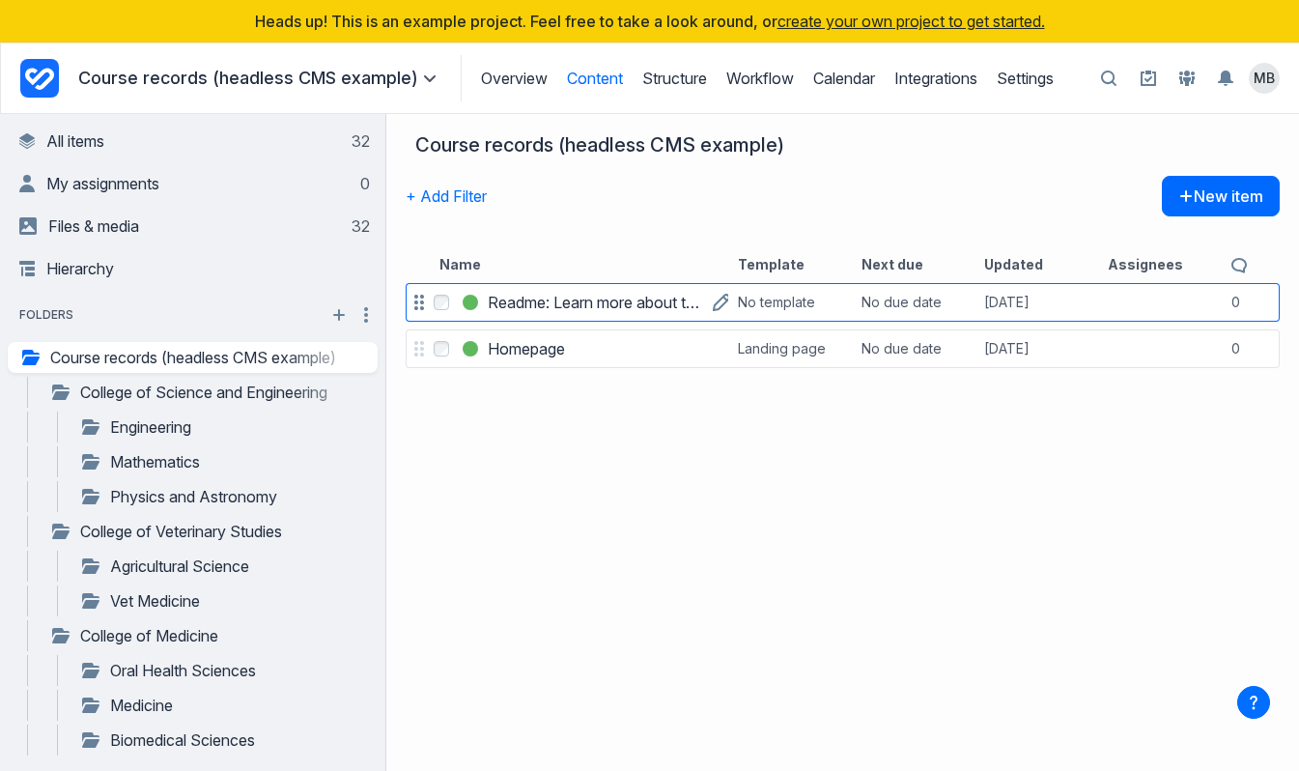
click at [596, 294] on h3 "Readme: Learn more about this example project" at bounding box center [595, 302] width 215 height 23
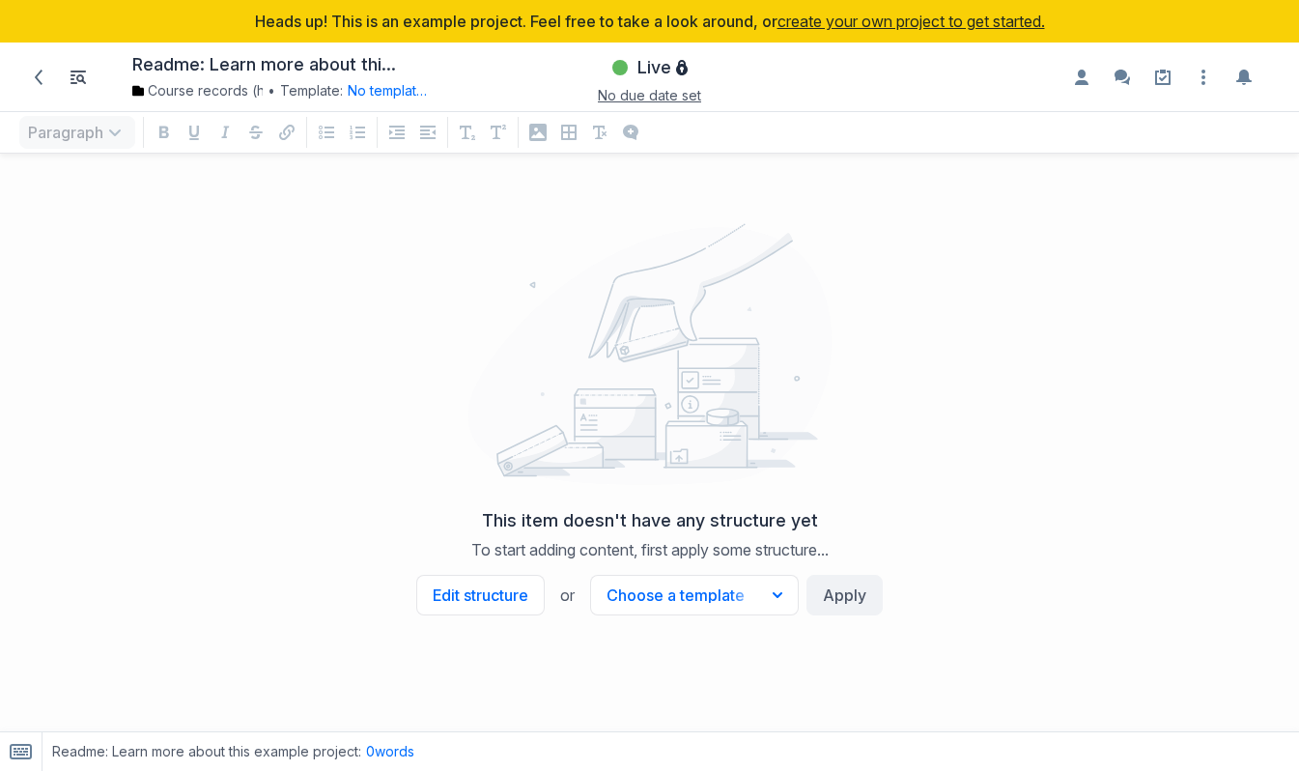
click at [1007, 471] on div at bounding box center [650, 355] width 1276 height 290
click at [34, 66] on span at bounding box center [38, 77] width 31 height 31
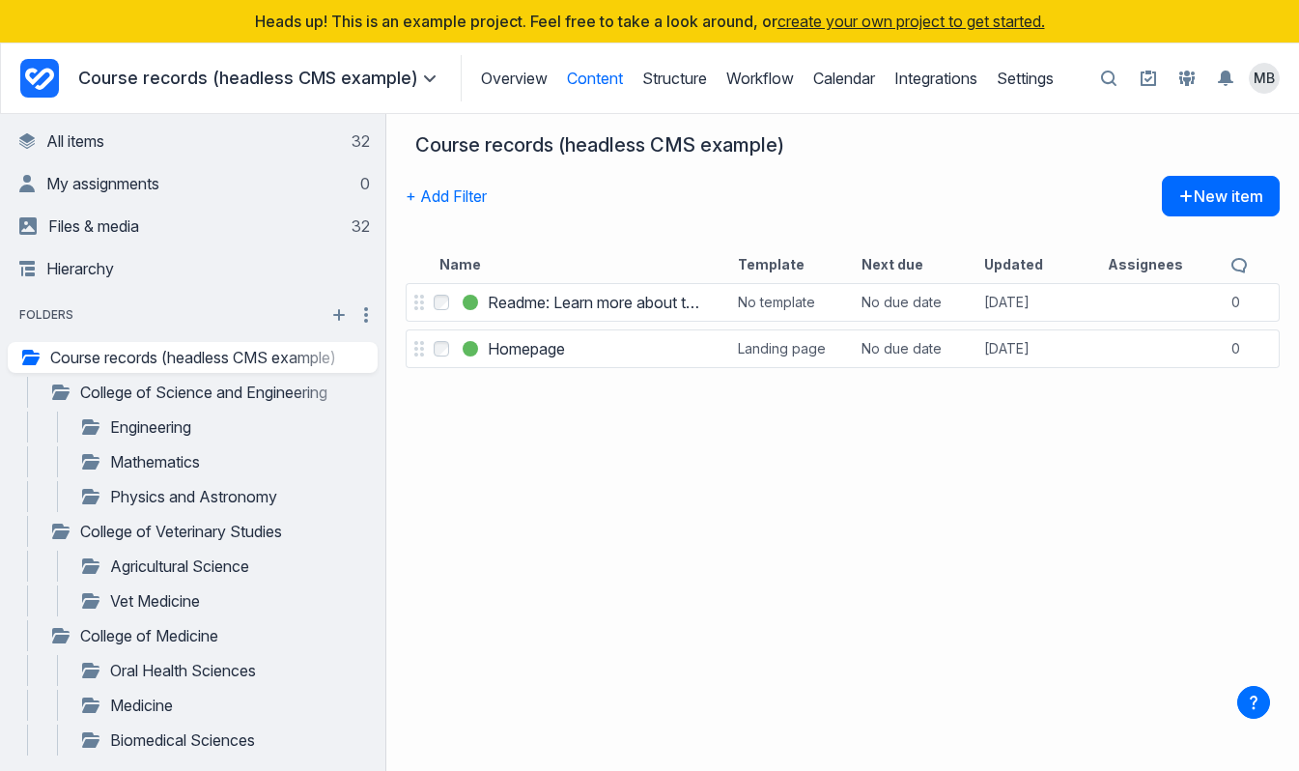
click at [306, 80] on p "Course records (headless CMS example)" at bounding box center [259, 78] width 363 height 23
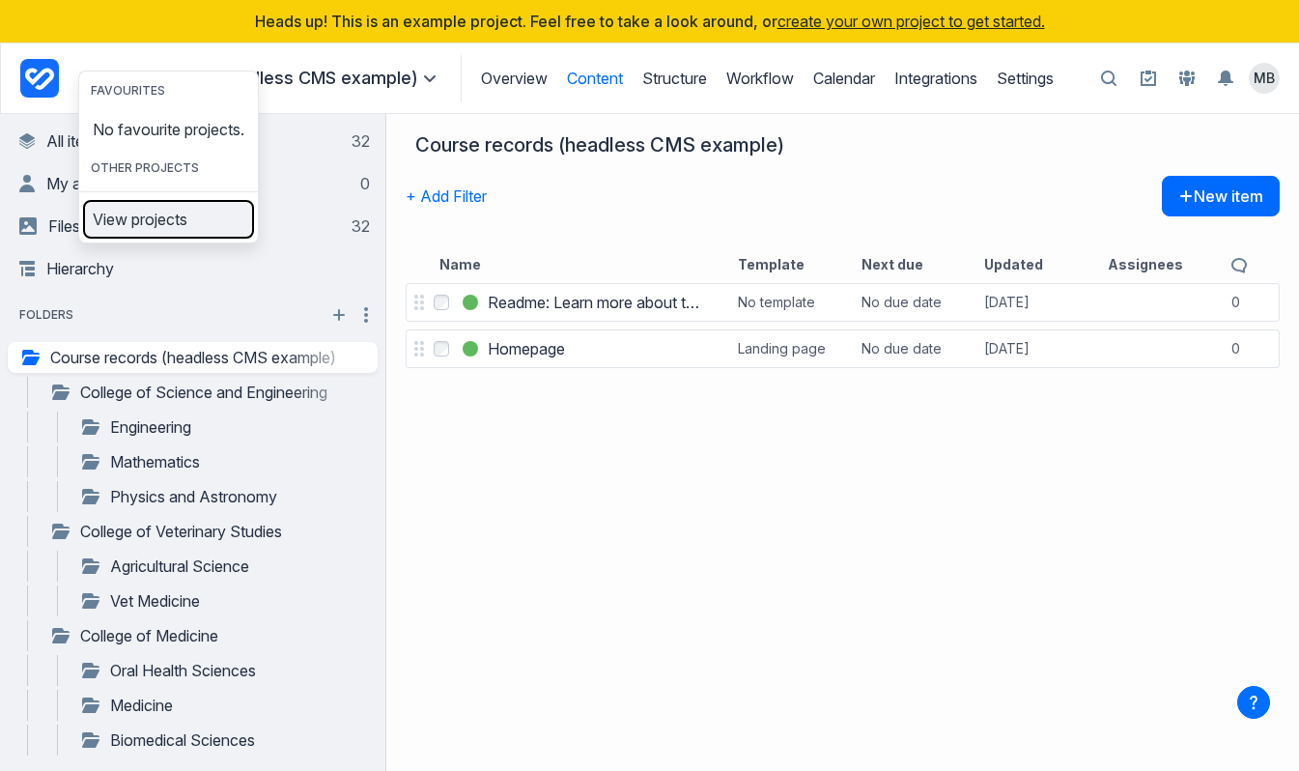
click at [225, 235] on link "View projects" at bounding box center [168, 219] width 167 height 31
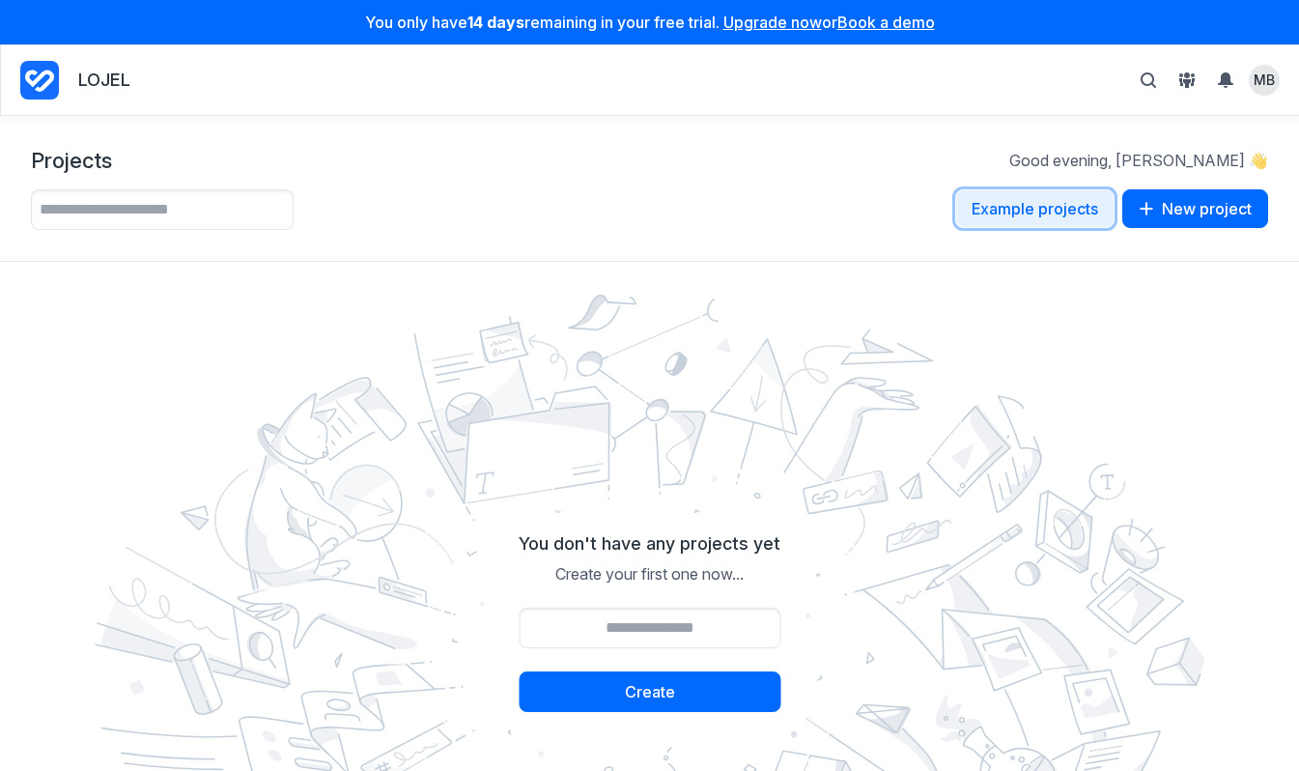
click at [1001, 208] on button "Example projects" at bounding box center [1034, 208] width 159 height 39
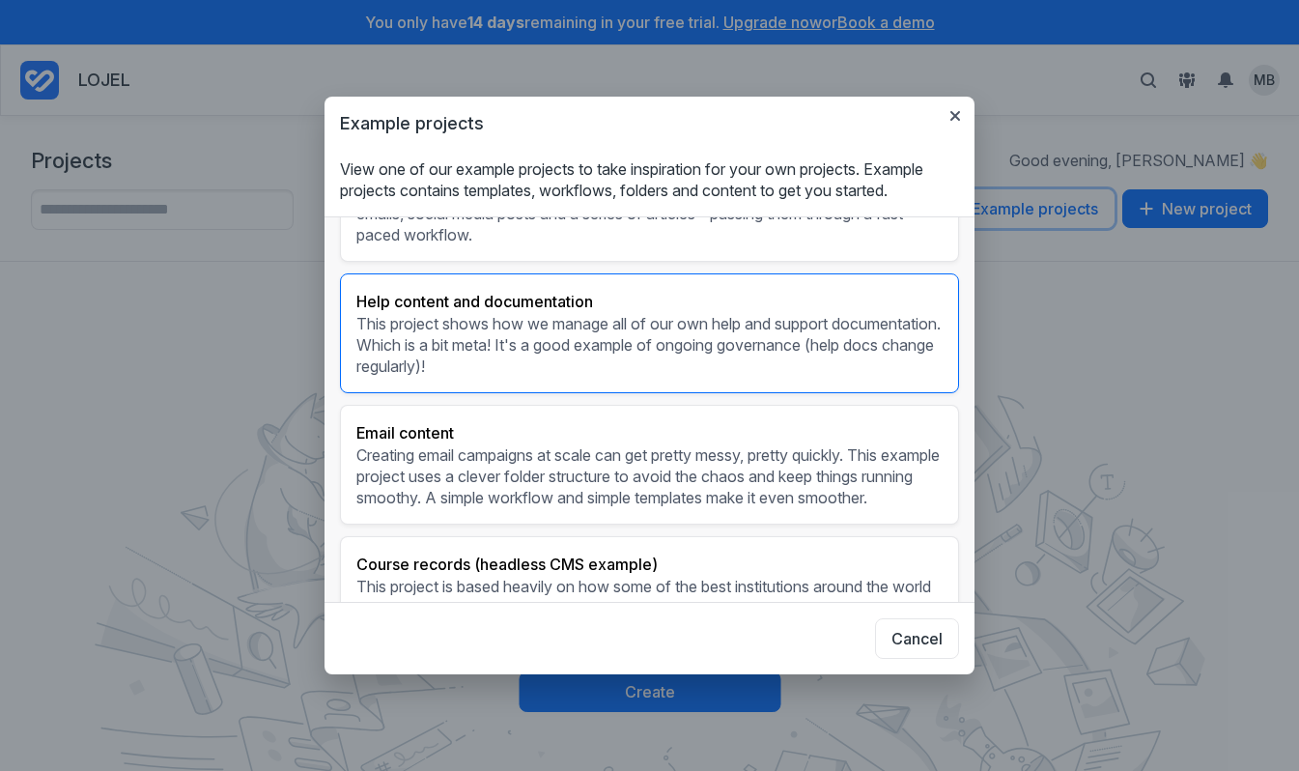
scroll to position [412, 0]
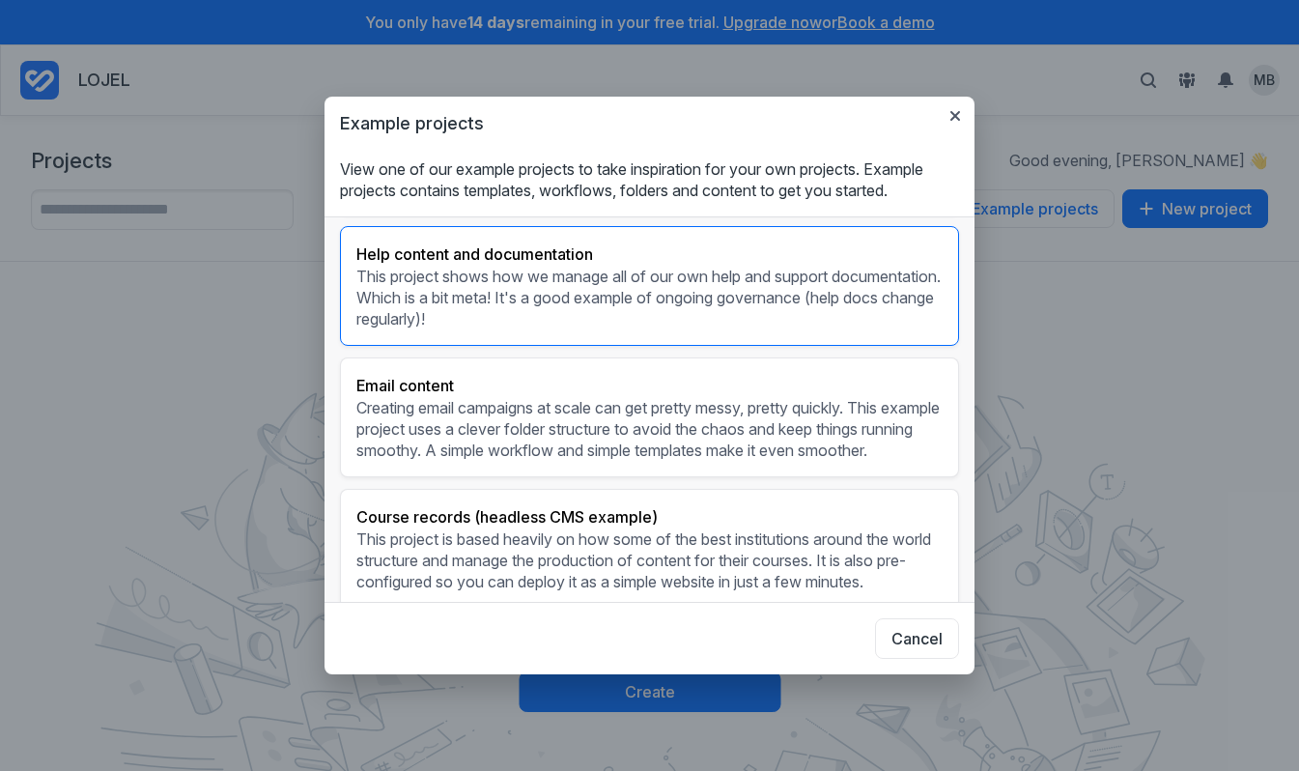
click at [681, 331] on div "Help content and documentation This project shows how we manage all of our own …" at bounding box center [649, 286] width 619 height 120
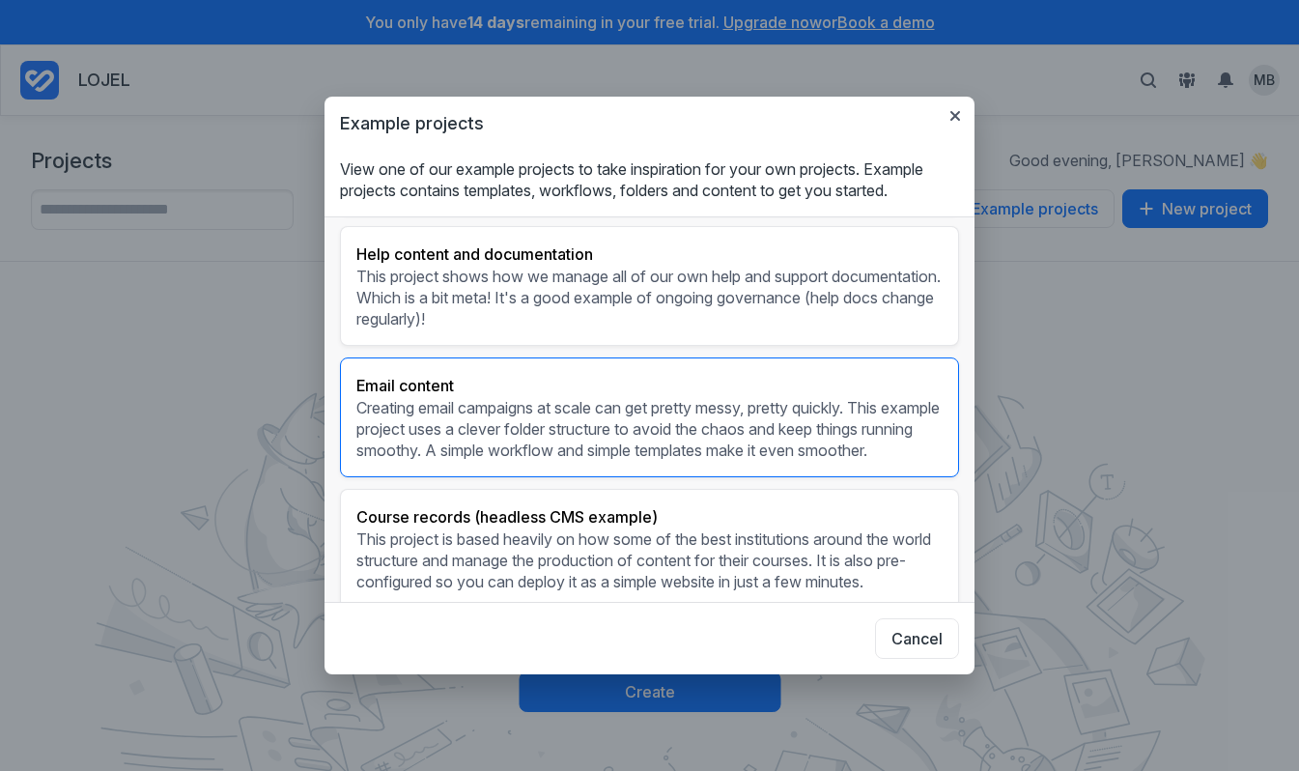
scroll to position [468, 0]
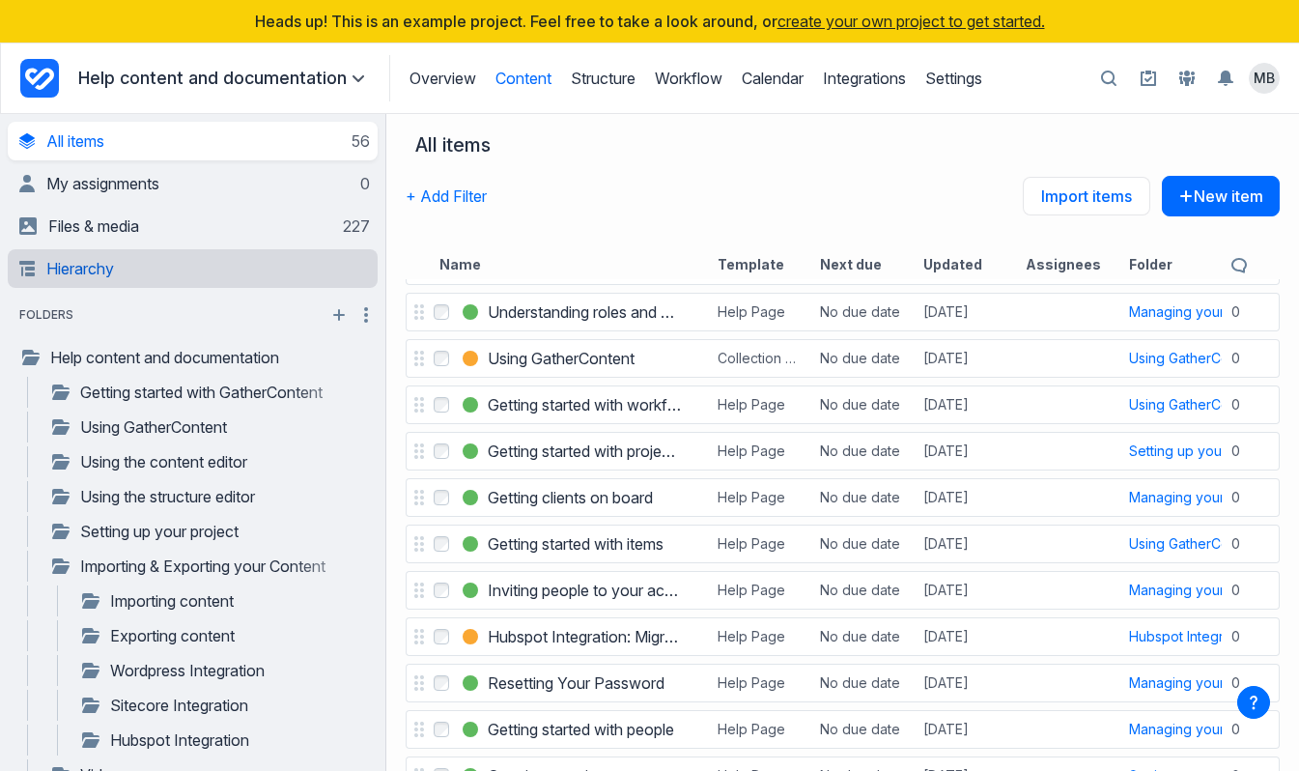
click at [129, 277] on link "Hierarchy" at bounding box center [194, 268] width 351 height 39
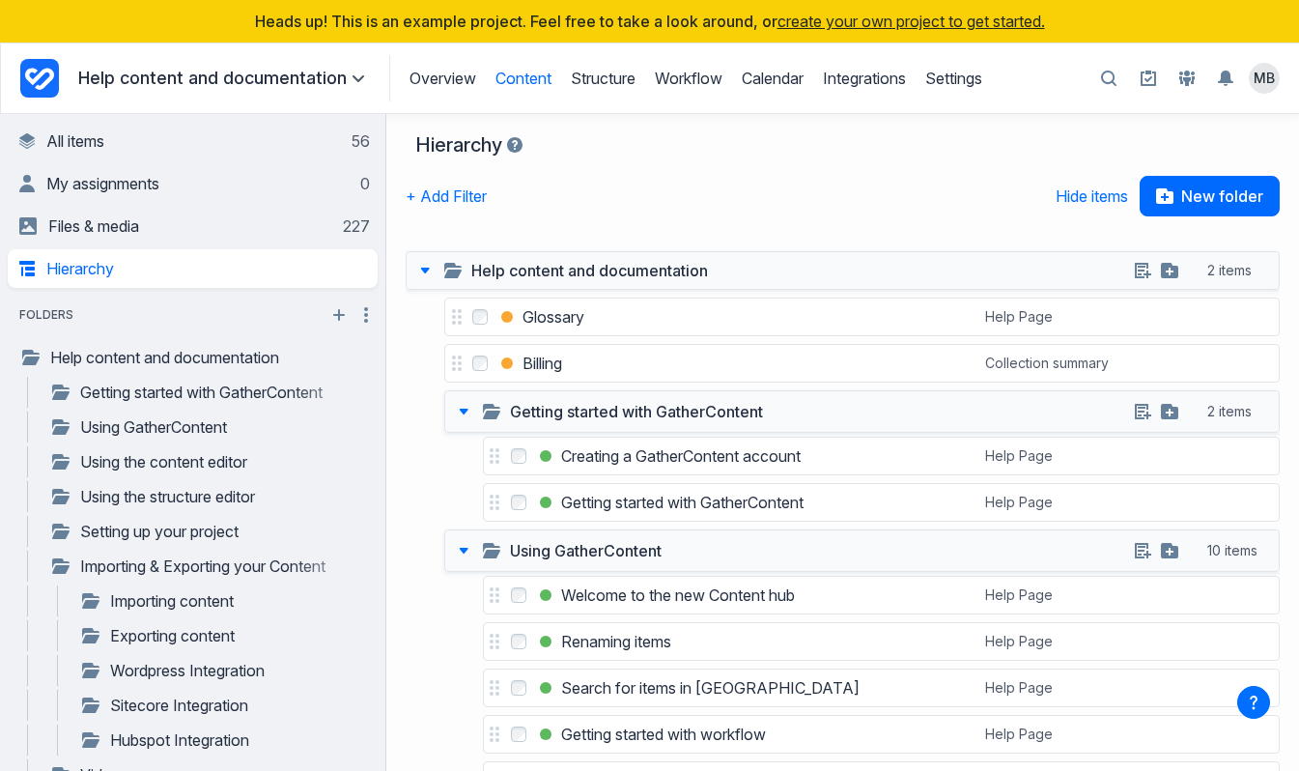
click at [207, 67] on p "Help content and documentation" at bounding box center [224, 78] width 292 height 23
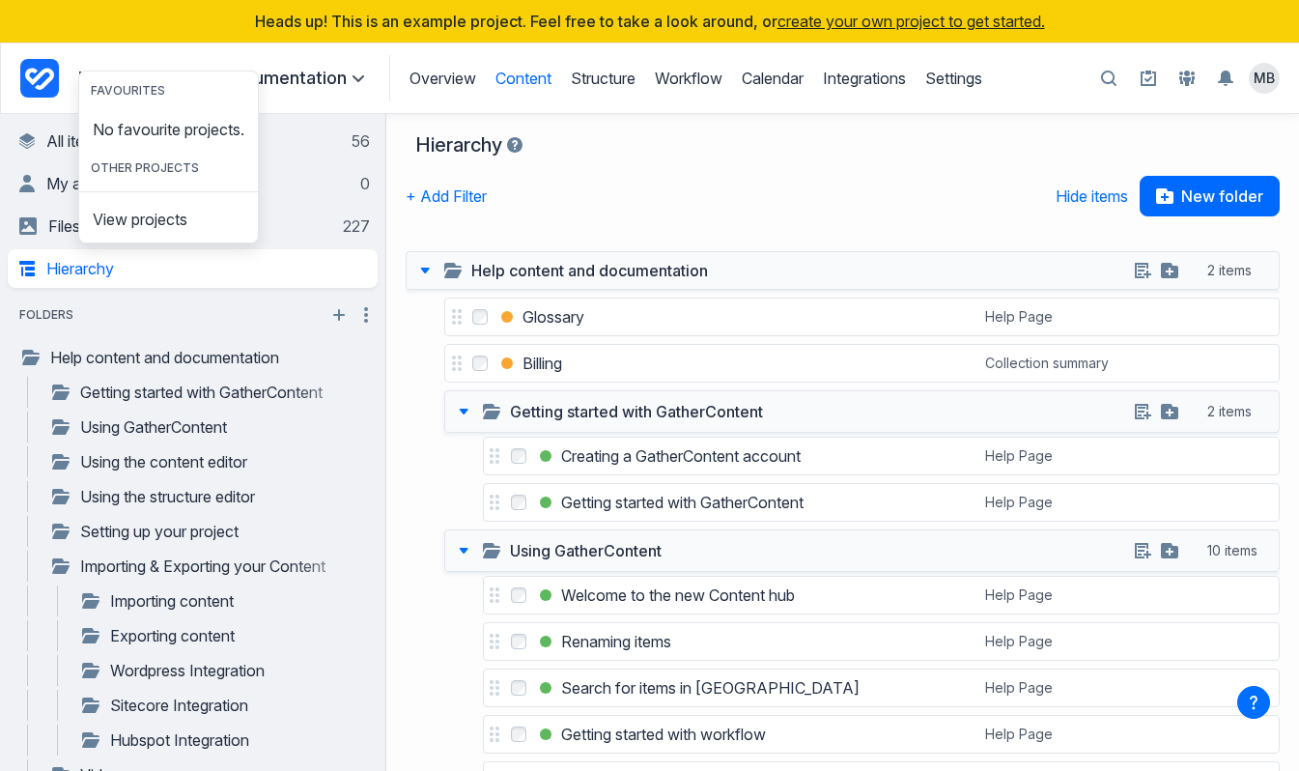
click at [224, 78] on div "Favourites No favourite projects. Other projects View projects" at bounding box center [168, 157] width 181 height 173
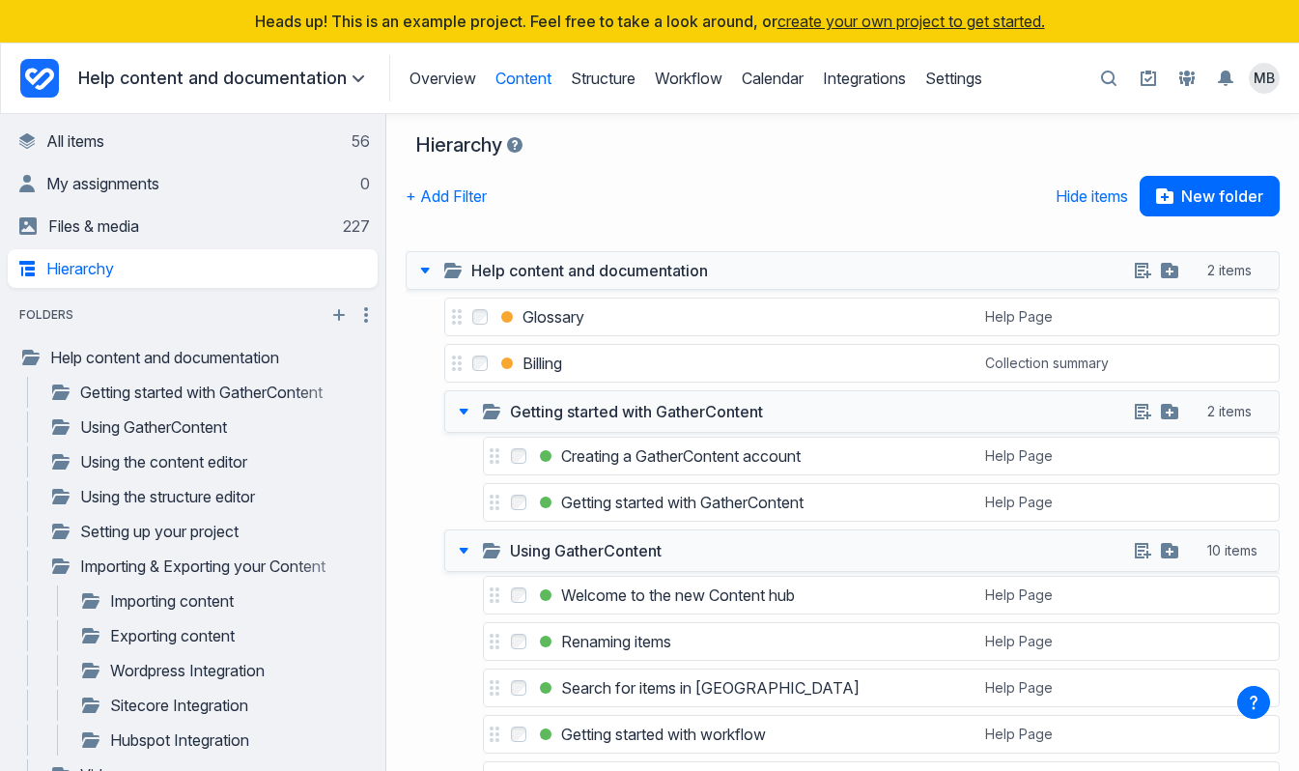
click at [607, 89] on div "Overview Content Structure Workflow Calendar Integrations Settings Structure Wo…" at bounding box center [685, 78] width 593 height 46
click at [608, 85] on link "Structure" at bounding box center [603, 78] width 65 height 19
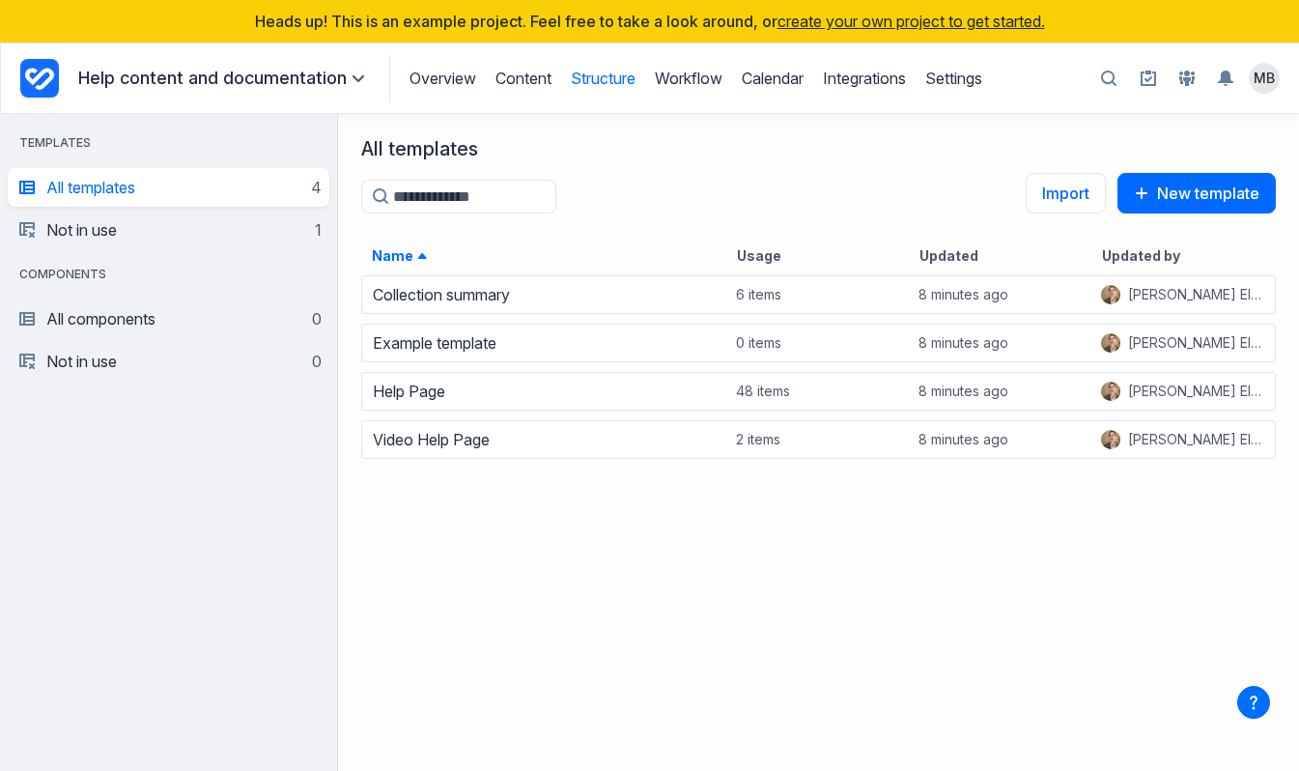
scroll to position [497, 961]
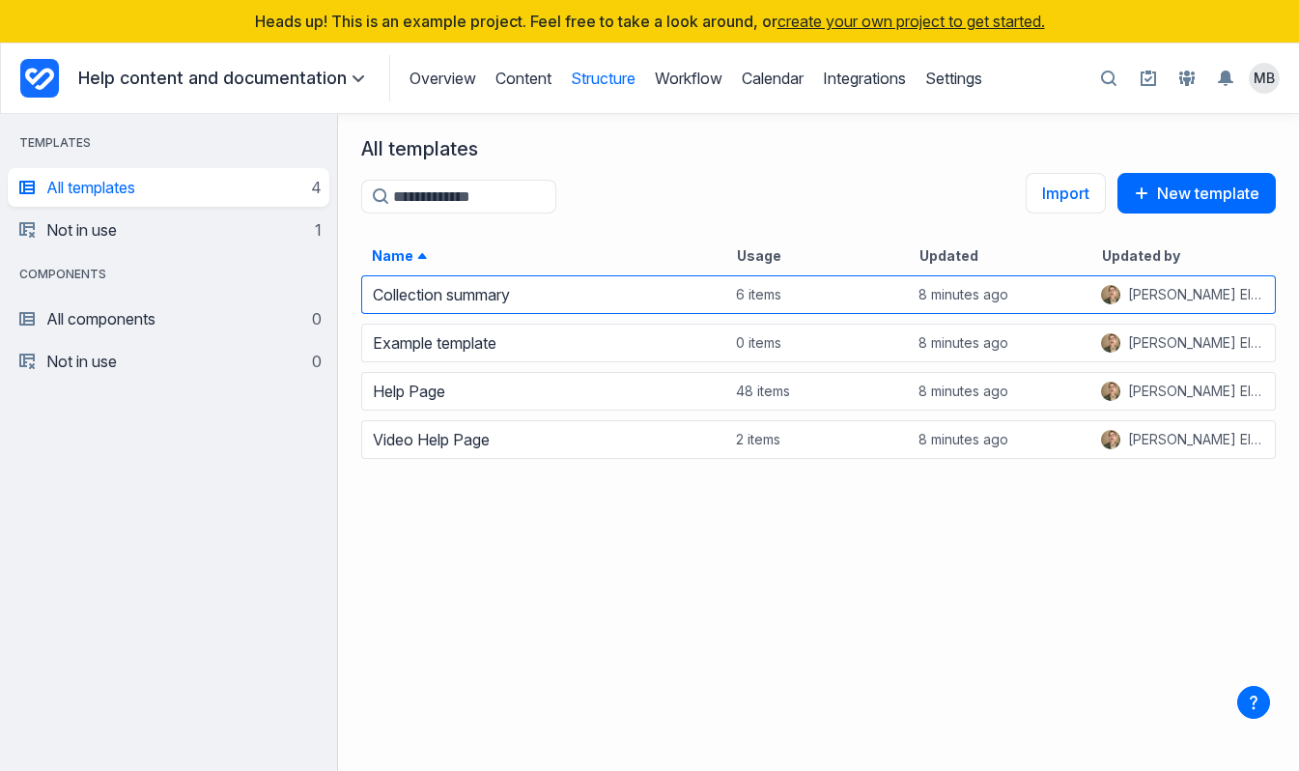
click at [525, 284] on div "Collection summary" at bounding box center [544, 294] width 363 height 27
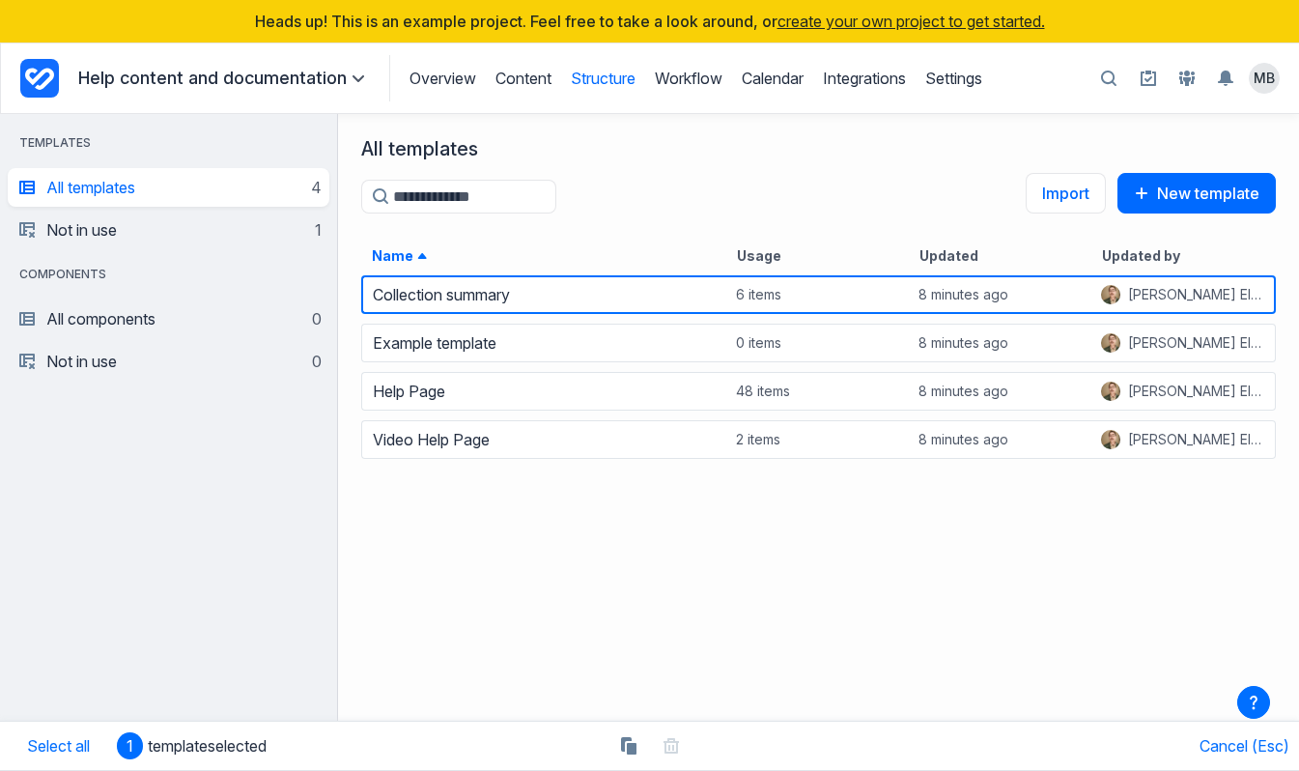
scroll to position [0, 0]
click at [460, 284] on div "Collection summary" at bounding box center [544, 294] width 363 height 27
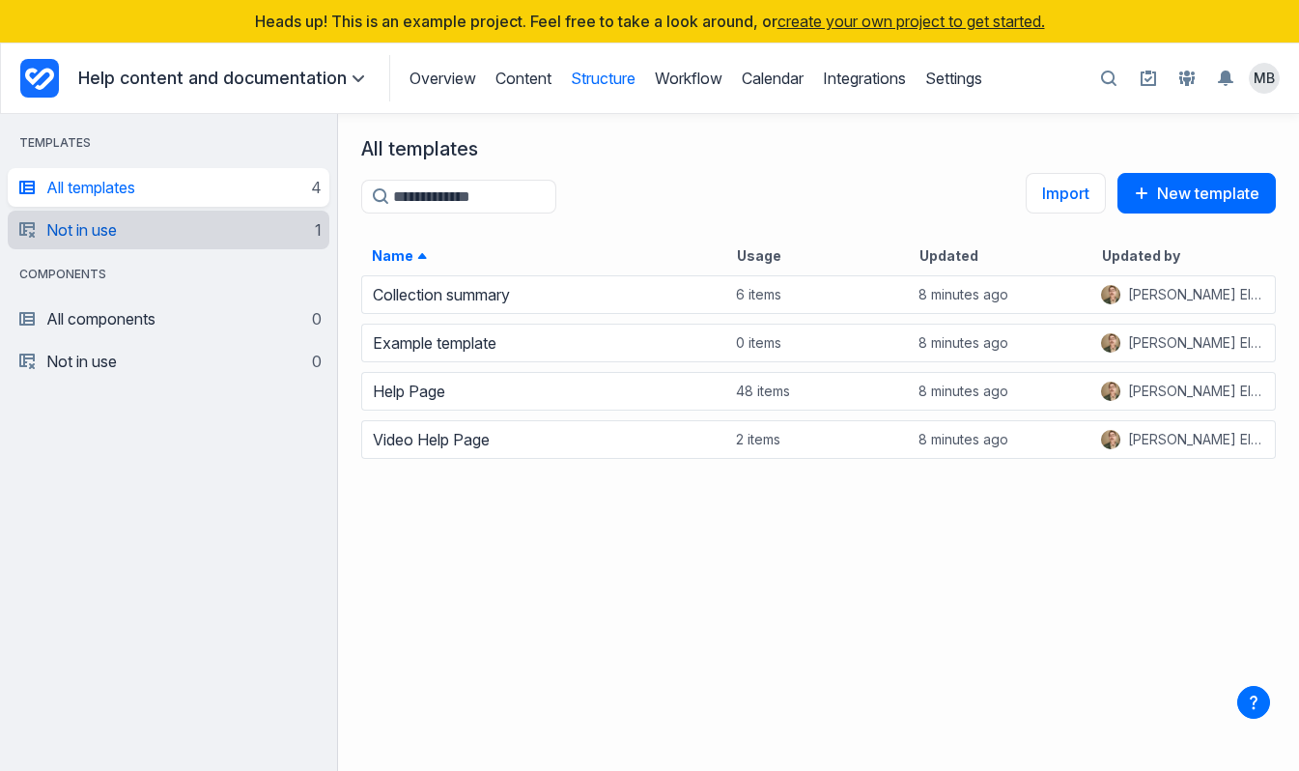
click at [219, 237] on link "Not in use 1" at bounding box center [170, 230] width 302 height 39
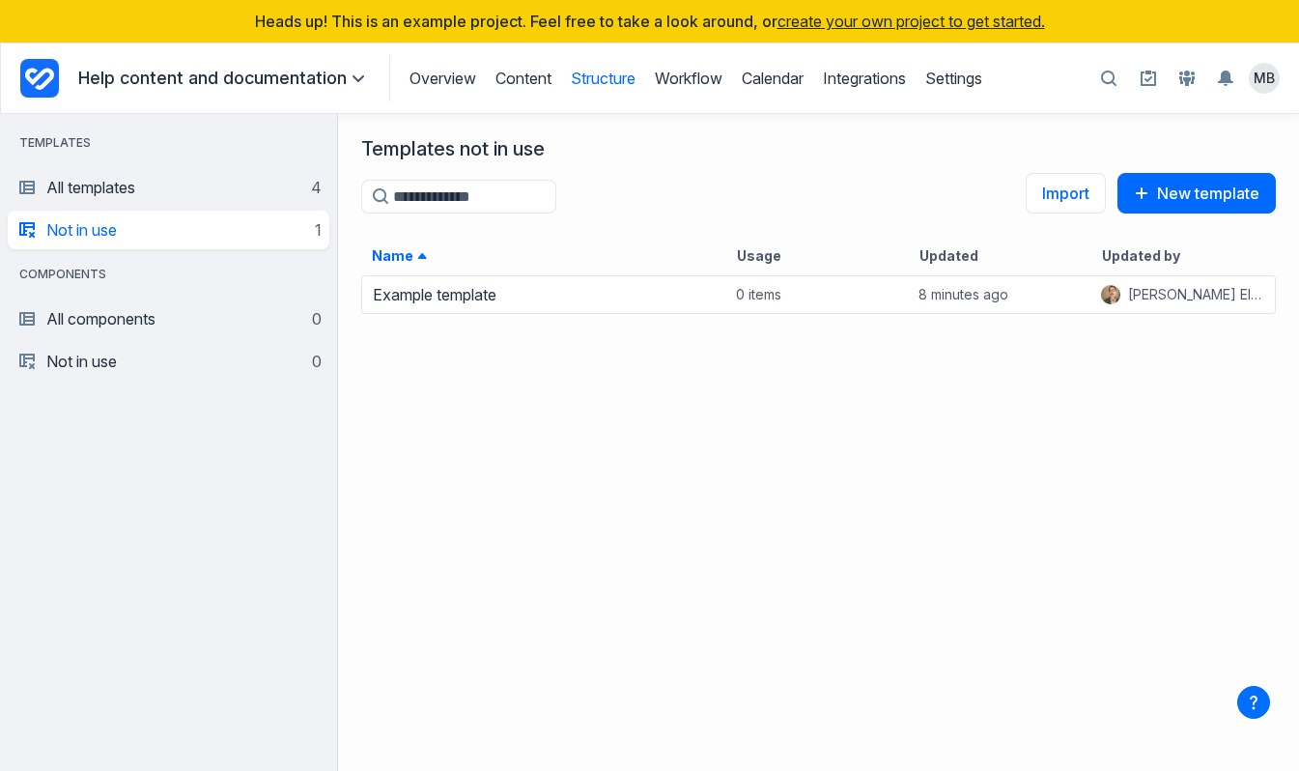
click at [681, 90] on div "Overview Content Structure Workflow Calendar Integrations Settings Structure Wo…" at bounding box center [685, 78] width 593 height 46
click at [690, 77] on link "Workflow" at bounding box center [689, 78] width 68 height 19
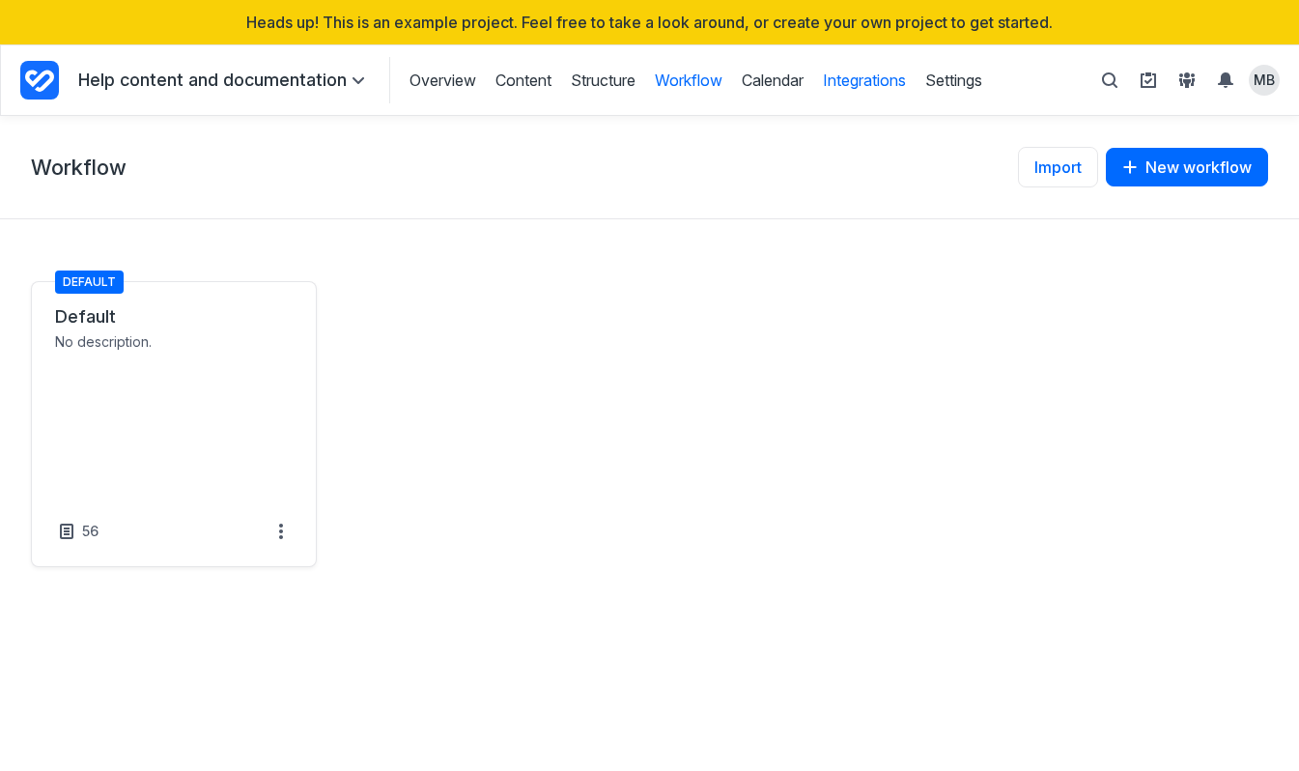
click at [852, 76] on link "Integrations" at bounding box center [864, 80] width 83 height 21
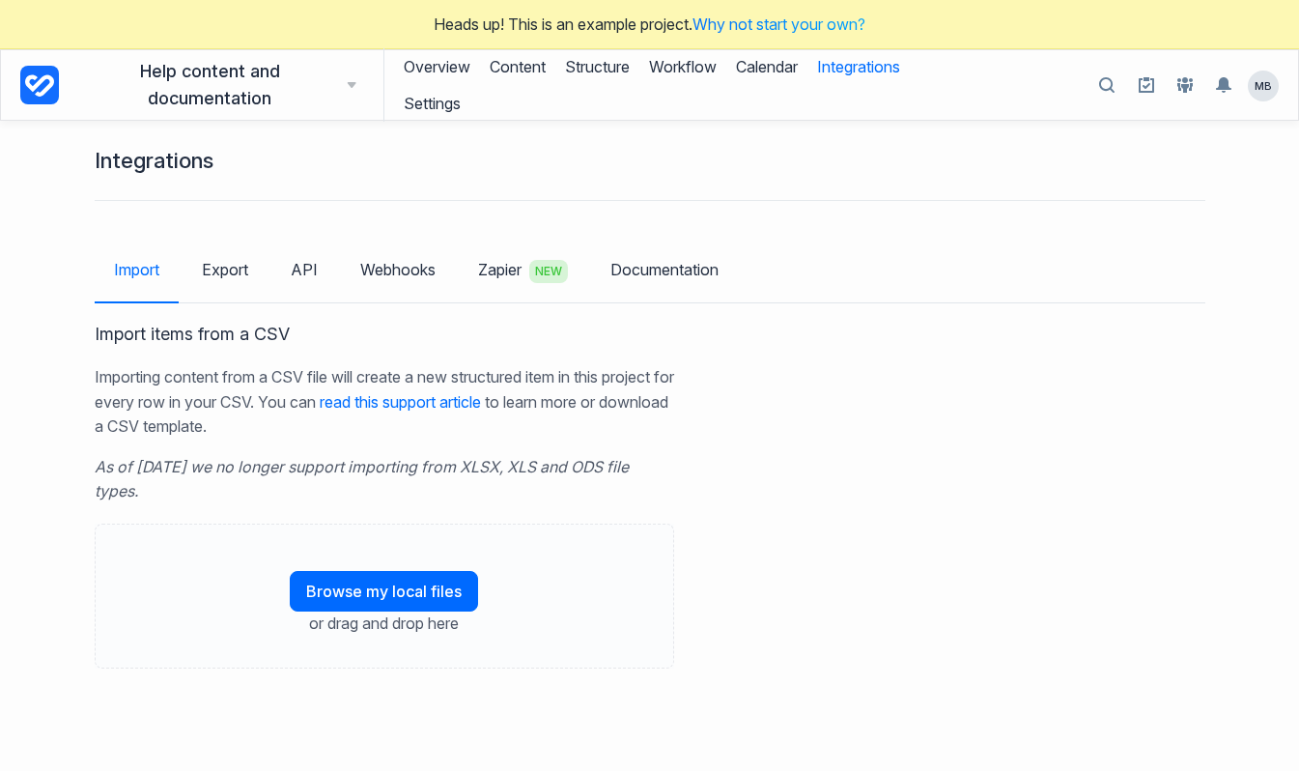
click at [862, 82] on link "Integrations" at bounding box center [858, 66] width 83 height 37
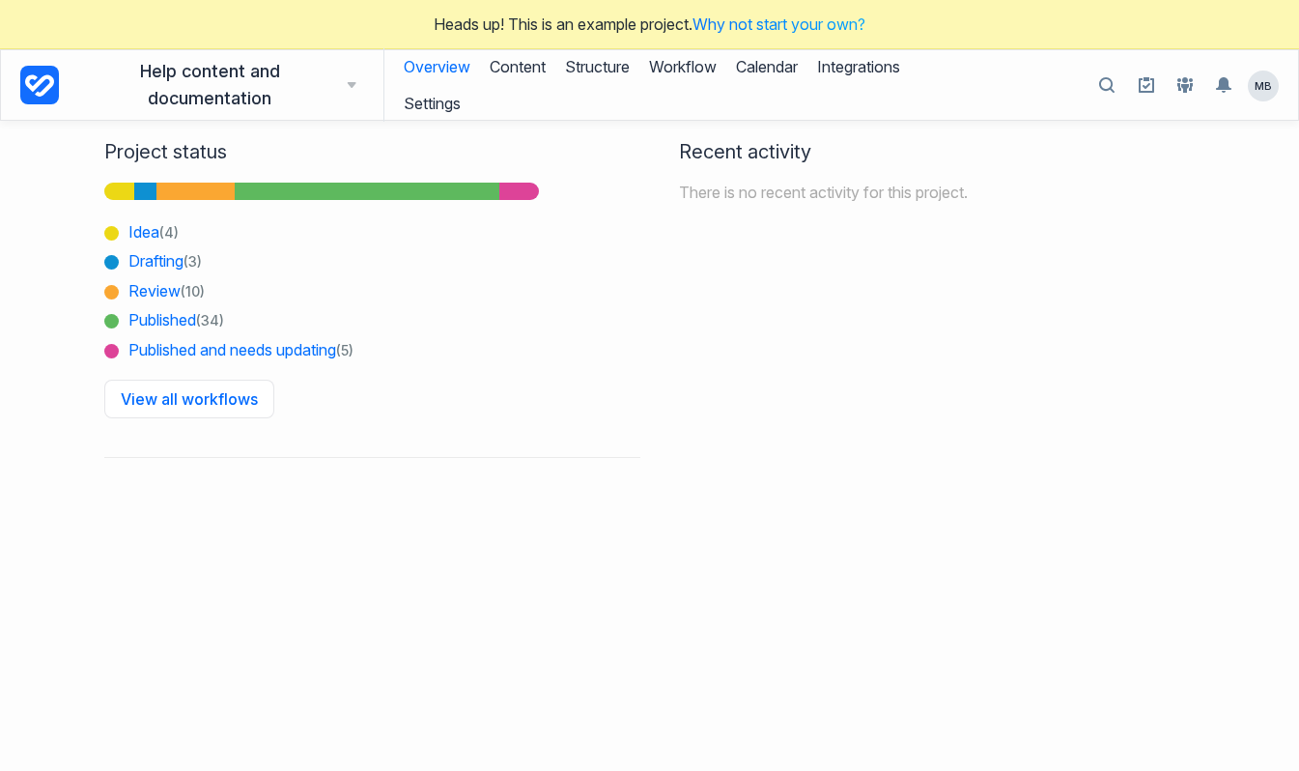
click at [201, 91] on h3 "Help content and documentation" at bounding box center [217, 85] width 278 height 54
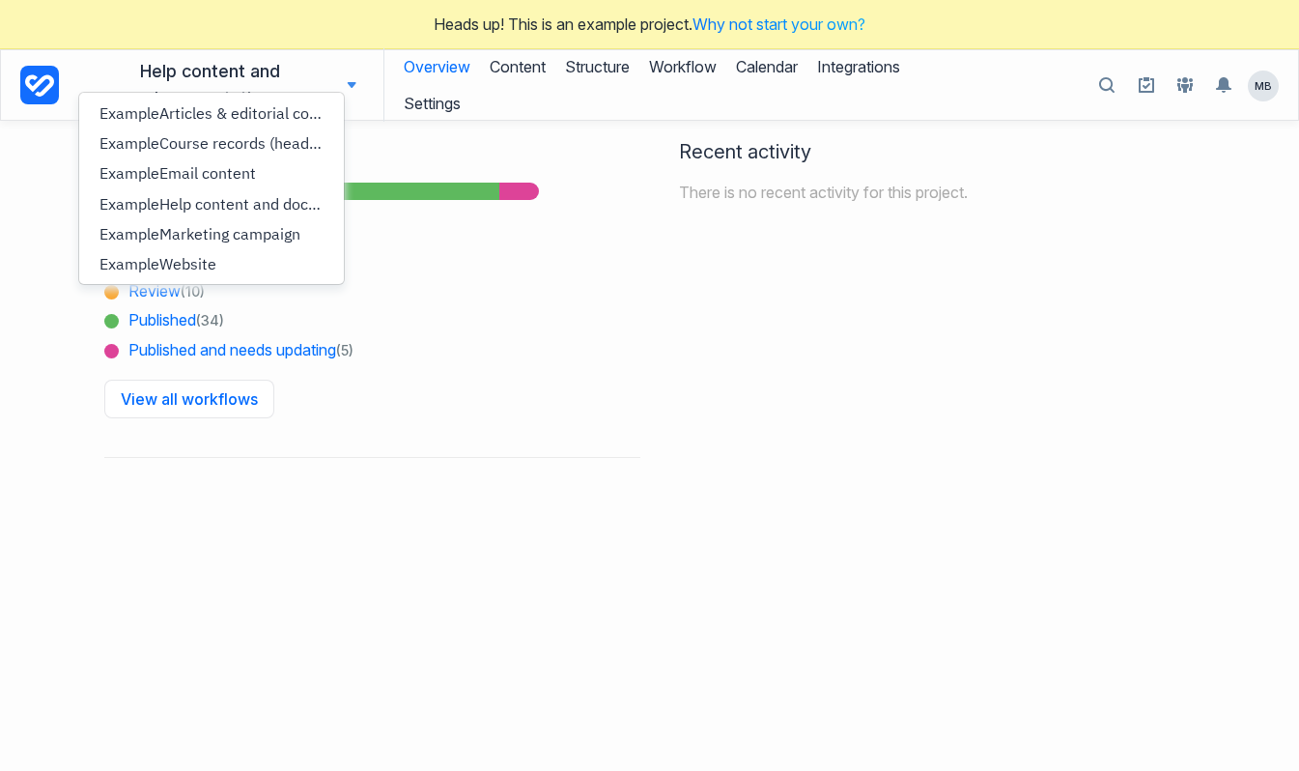
click at [201, 92] on div "Example Articles & editorial content Example Course records (headless CMS examp…" at bounding box center [211, 188] width 267 height 193
click at [61, 77] on div at bounding box center [49, 85] width 58 height 39
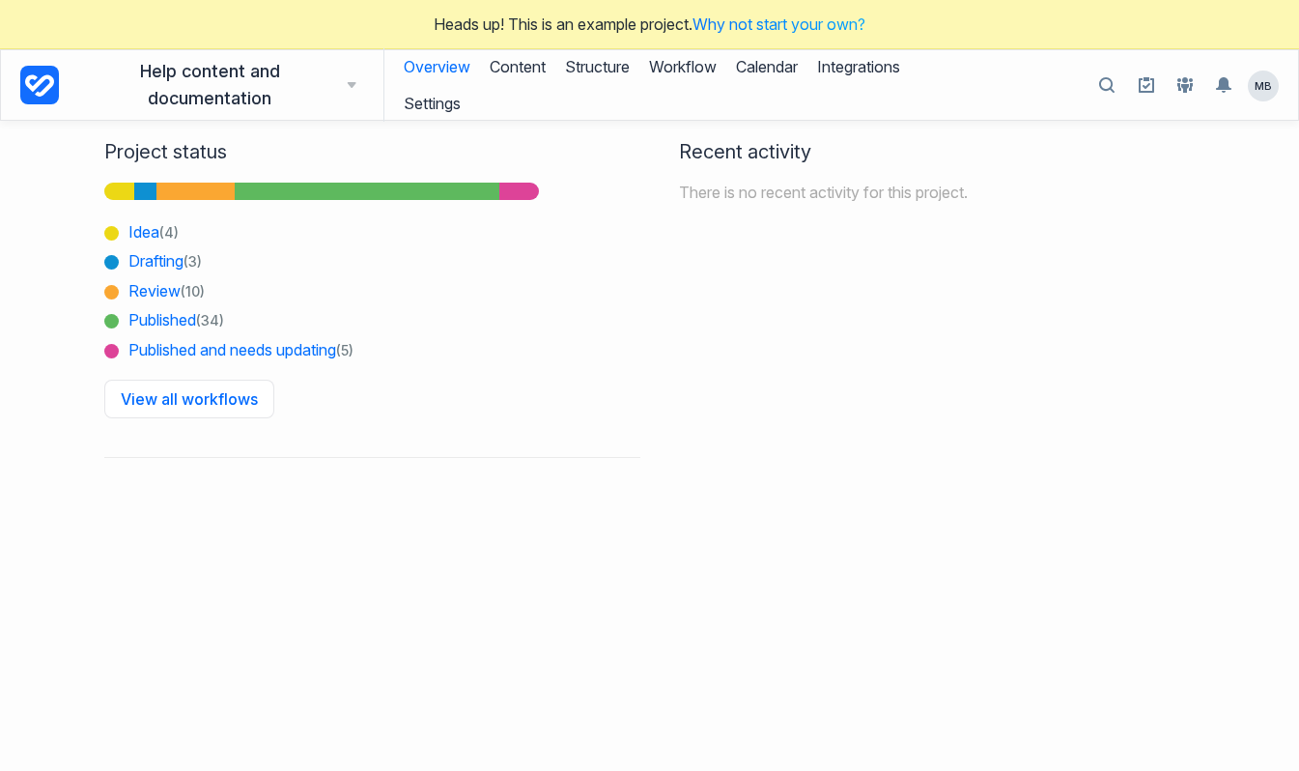
click at [43, 77] on icon at bounding box center [39, 85] width 29 height 22
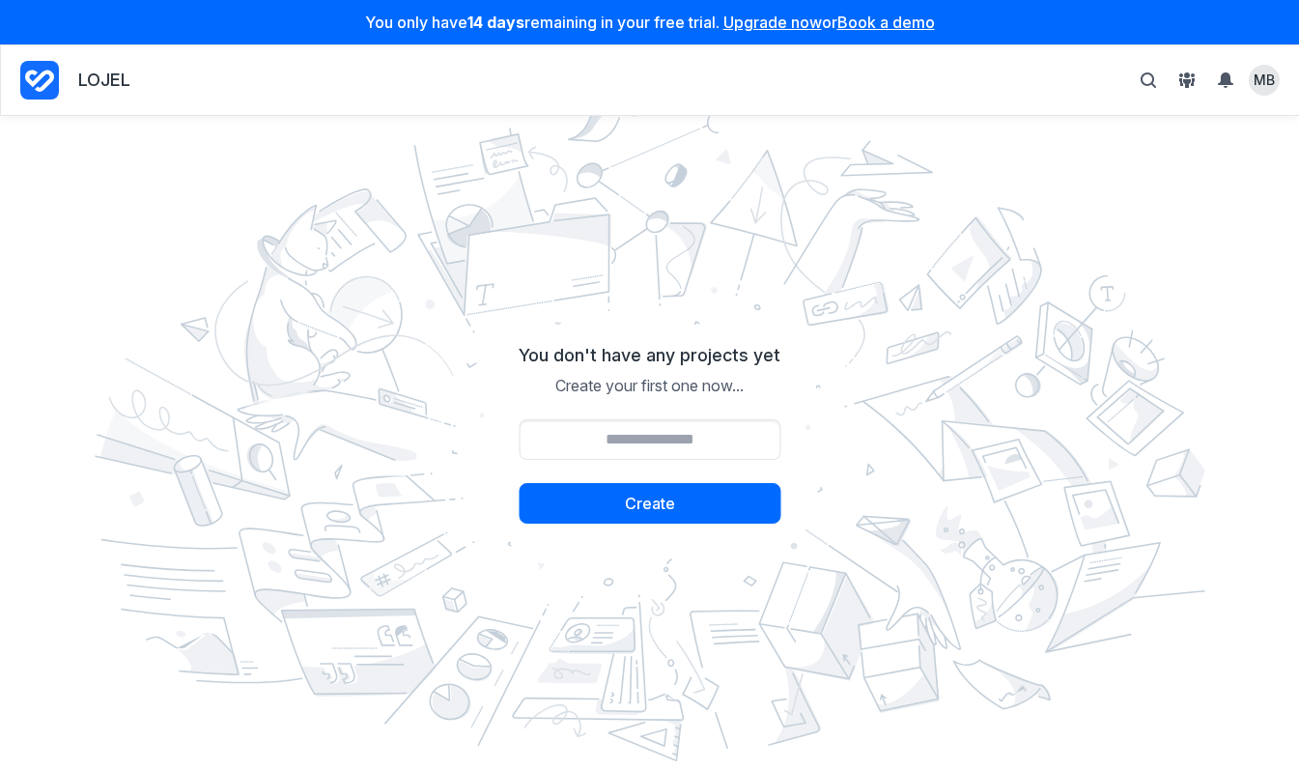
scroll to position [212, 0]
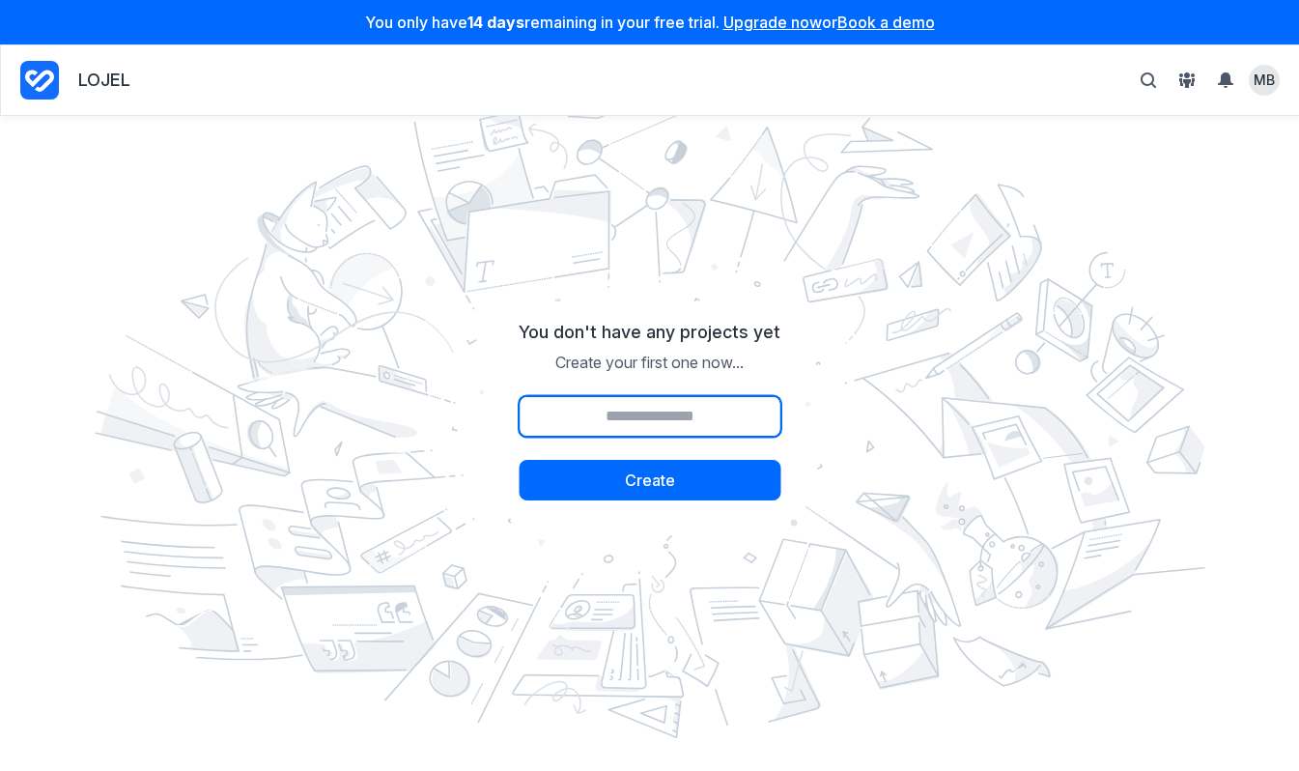
click at [634, 418] on input "Project name" at bounding box center [650, 416] width 262 height 41
type input "****"
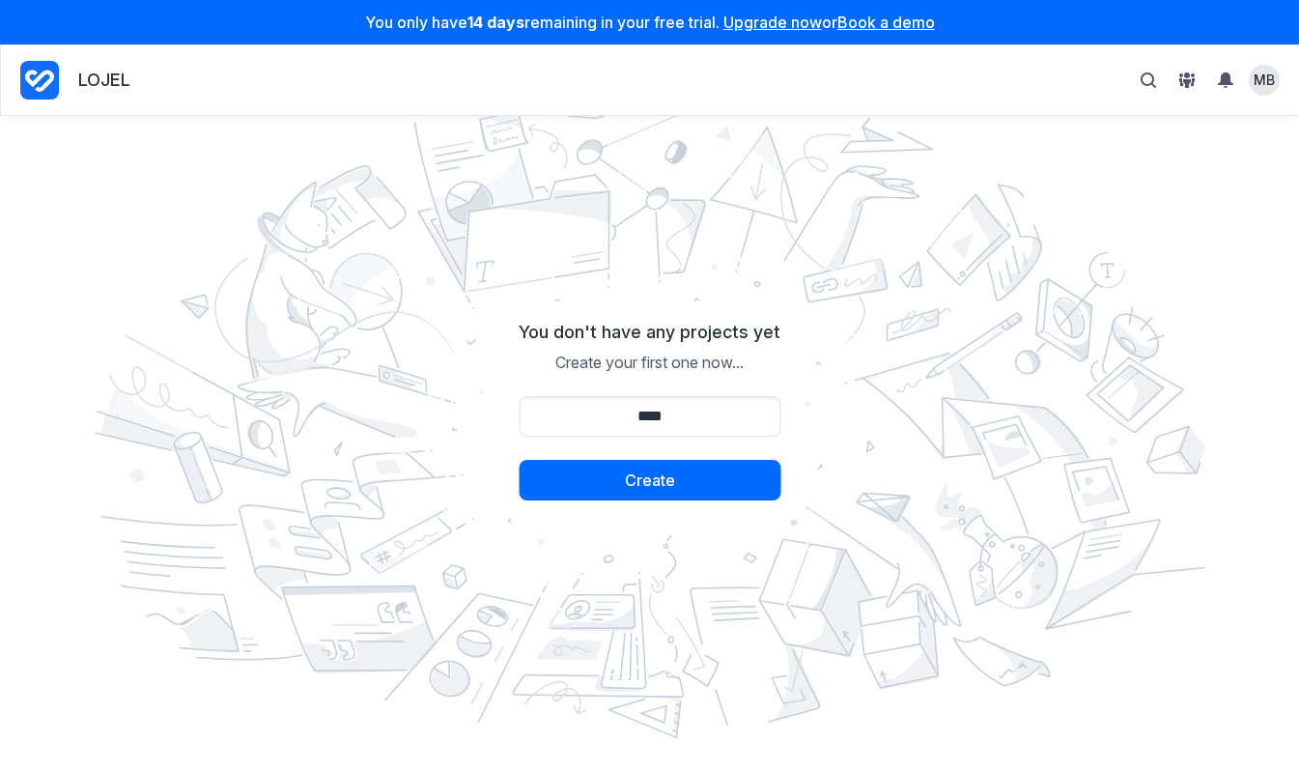
click at [939, 393] on img at bounding box center [650, 411] width 1140 height 682
click at [730, 461] on button "Create" at bounding box center [650, 480] width 262 height 41
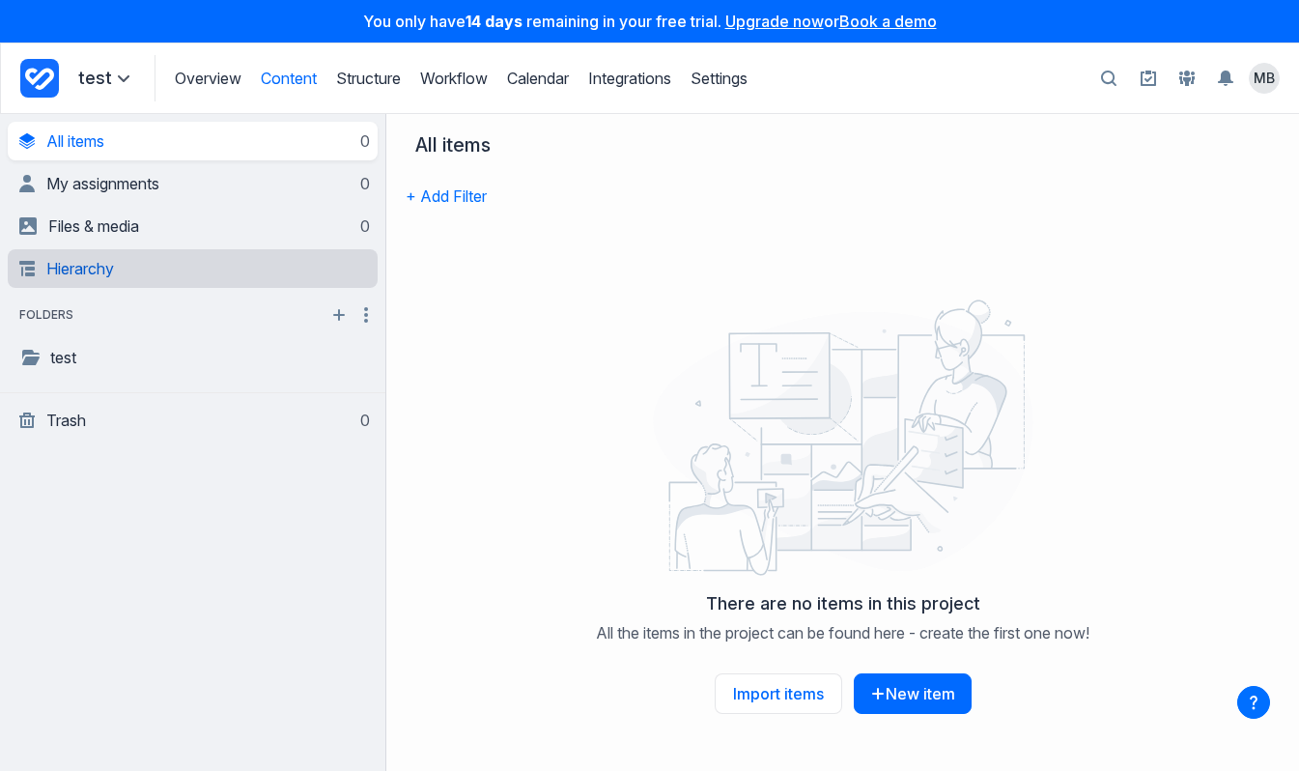
click at [172, 269] on link "Hierarchy" at bounding box center [194, 268] width 351 height 39
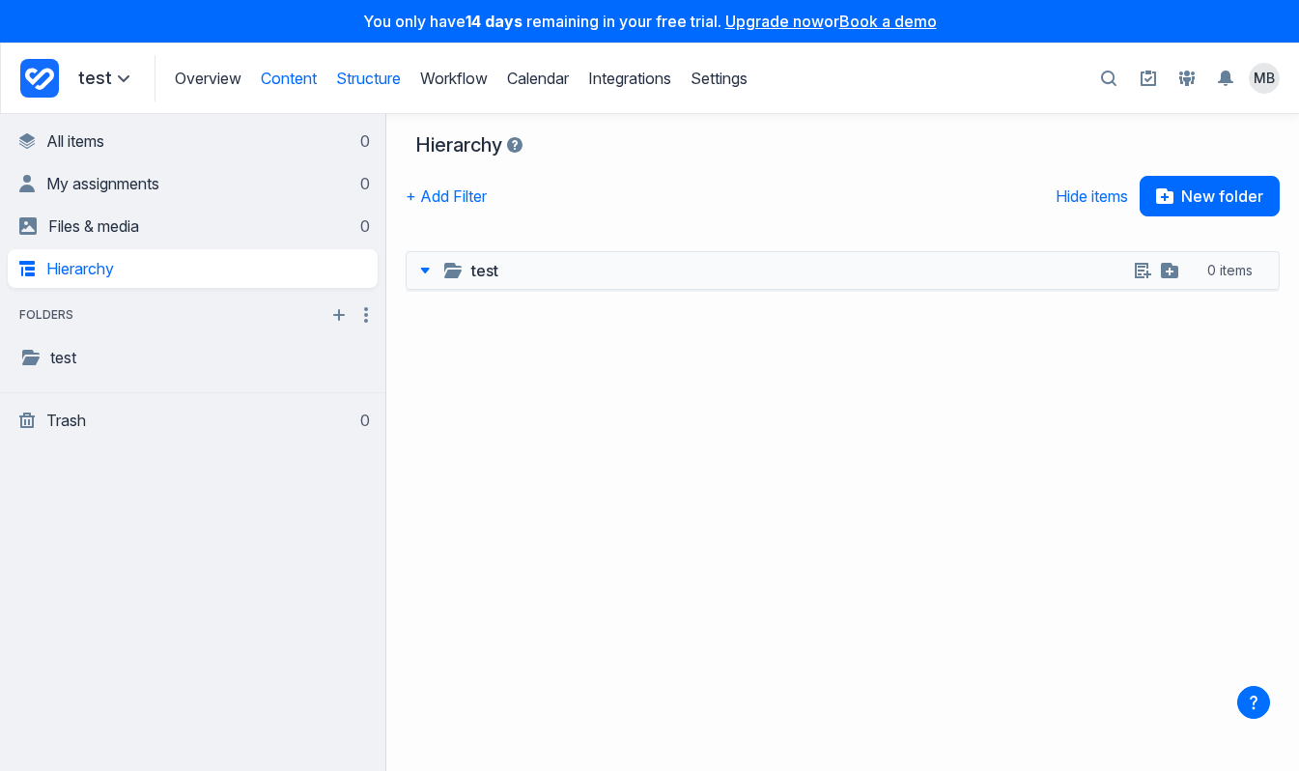
click at [338, 84] on link "Structure" at bounding box center [368, 78] width 65 height 19
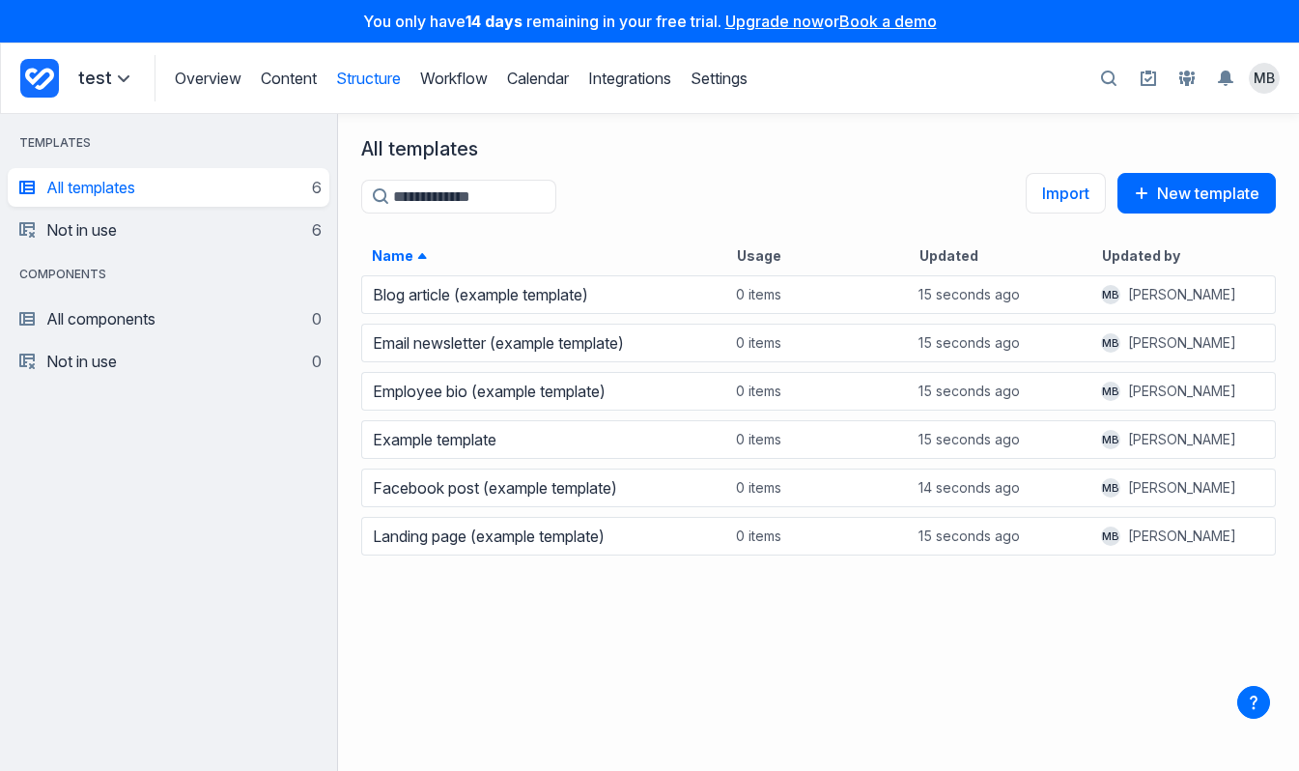
scroll to position [497, 961]
click at [541, 586] on div "Blog article (example template) 0 items 15 seconds ago MB Michael B Email newsl…" at bounding box center [818, 519] width 961 height 498
